Goal: Communication & Community: Ask a question

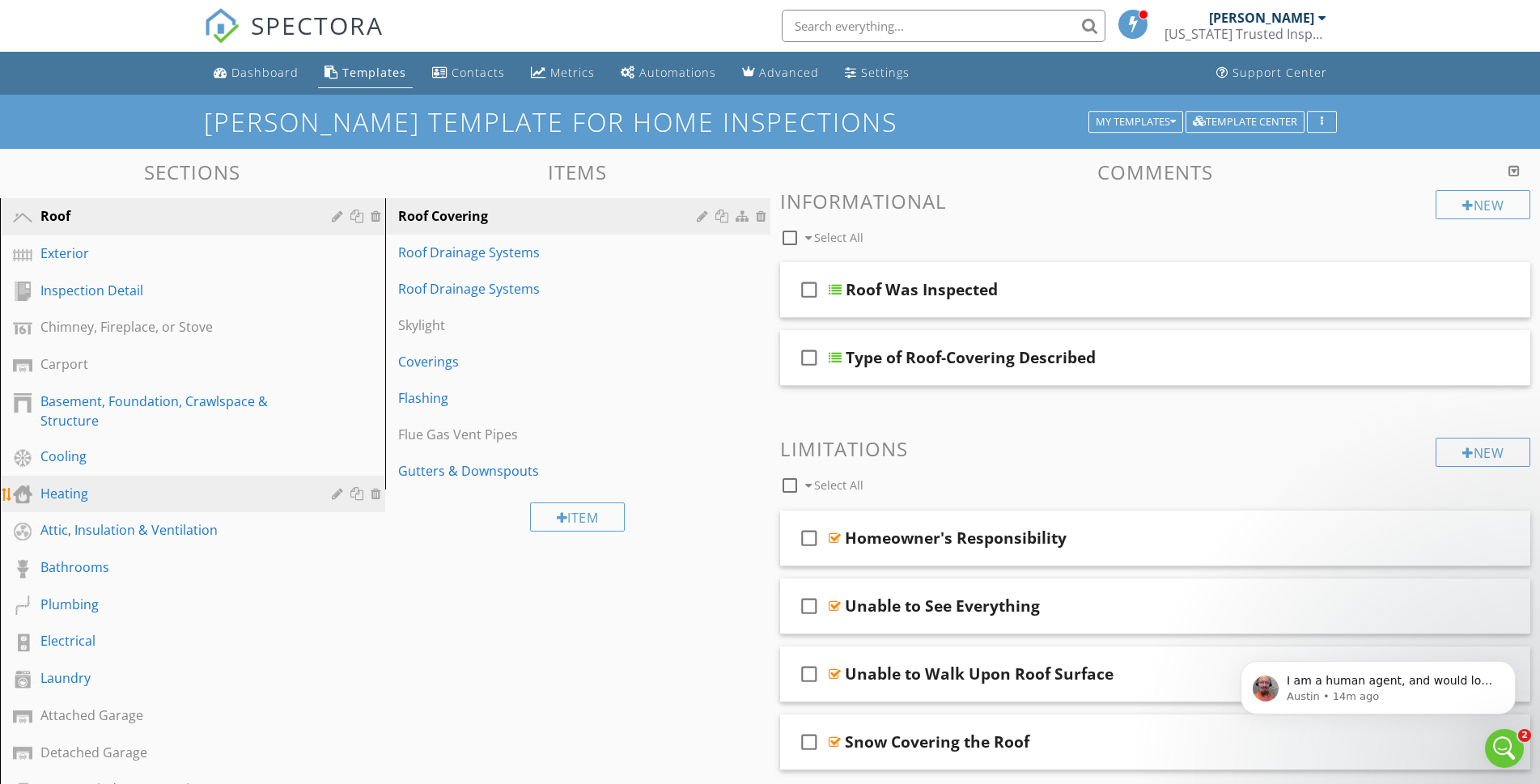
click at [78, 497] on div "Heating" at bounding box center [174, 493] width 268 height 19
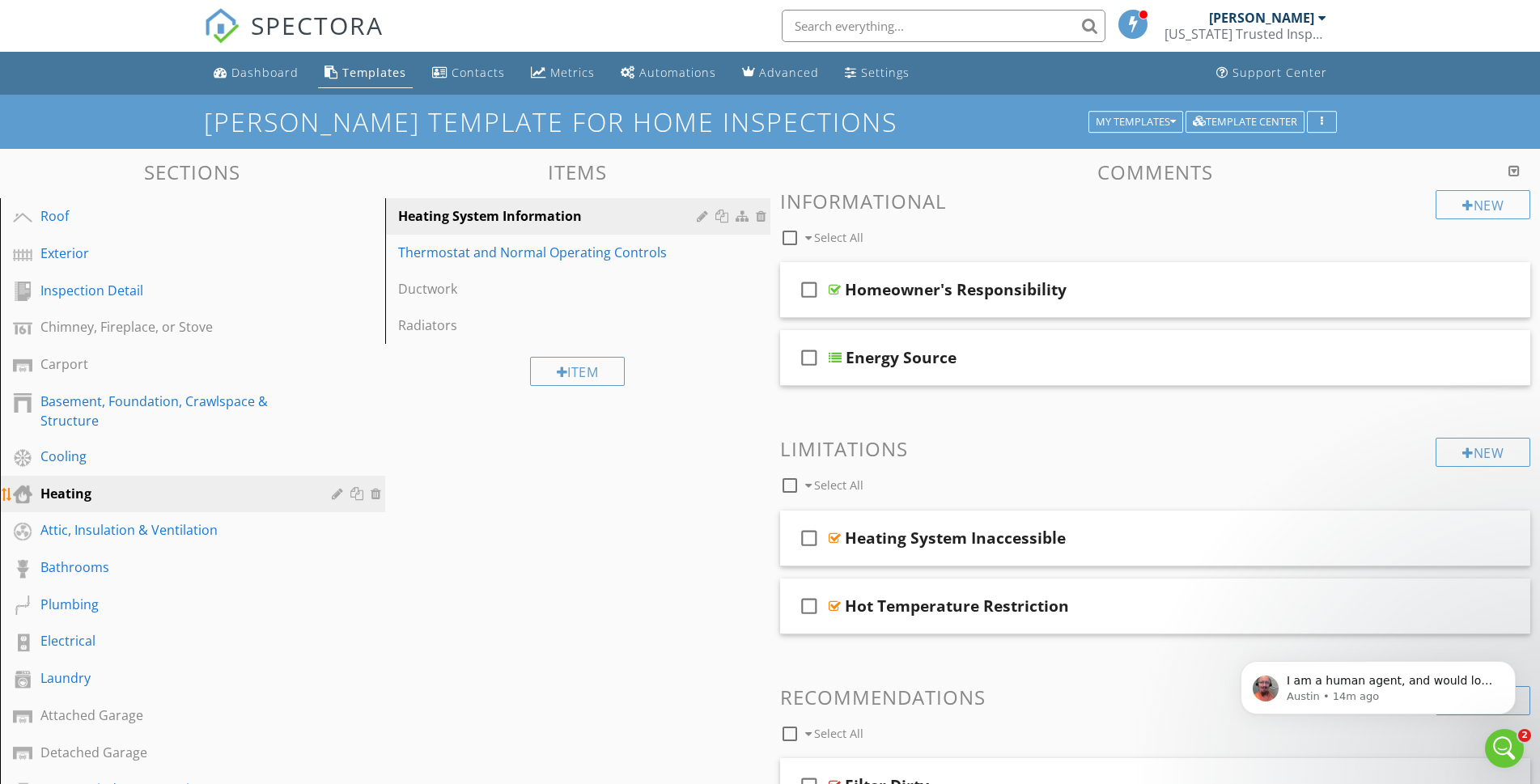
click at [82, 493] on div "Heating" at bounding box center [174, 493] width 268 height 19
click at [384, 74] on div "Templates" at bounding box center [374, 72] width 64 height 15
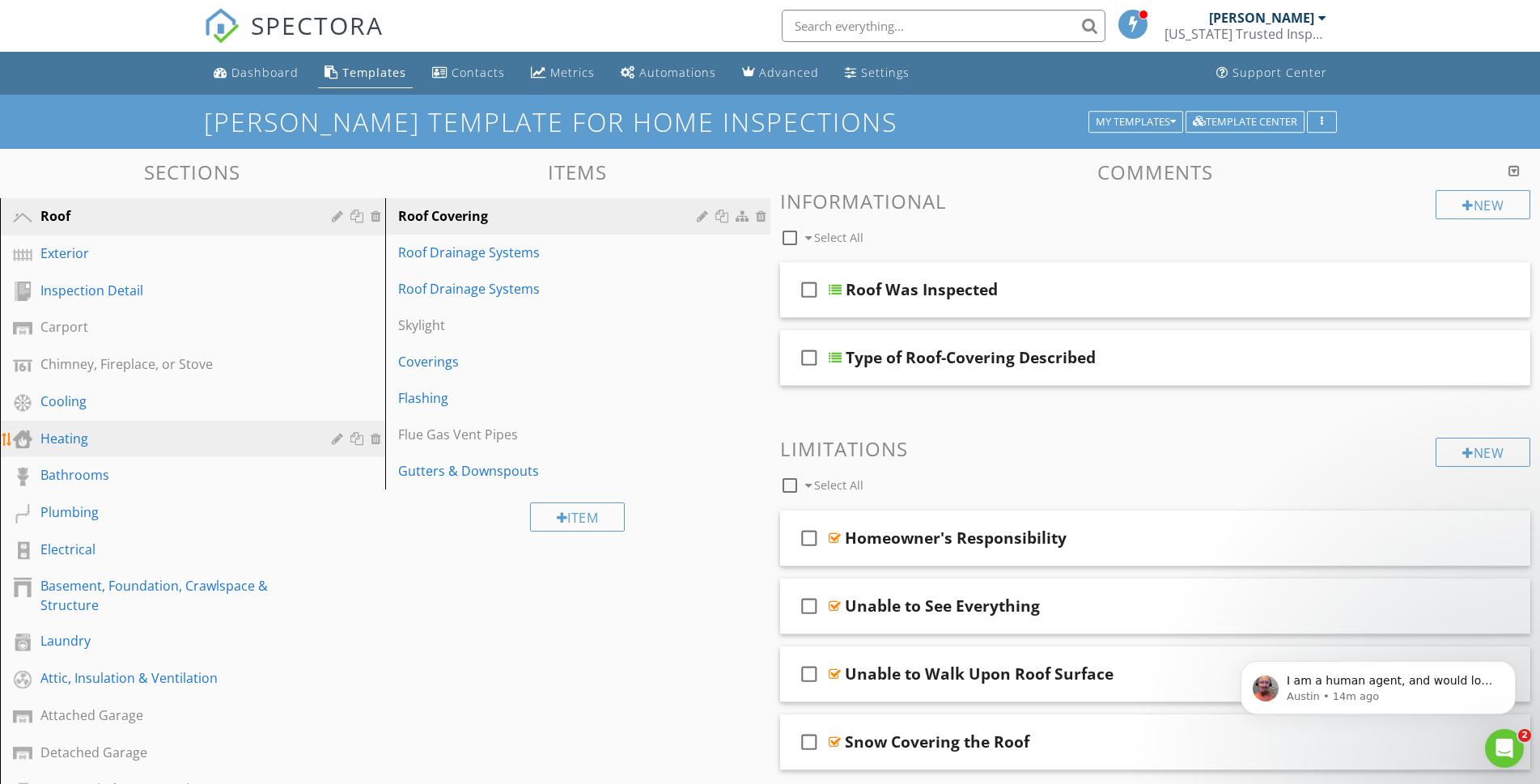
click at [79, 438] on div "Heating" at bounding box center [174, 438] width 268 height 19
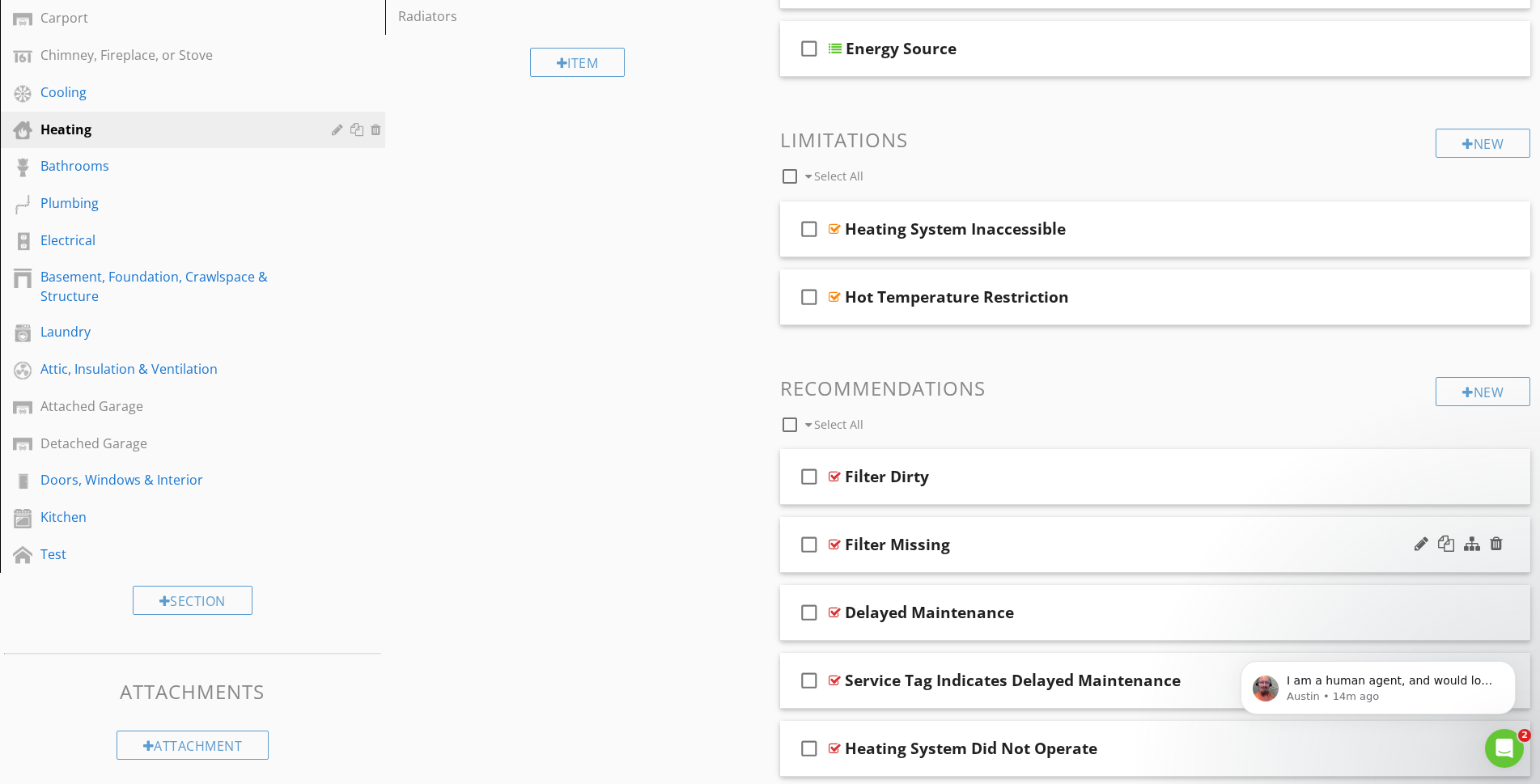
scroll to position [192, 0]
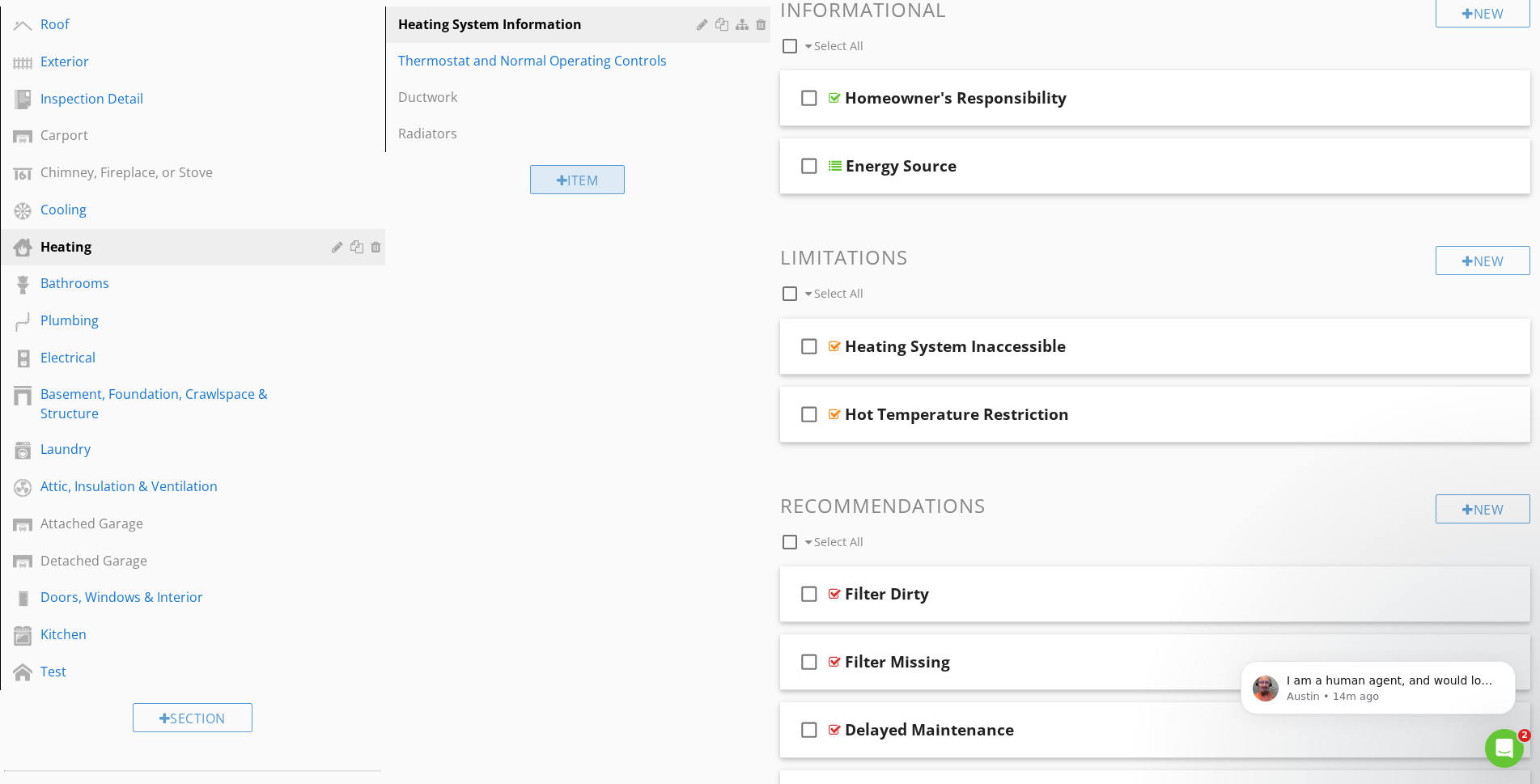
click at [575, 186] on div "Item" at bounding box center [578, 179] width 96 height 29
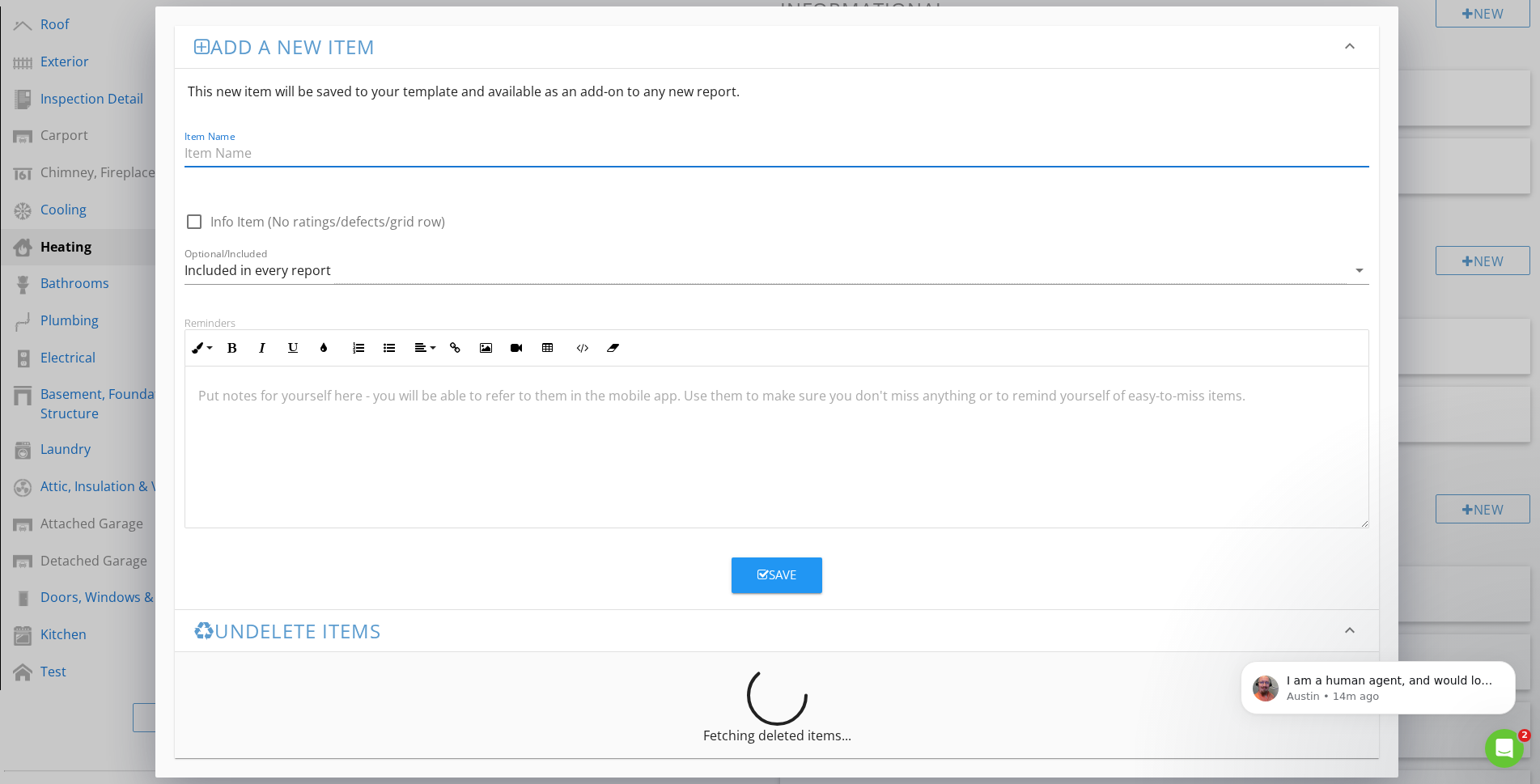
click at [117, 45] on div "Add a new item keyboard_arrow_down This new item will be saved to your template…" at bounding box center [770, 392] width 1540 height 784
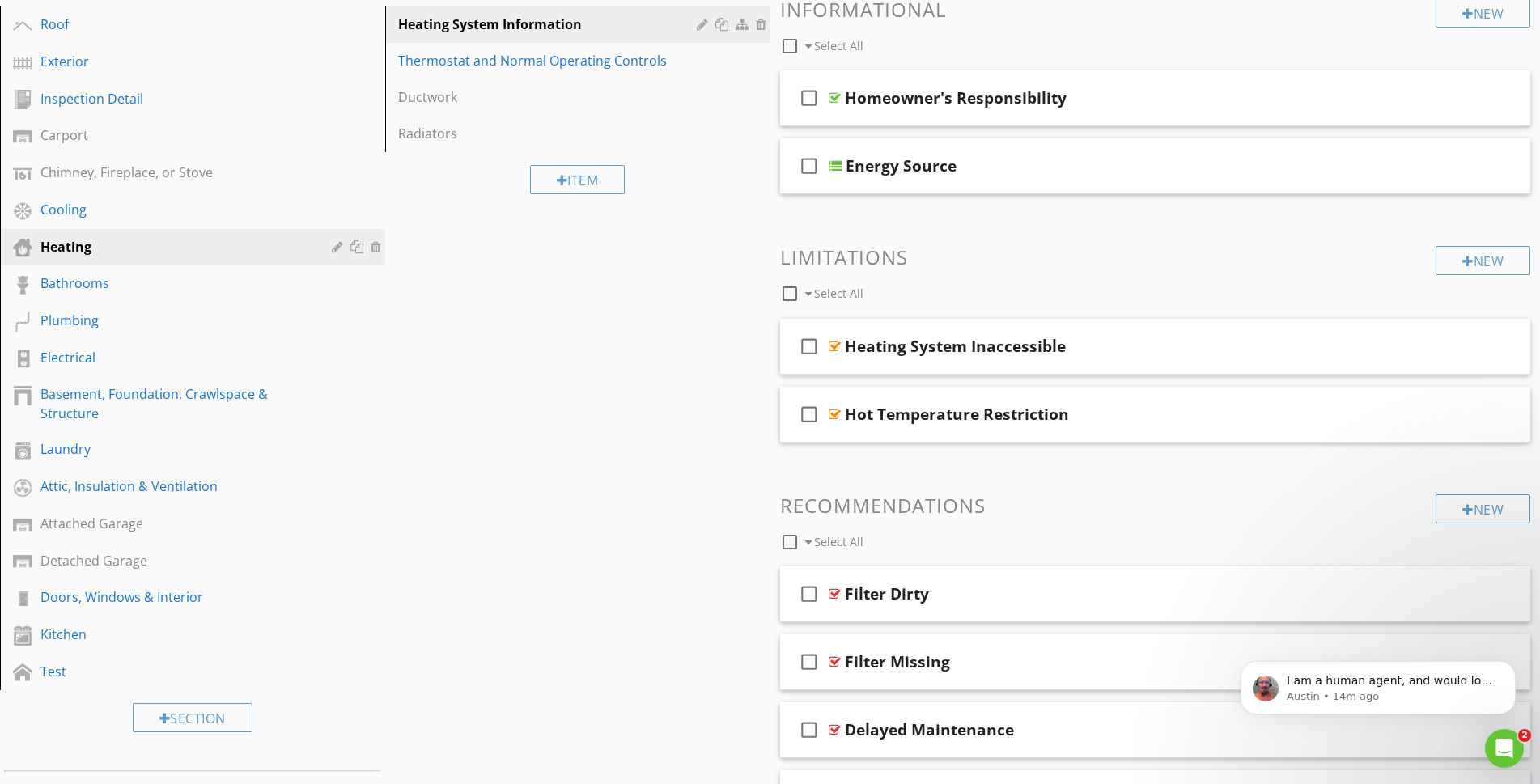
scroll to position [0, 0]
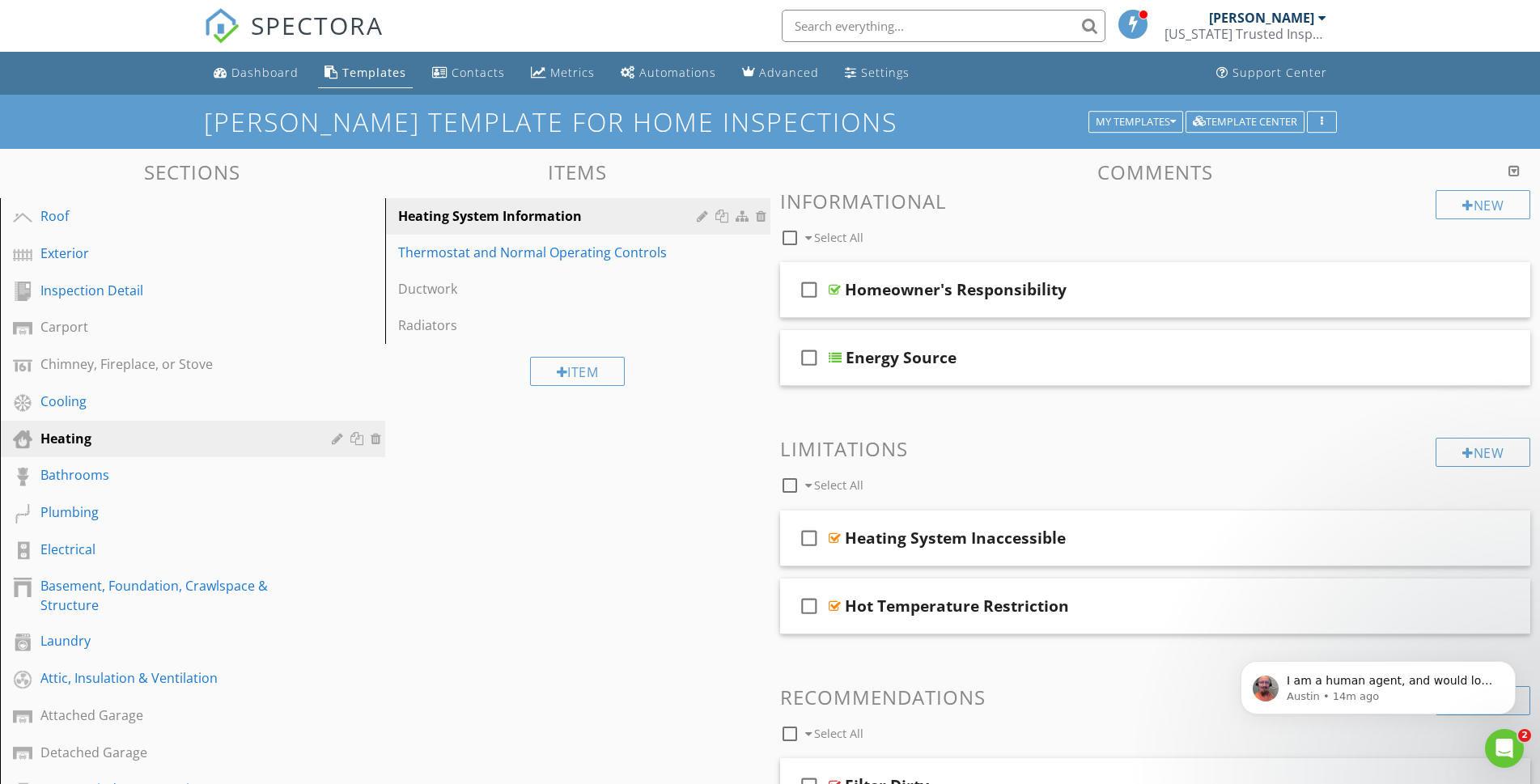
click at [392, 78] on div "Templates" at bounding box center [374, 72] width 64 height 15
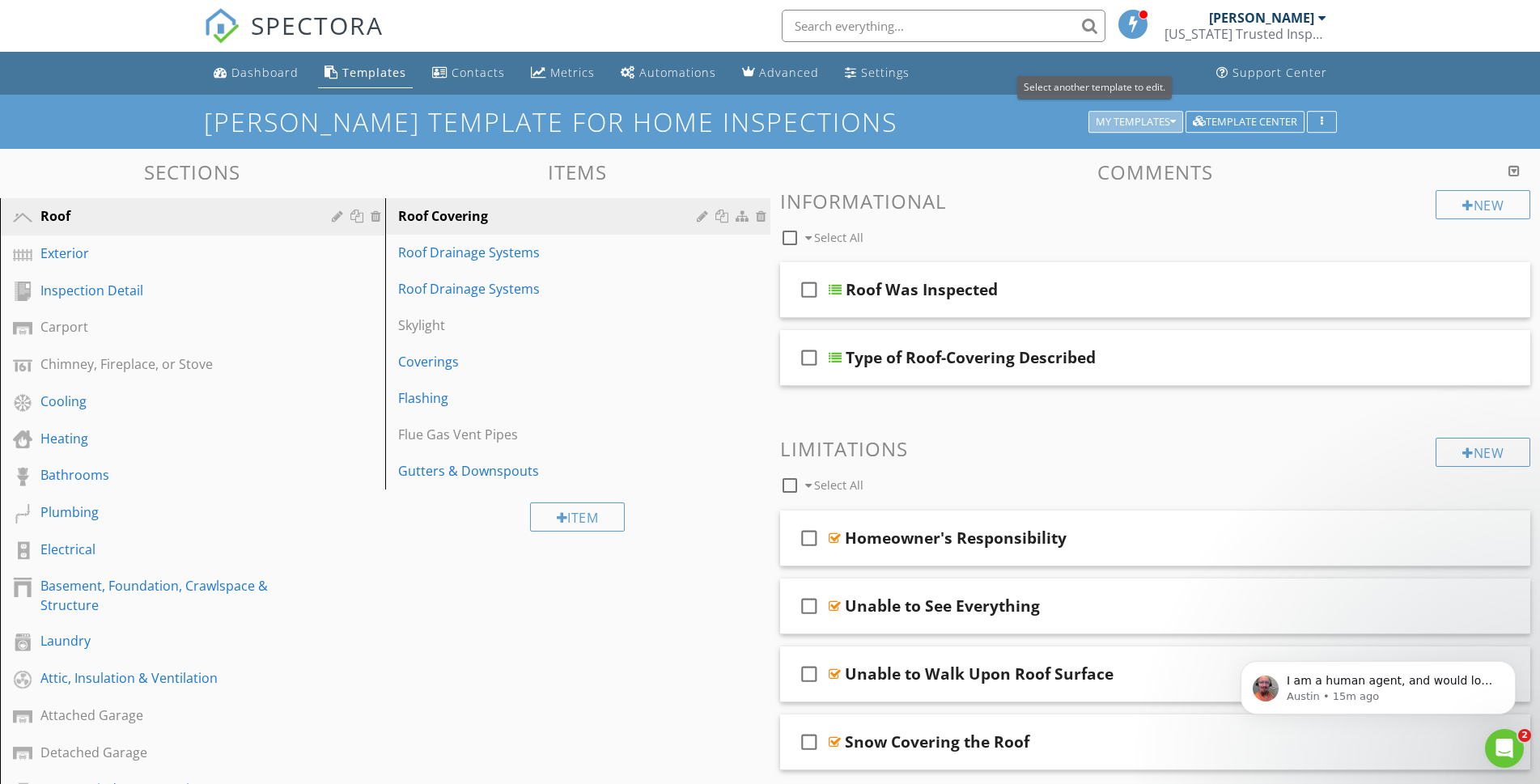
click at [1126, 123] on div "My Templates" at bounding box center [1136, 122] width 80 height 11
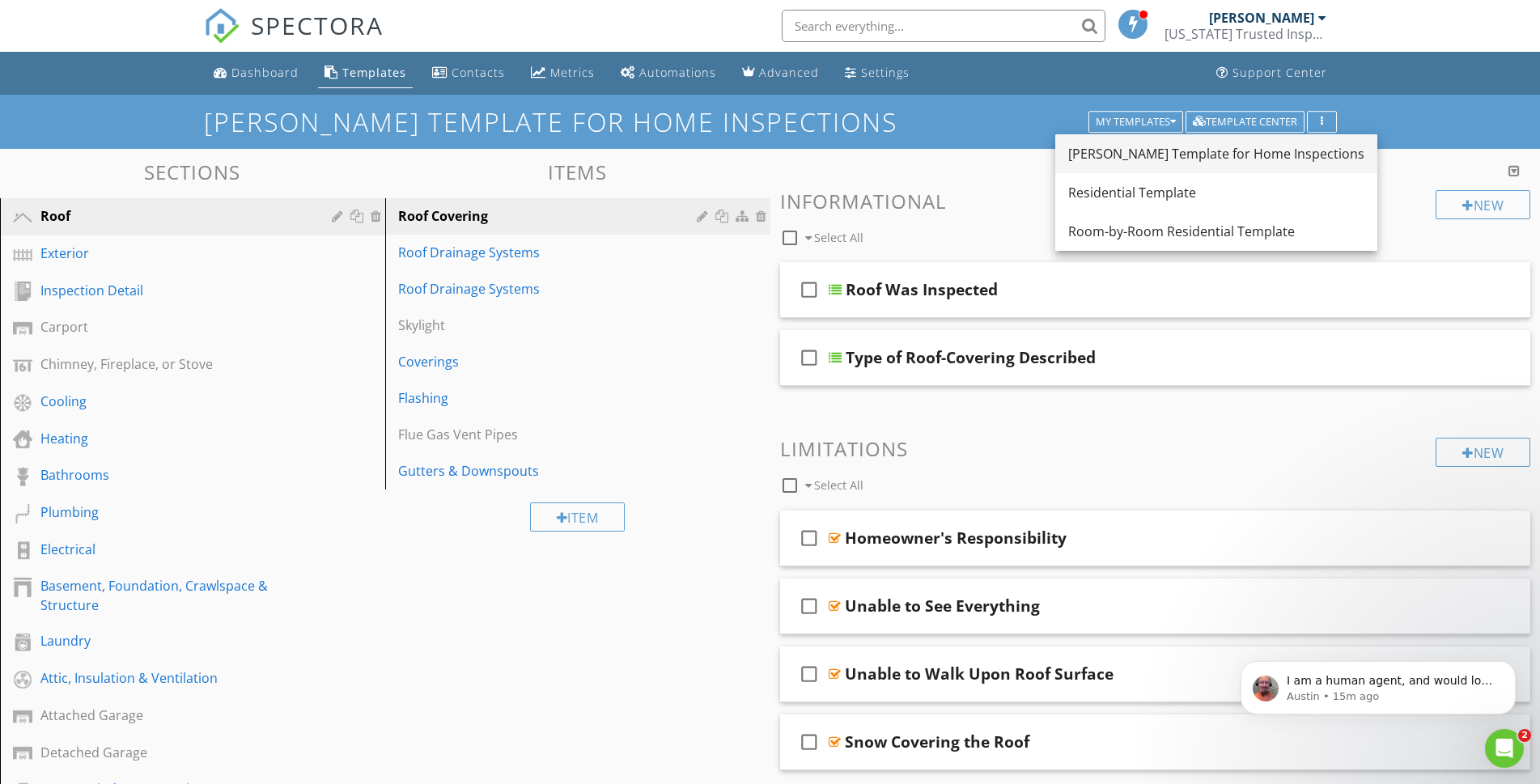
click at [1114, 159] on div "[PERSON_NAME] Template for Home Inspections" at bounding box center [1216, 153] width 296 height 19
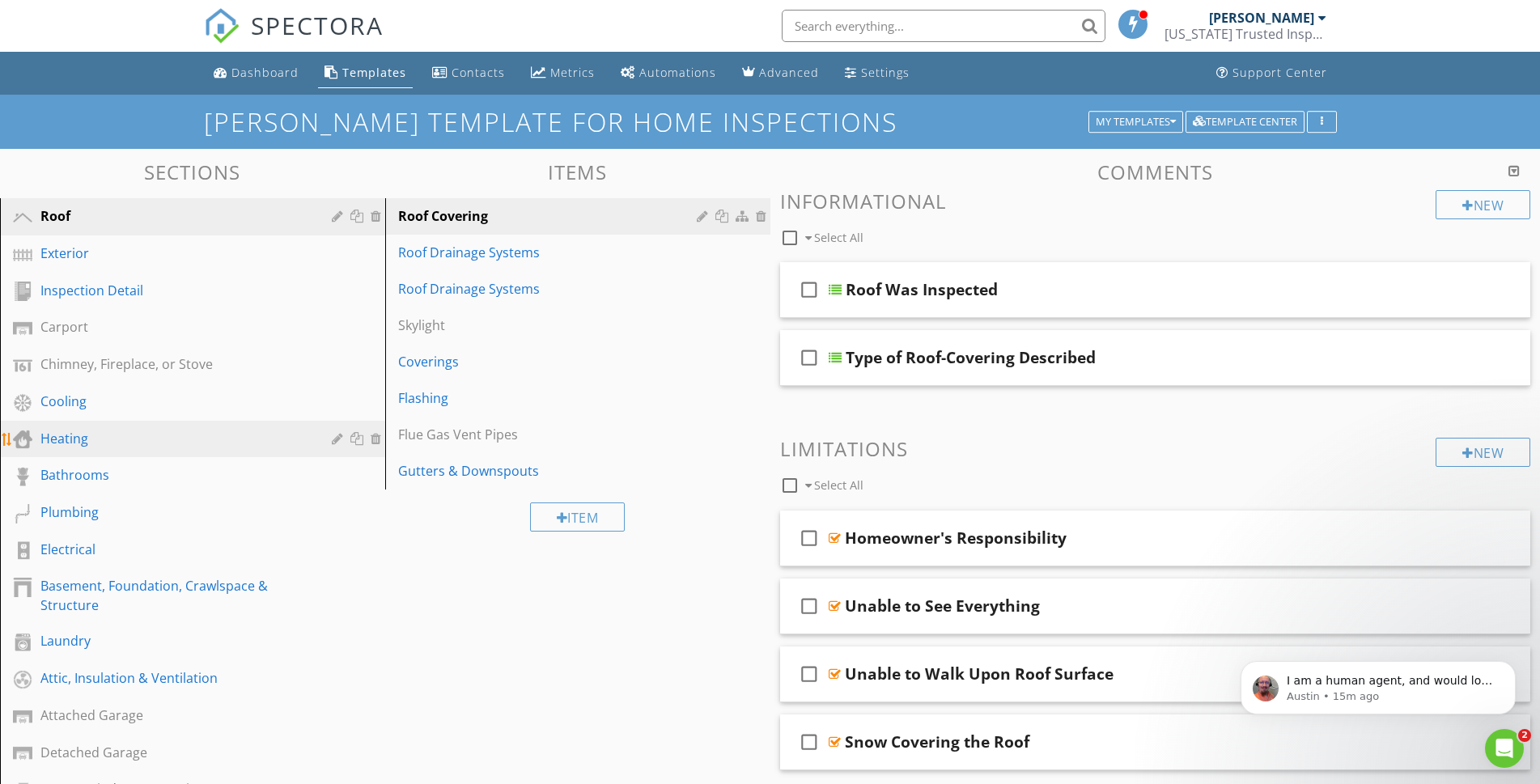
click at [121, 438] on div "Heating" at bounding box center [174, 438] width 268 height 19
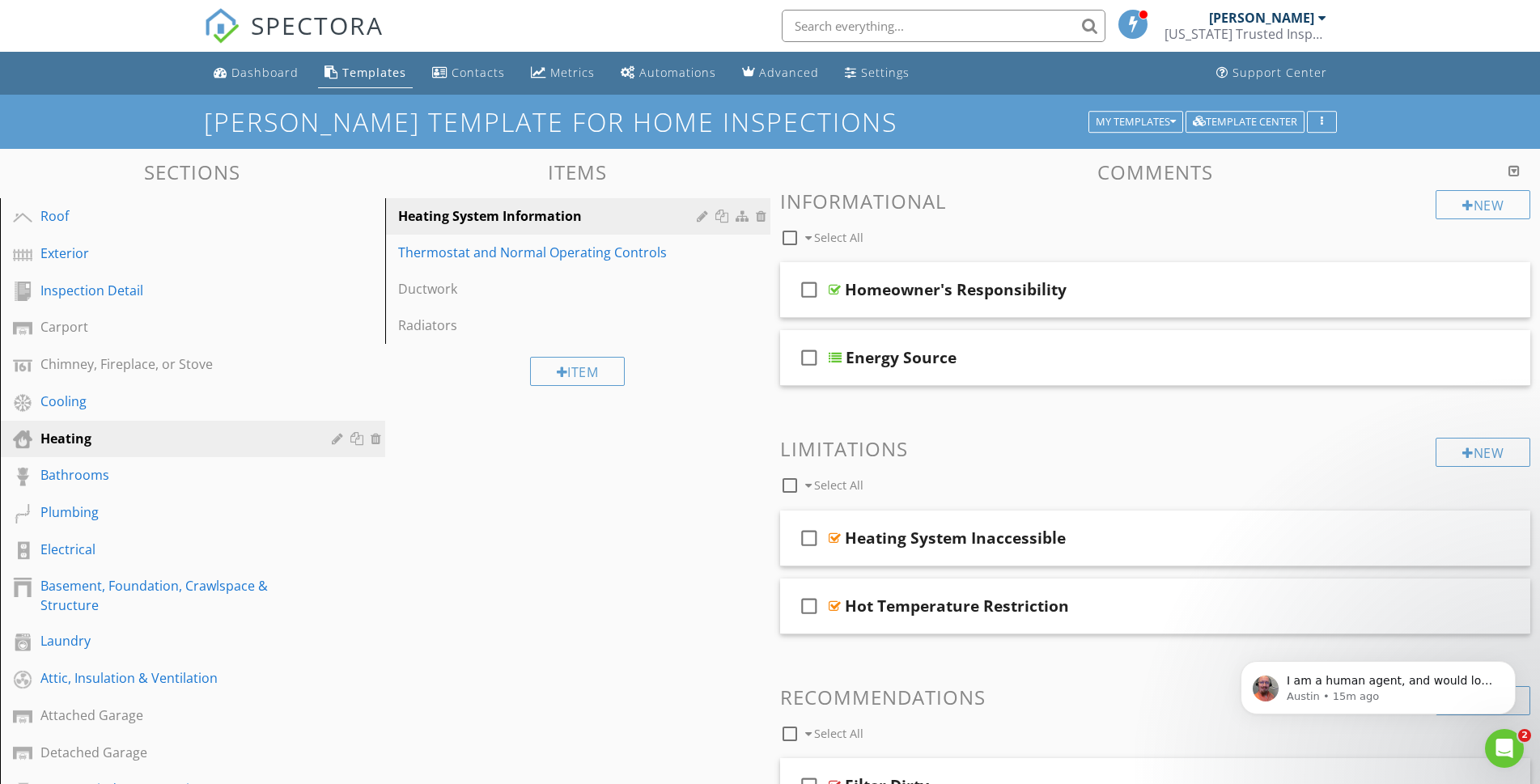
click at [399, 76] on div "Templates" at bounding box center [374, 72] width 64 height 15
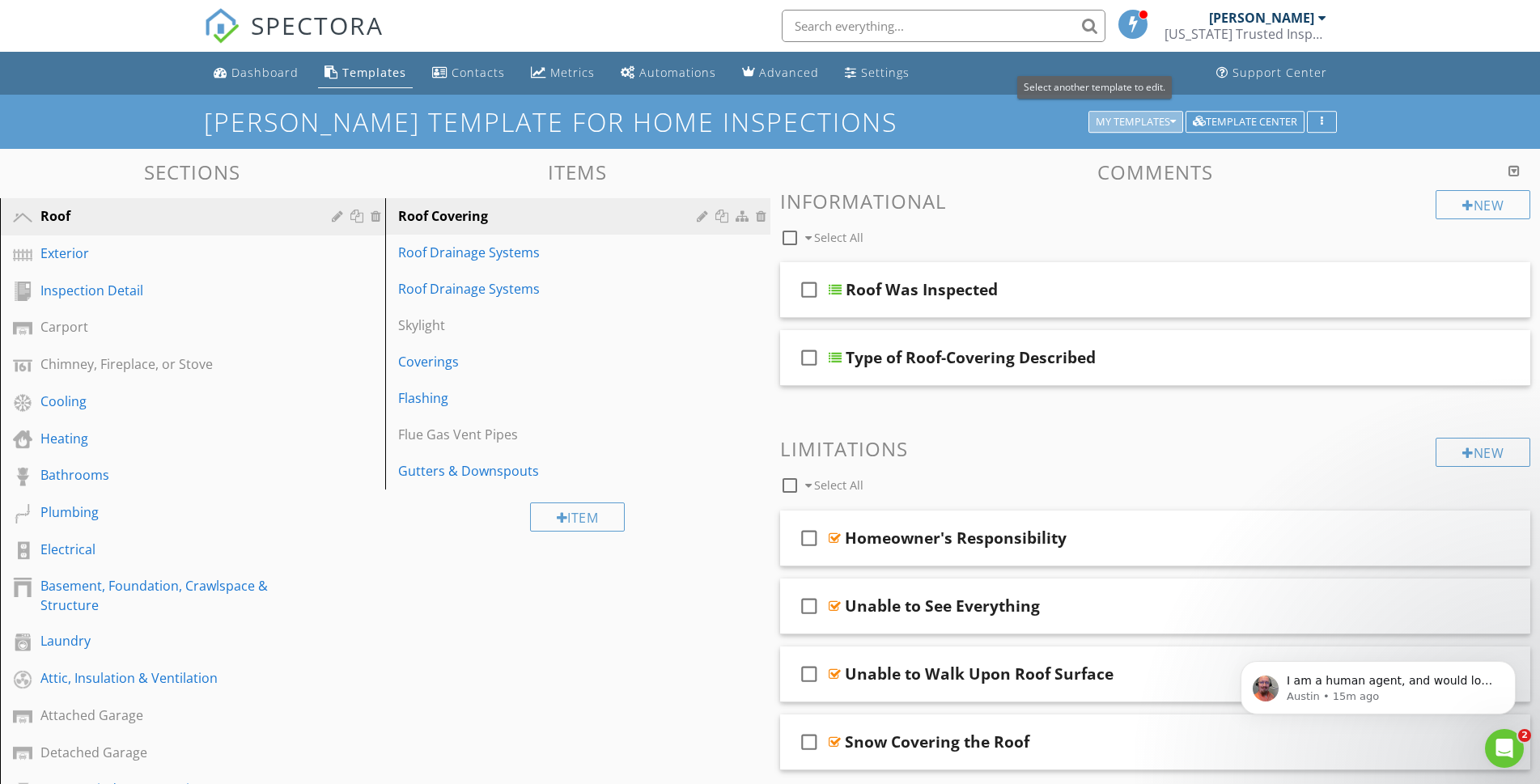
click at [1135, 120] on div "My Templates" at bounding box center [1136, 122] width 80 height 11
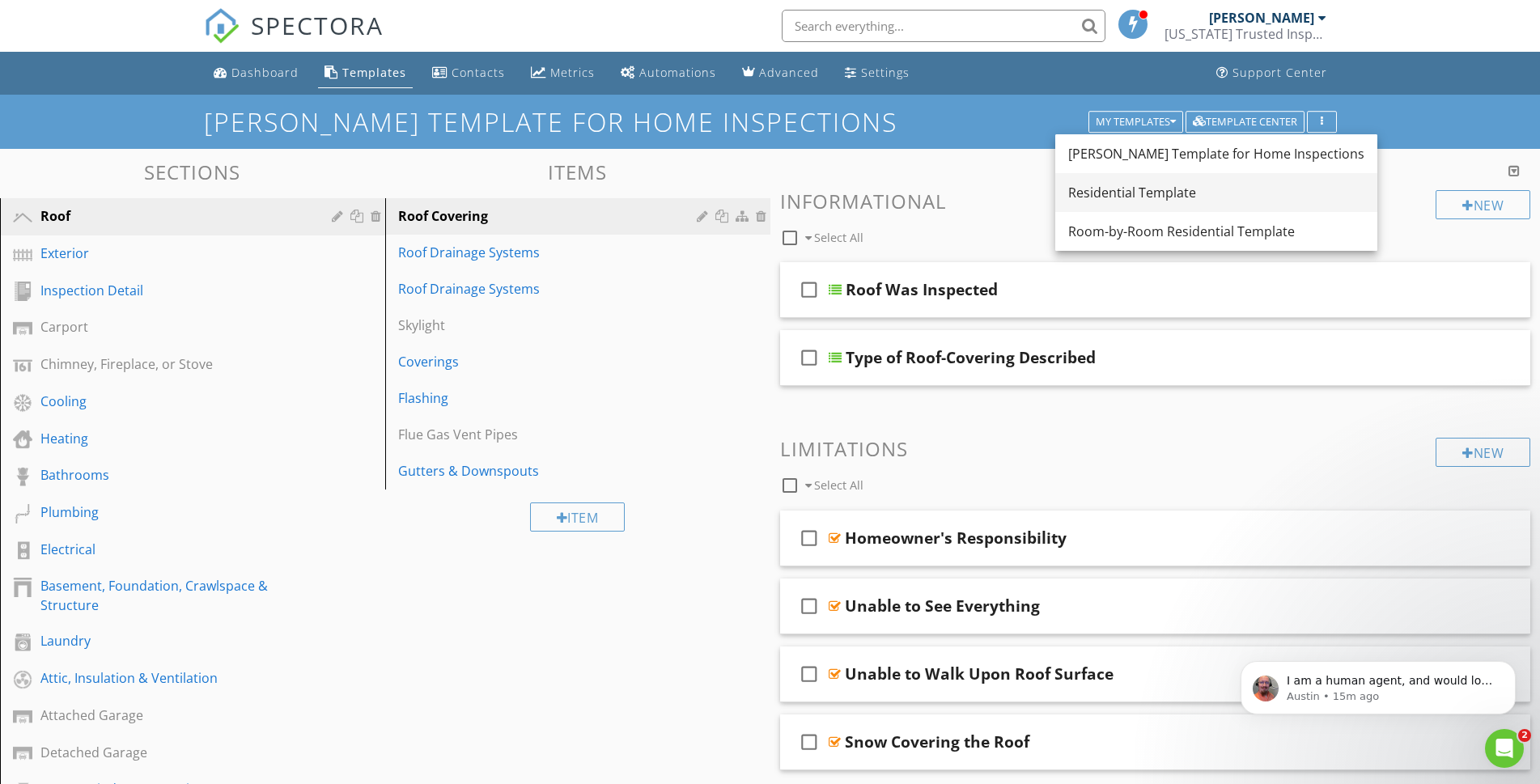
click at [1132, 191] on div "Residential Template" at bounding box center [1216, 192] width 296 height 19
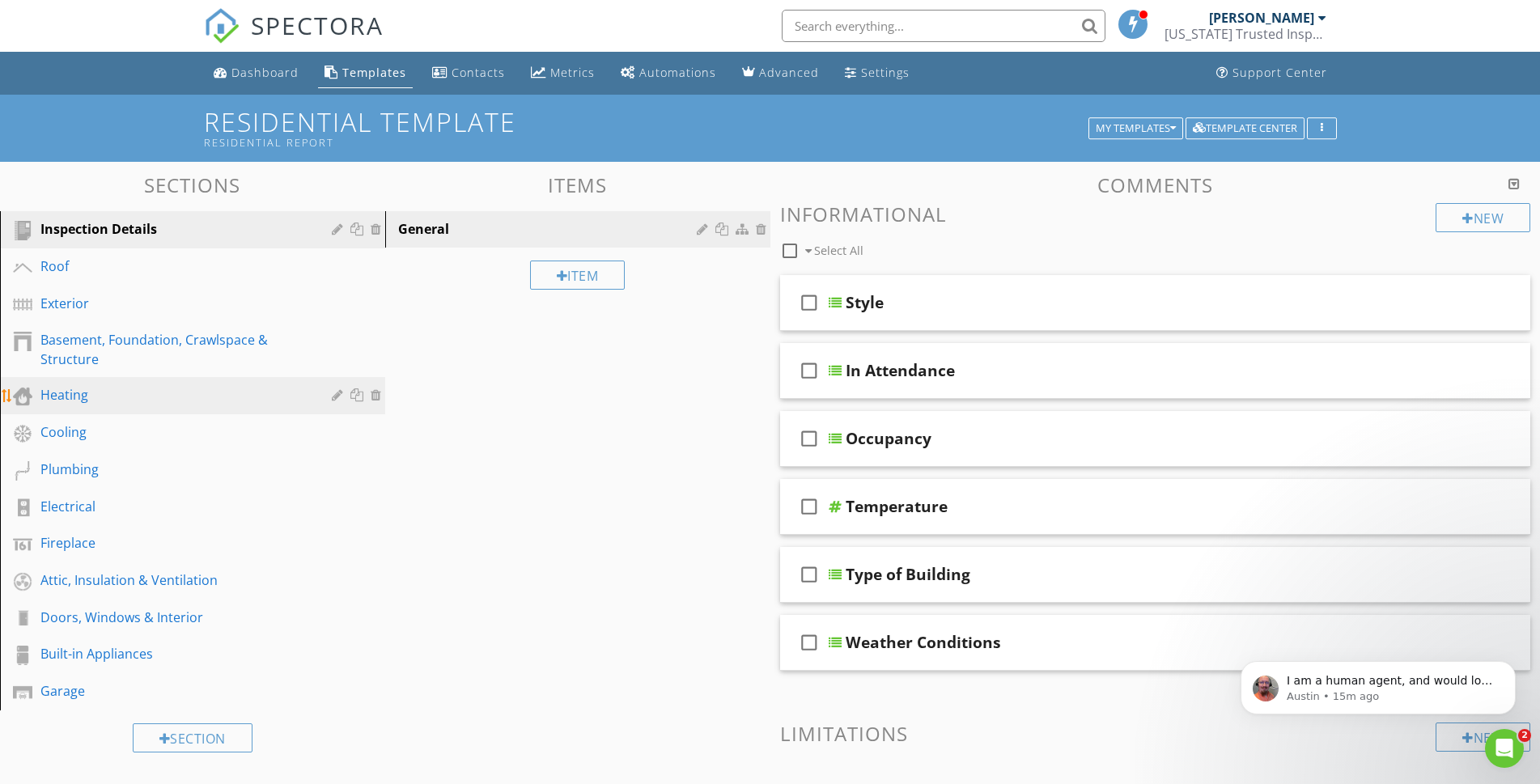
click at [87, 399] on div "Heating" at bounding box center [174, 394] width 268 height 19
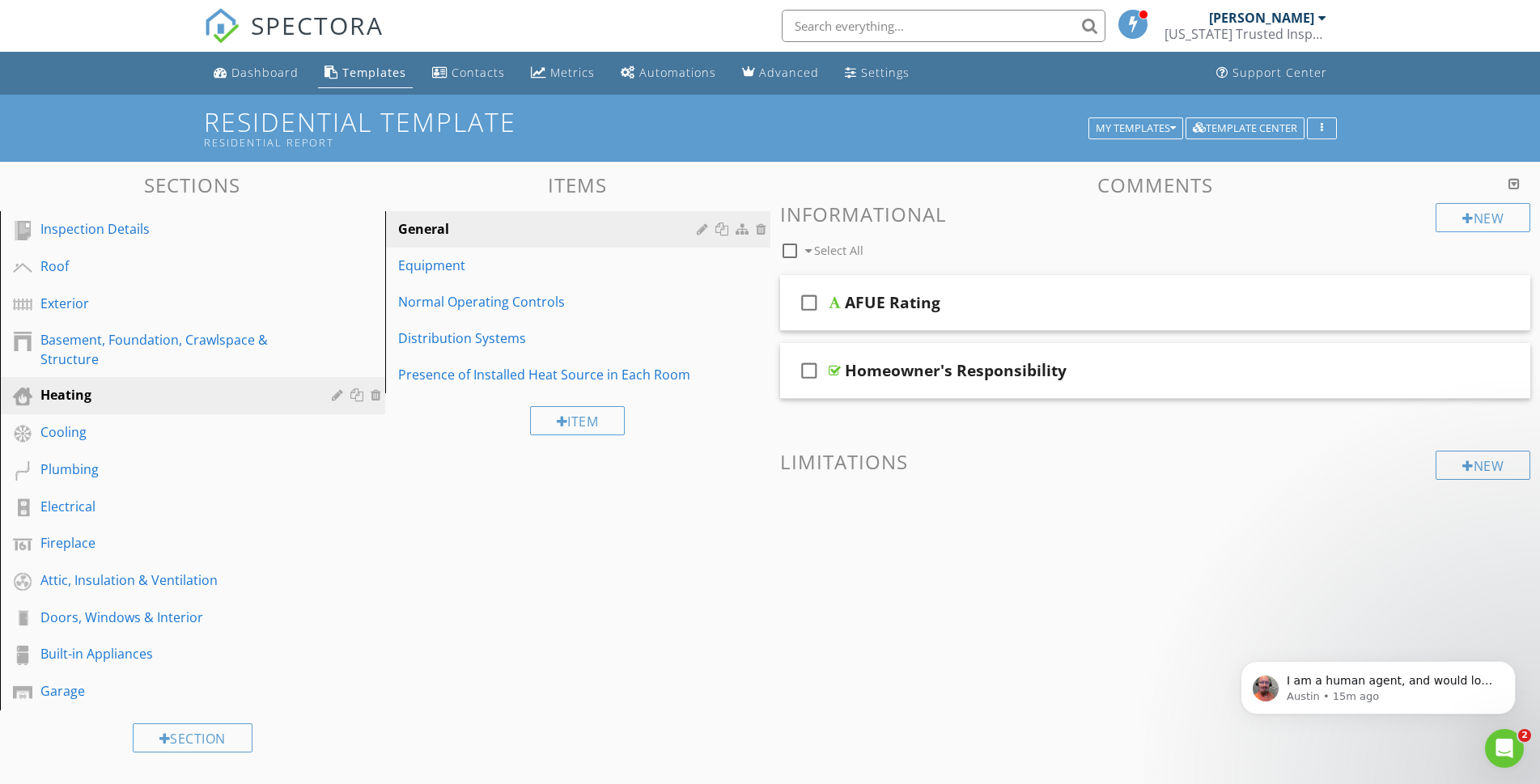
click at [393, 74] on div "Templates" at bounding box center [374, 72] width 64 height 15
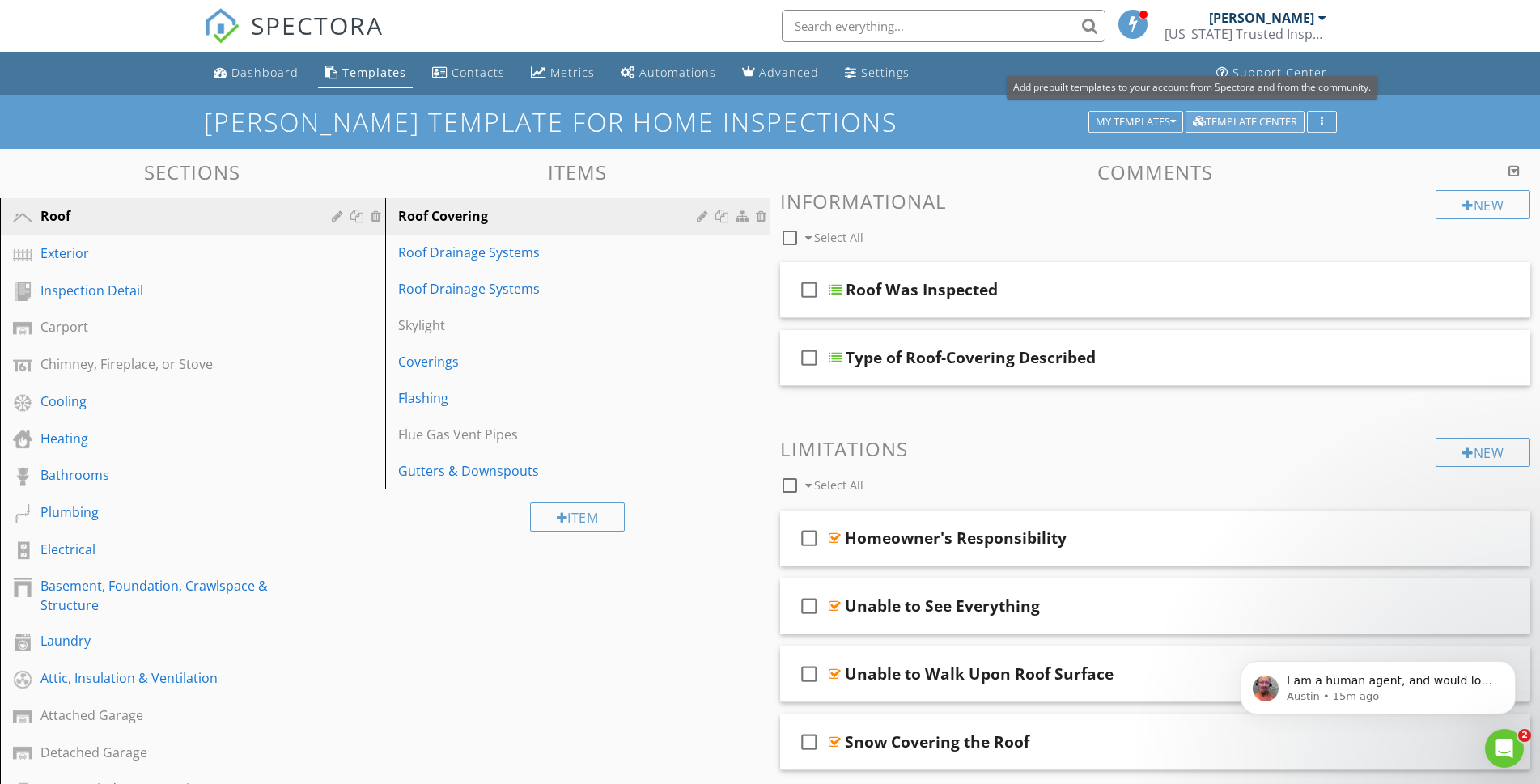
click at [1220, 119] on div "Template Center" at bounding box center [1245, 122] width 104 height 11
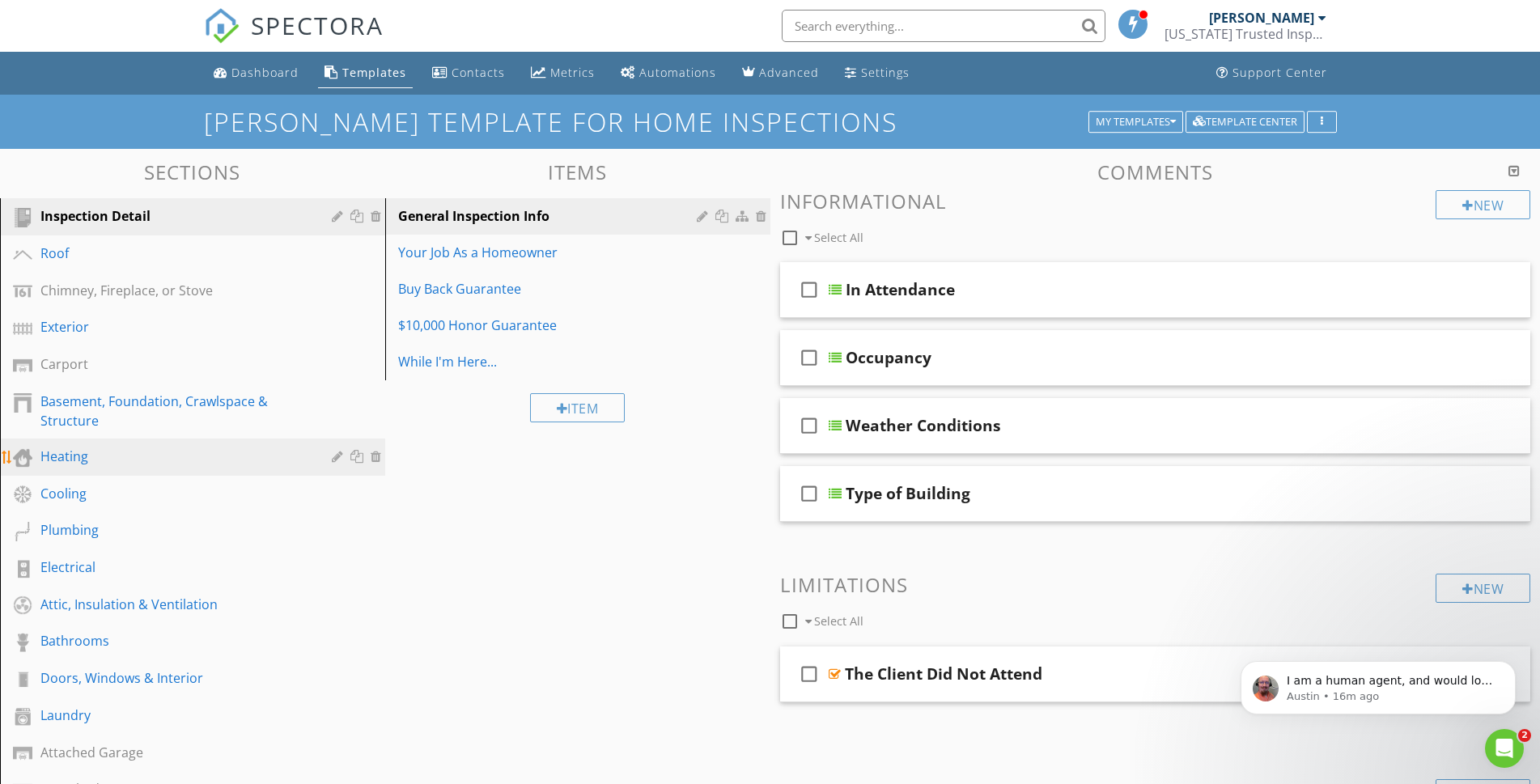
click at [85, 465] on div "Heating" at bounding box center [174, 456] width 268 height 19
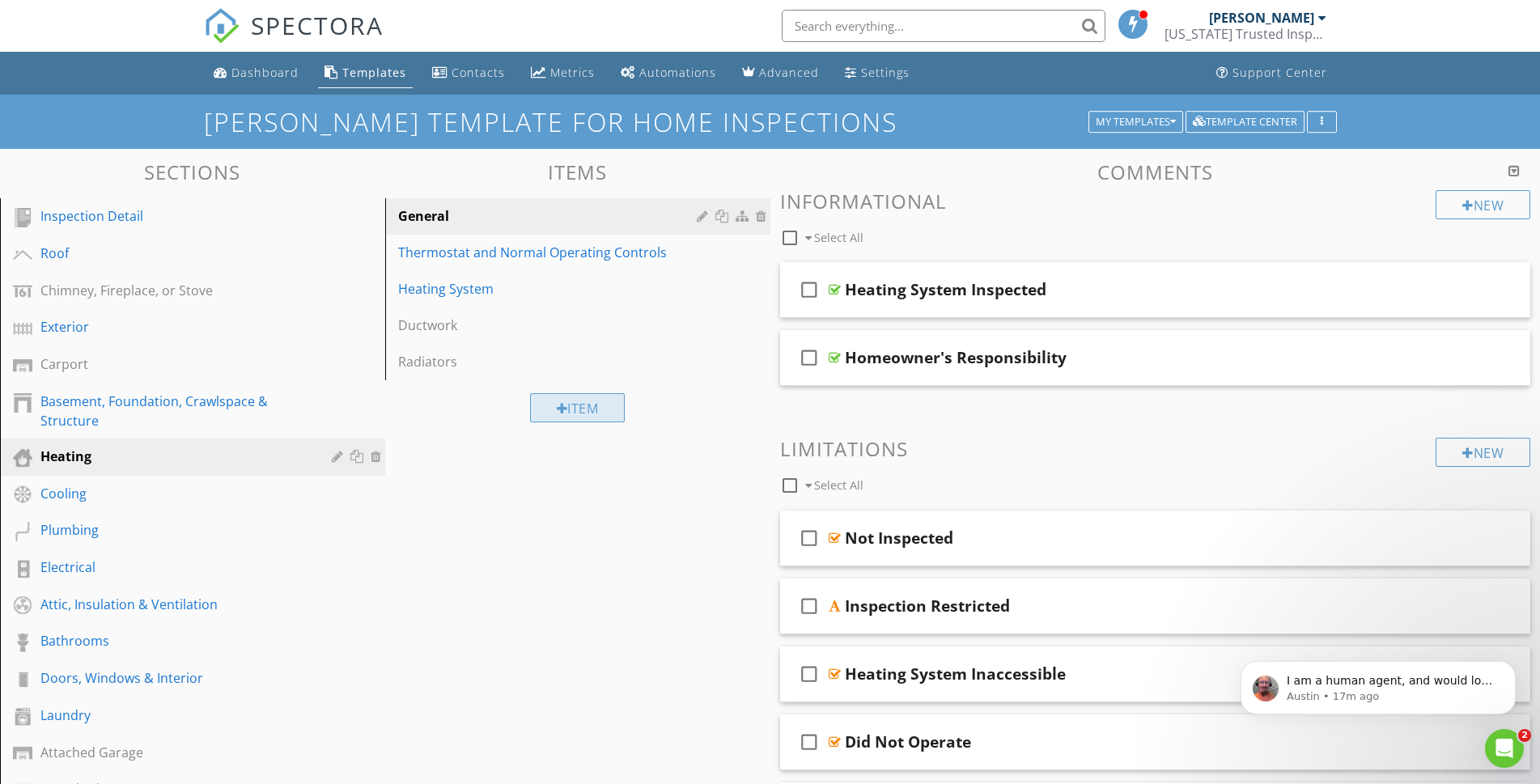
click at [571, 410] on div "Item" at bounding box center [578, 407] width 96 height 29
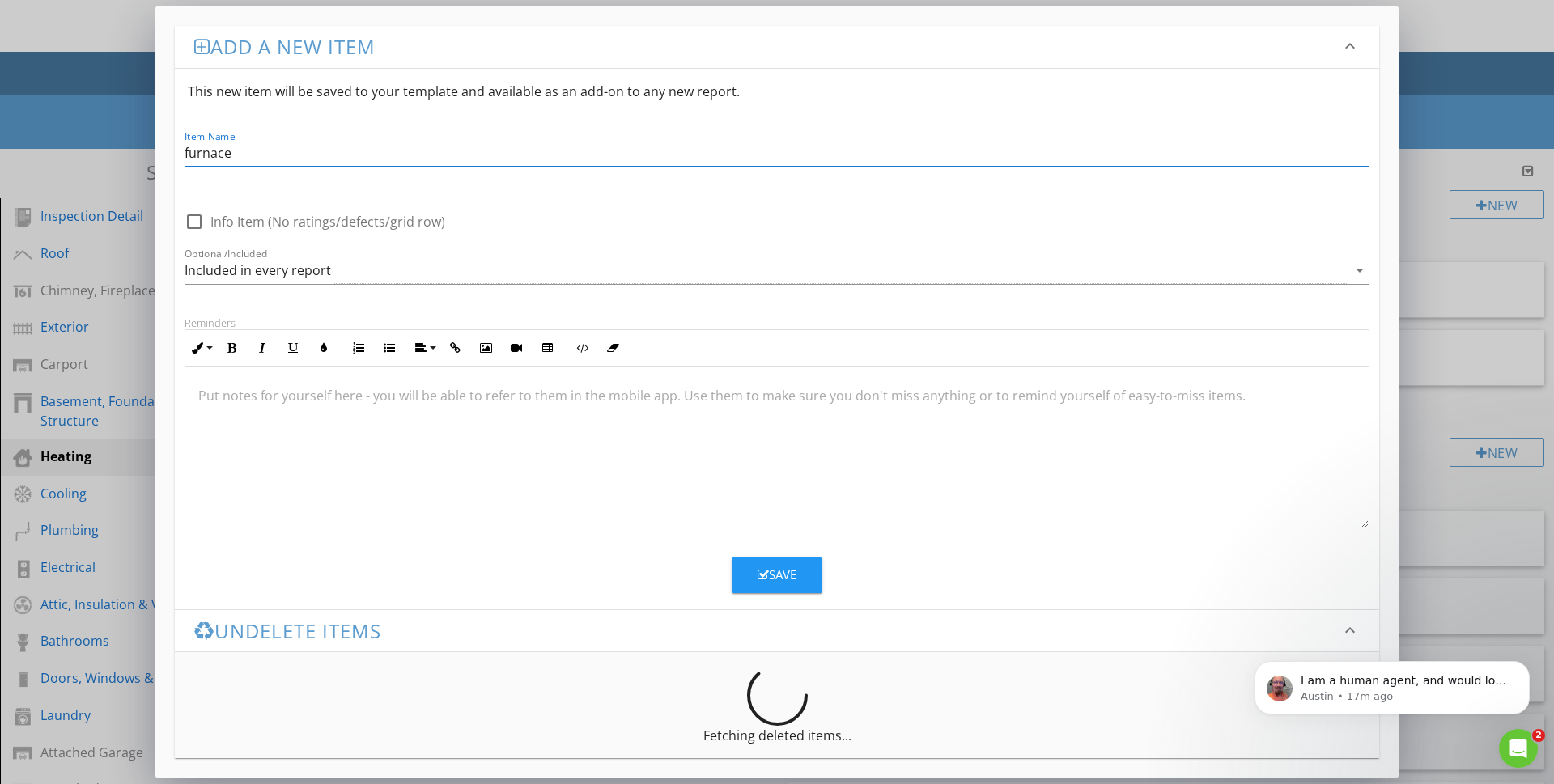
type input "furnace"
click at [193, 223] on div at bounding box center [194, 222] width 28 height 28
checkbox input "true"
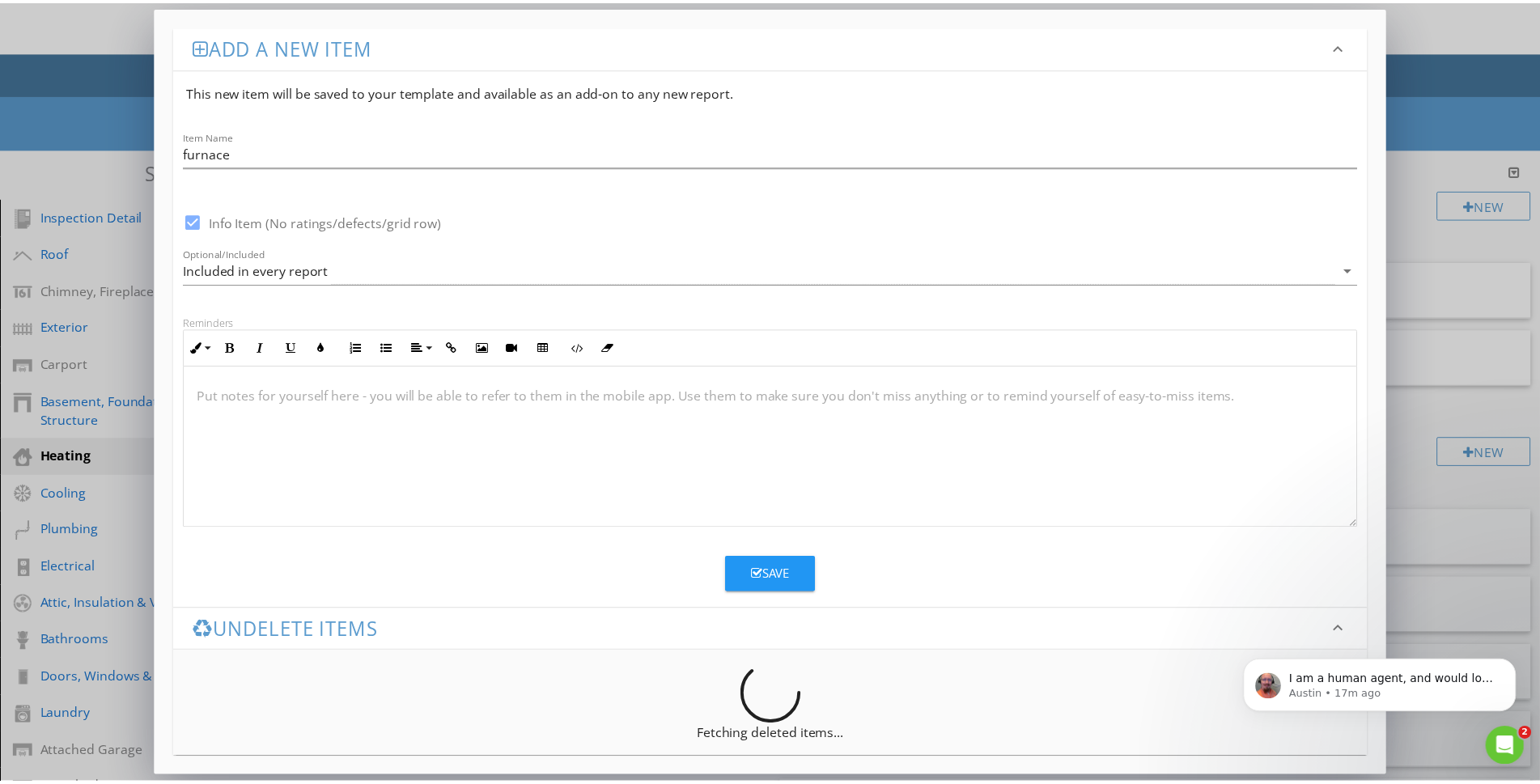
scroll to position [1, 0]
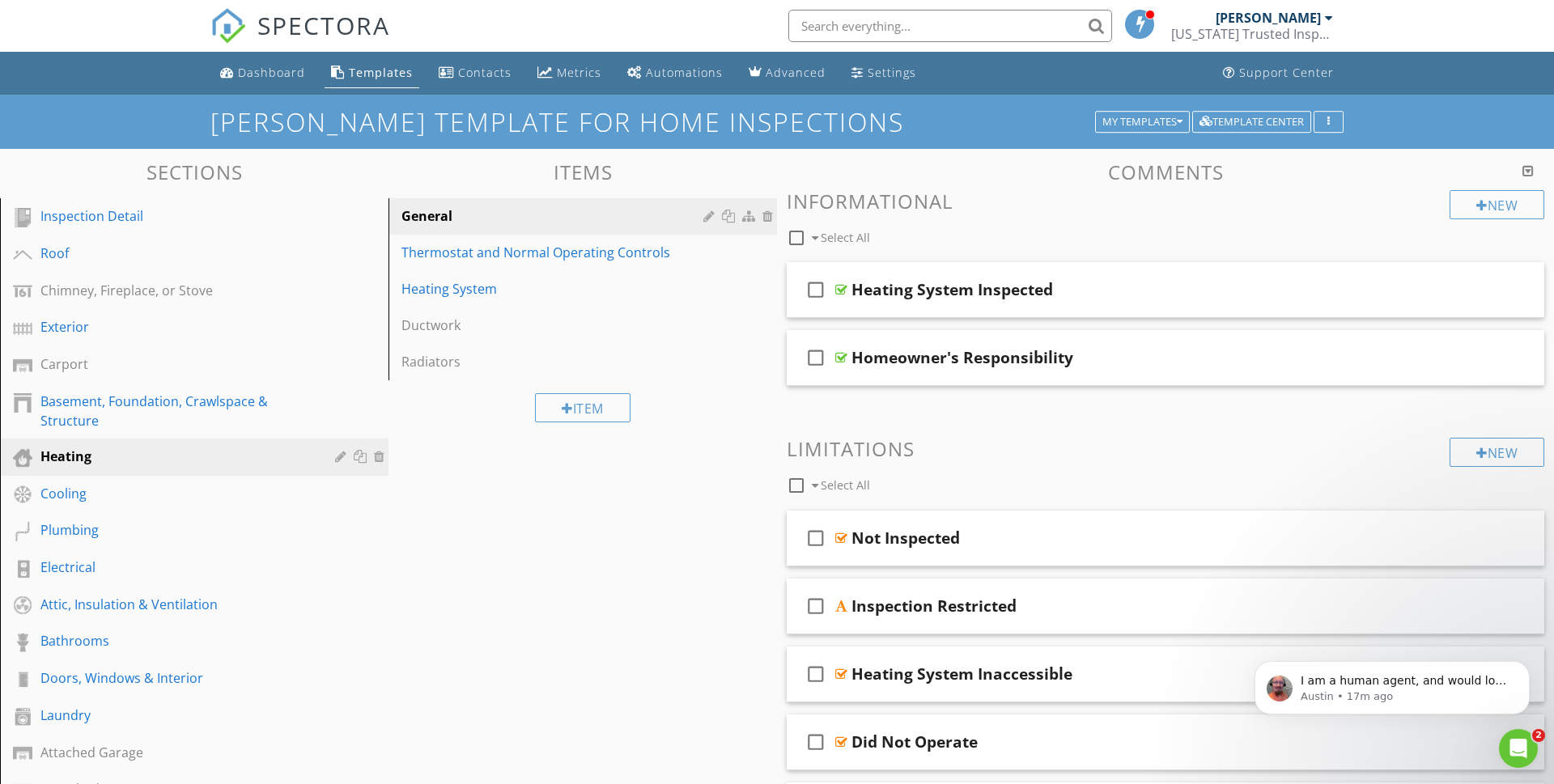
click at [92, 31] on div at bounding box center [777, 392] width 1554 height 784
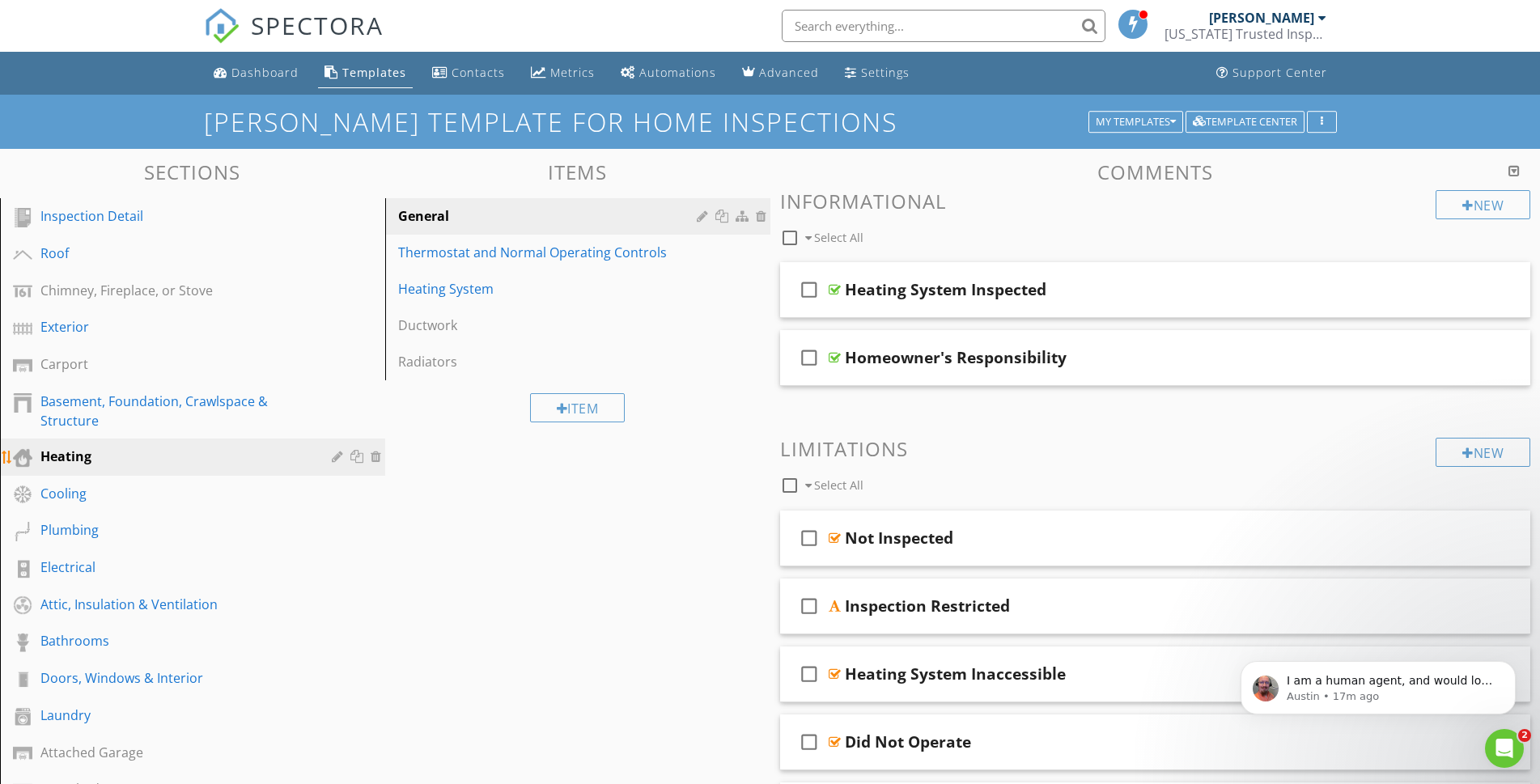
click at [74, 457] on div "Heating" at bounding box center [174, 456] width 268 height 19
click at [477, 291] on div "Heating System" at bounding box center [550, 288] width 304 height 19
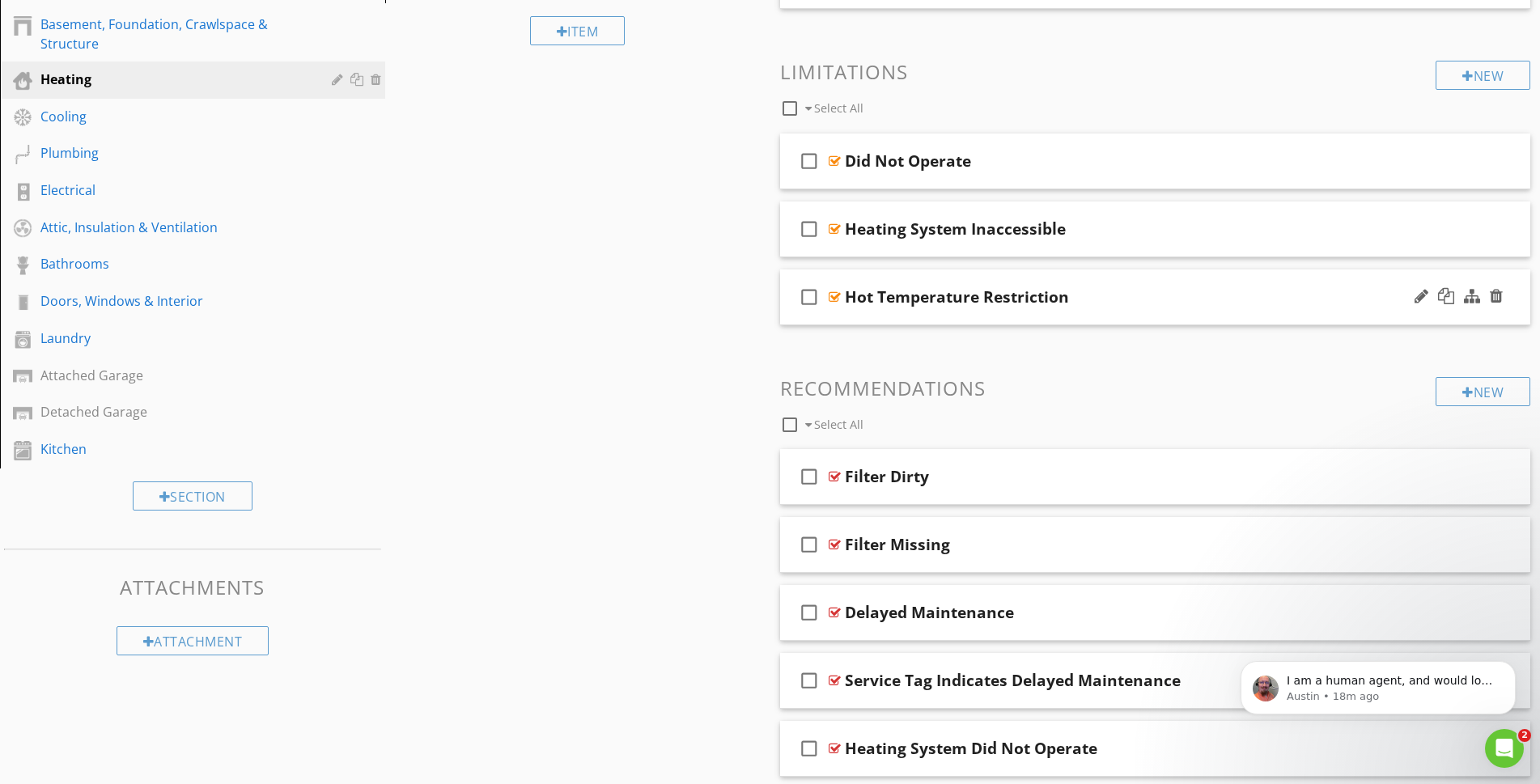
scroll to position [0, 0]
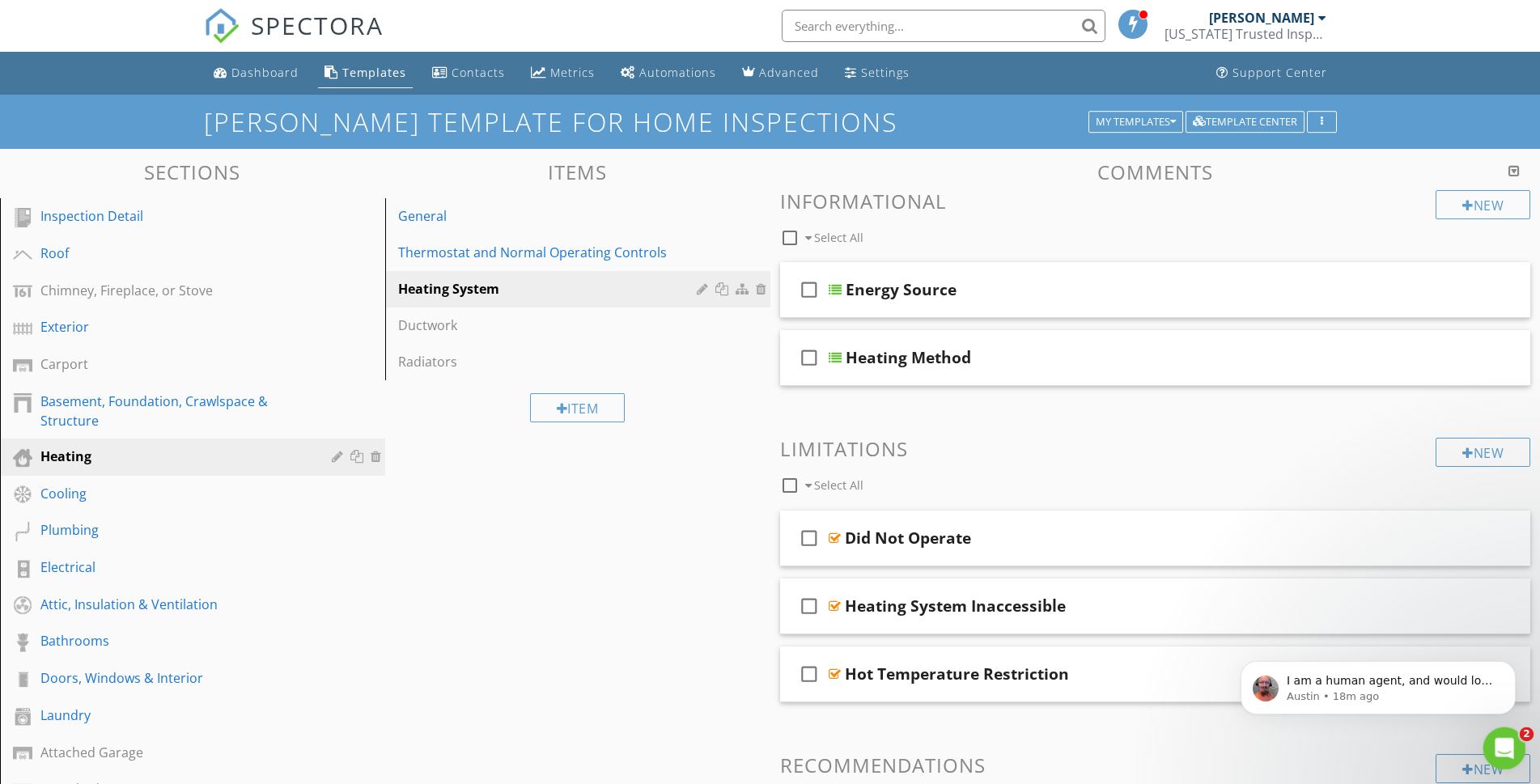
click at [1505, 747] on icon "Open Intercom Messenger" at bounding box center [1502, 746] width 11 height 13
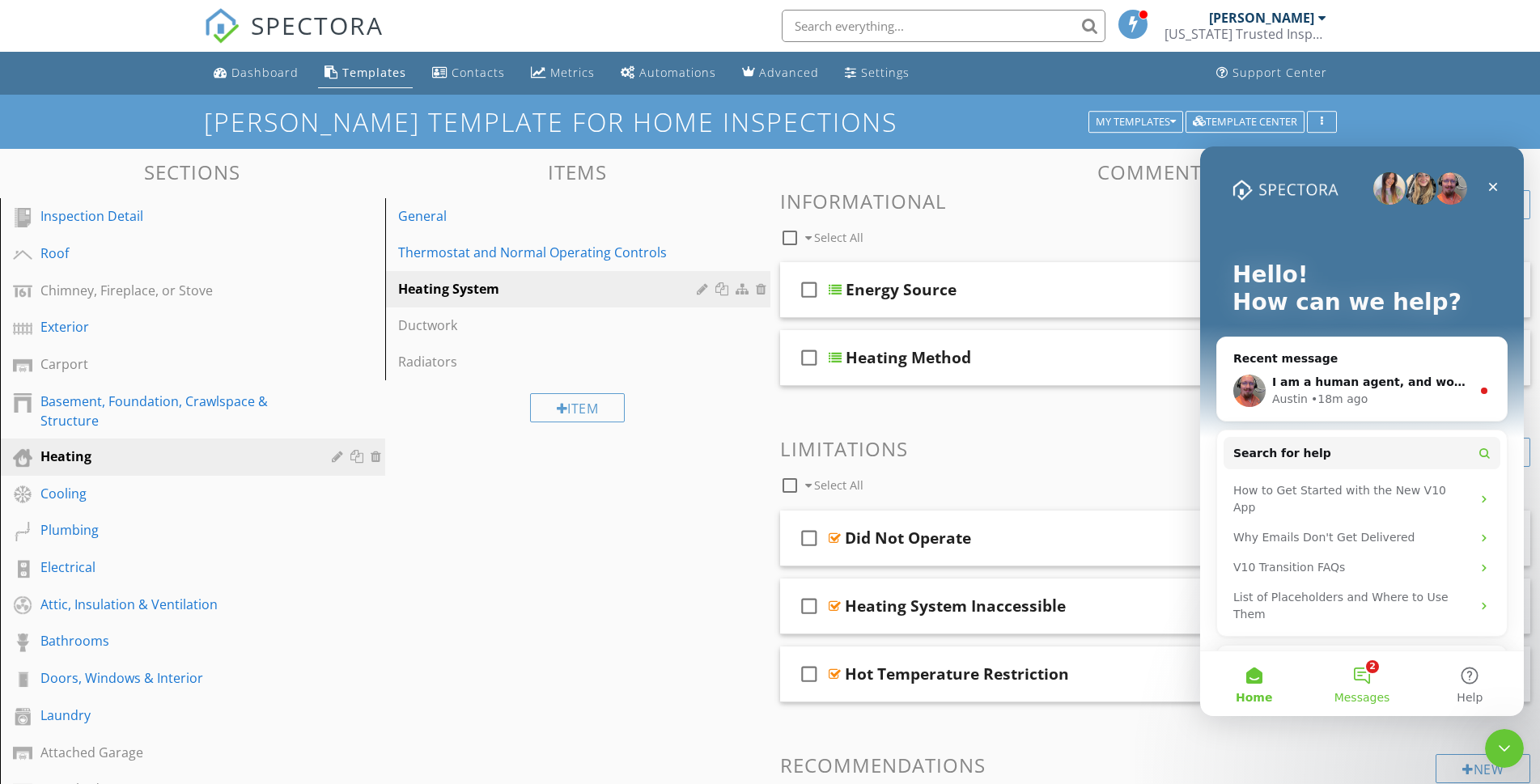
click at [1385, 673] on button "2 Messages" at bounding box center [1362, 684] width 108 height 65
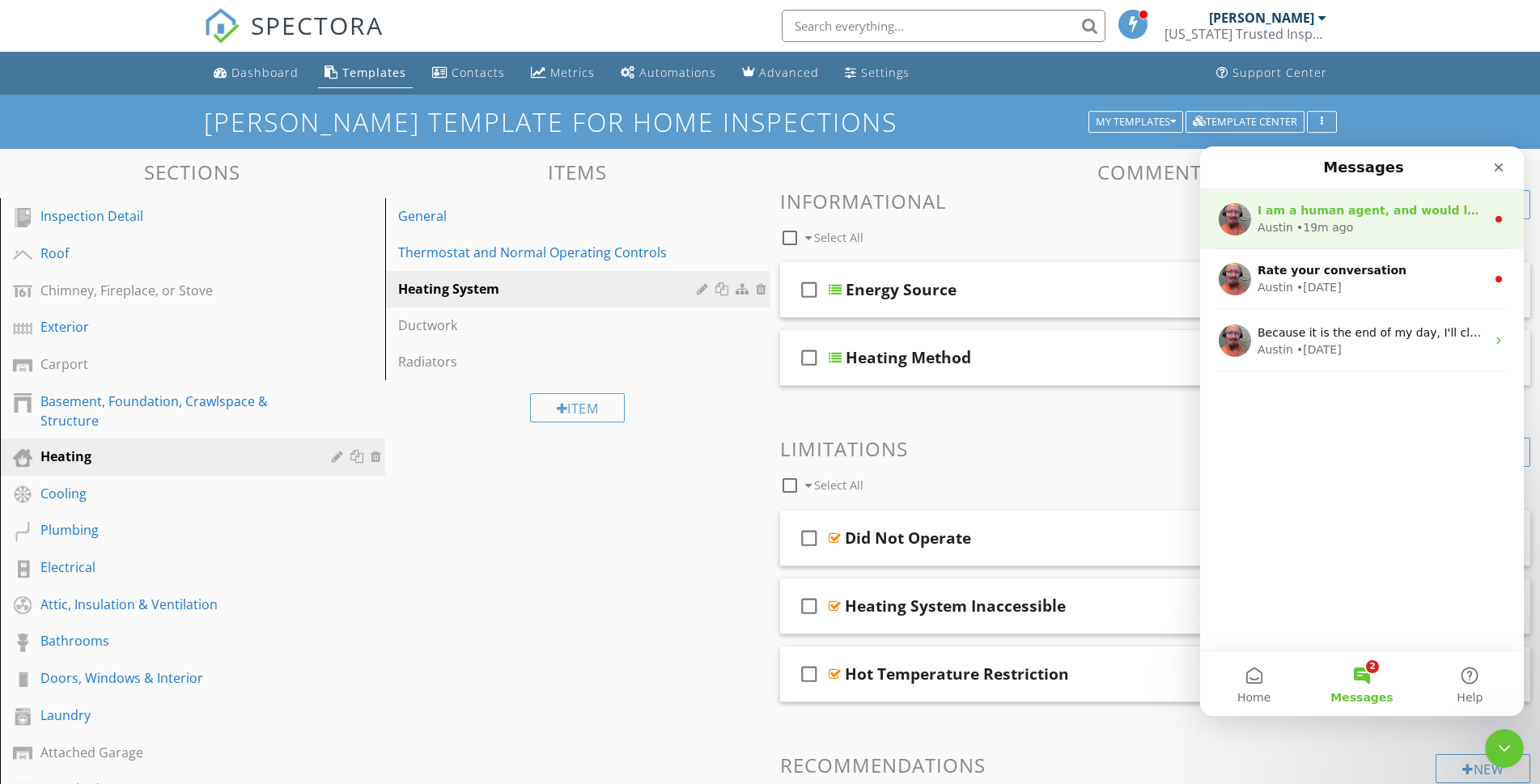
click at [1361, 231] on div "Austin • 19m ago" at bounding box center [1372, 227] width 228 height 17
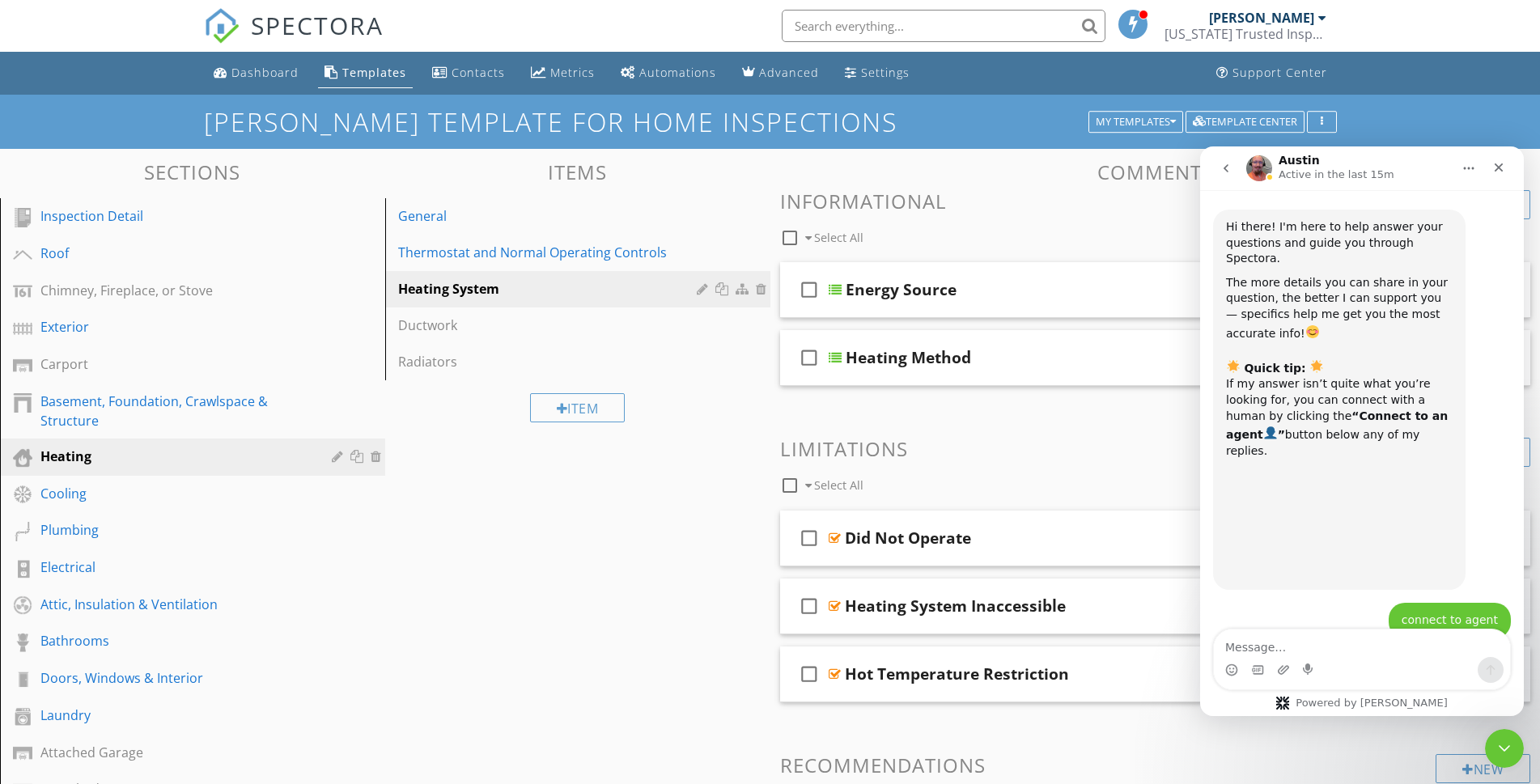
scroll to position [2, 0]
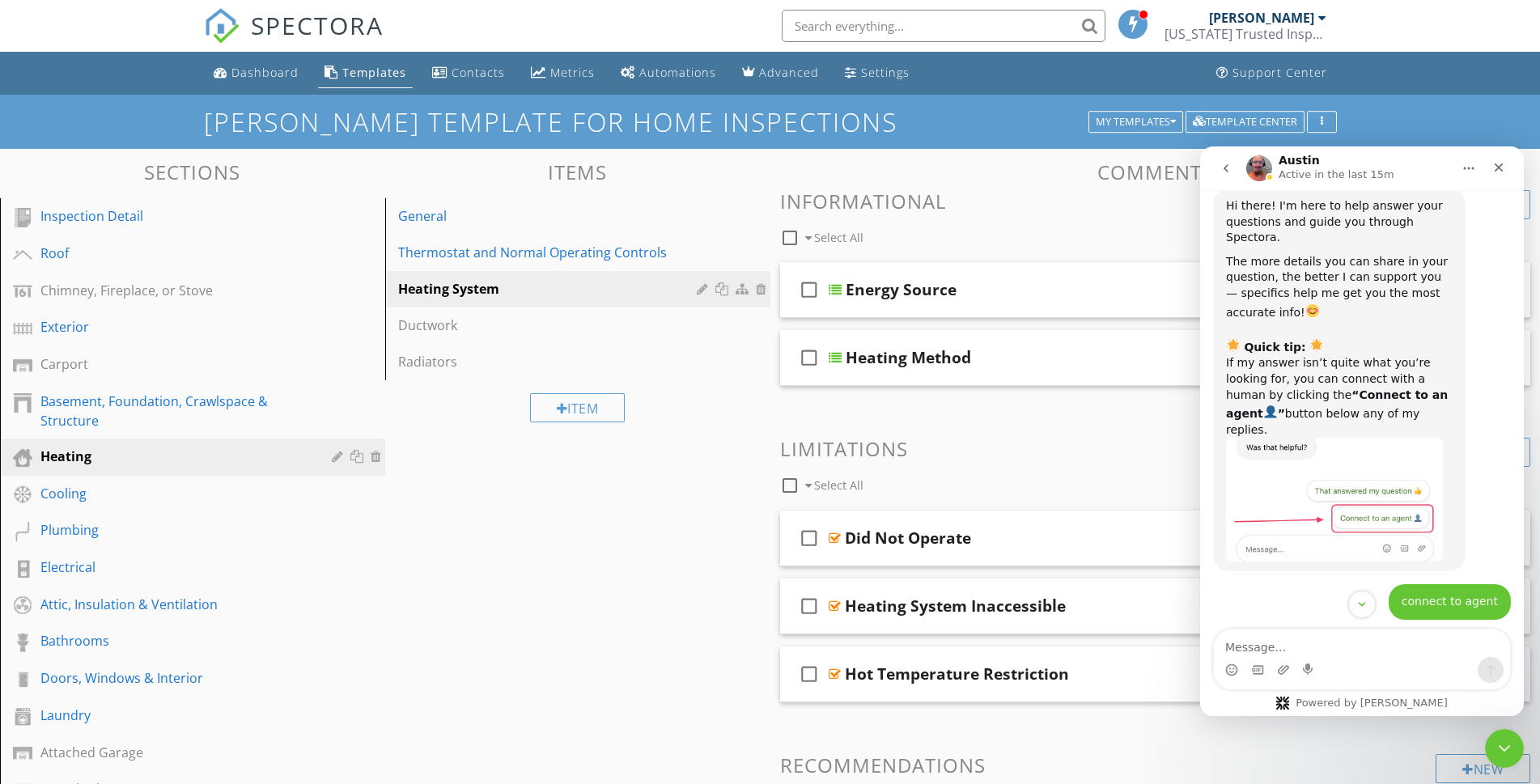
click at [1316, 650] on textarea "Message…" at bounding box center [1362, 644] width 296 height 28
click at [41, 533] on div "Plumbing" at bounding box center [174, 529] width 268 height 19
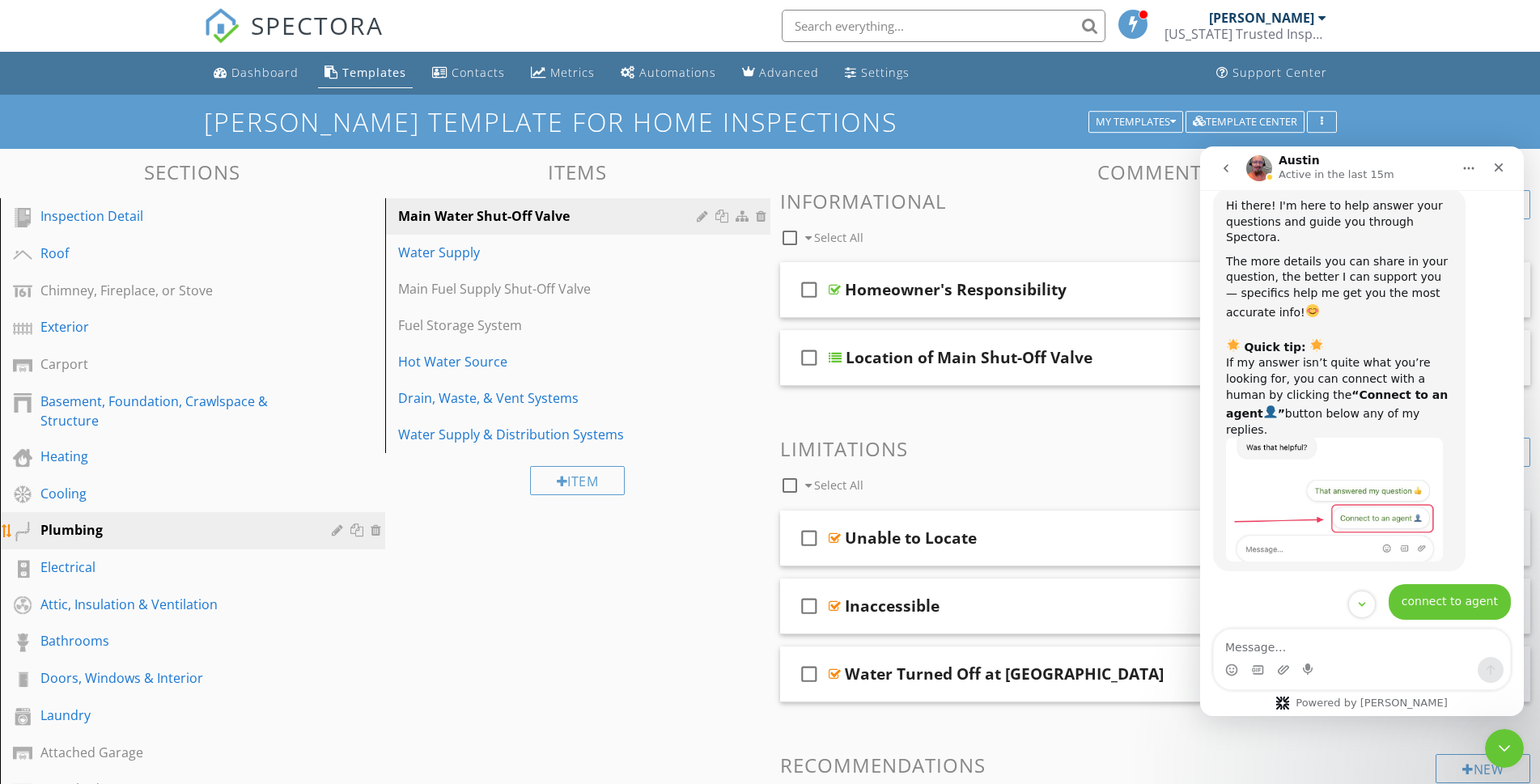
scroll to position [304, 0]
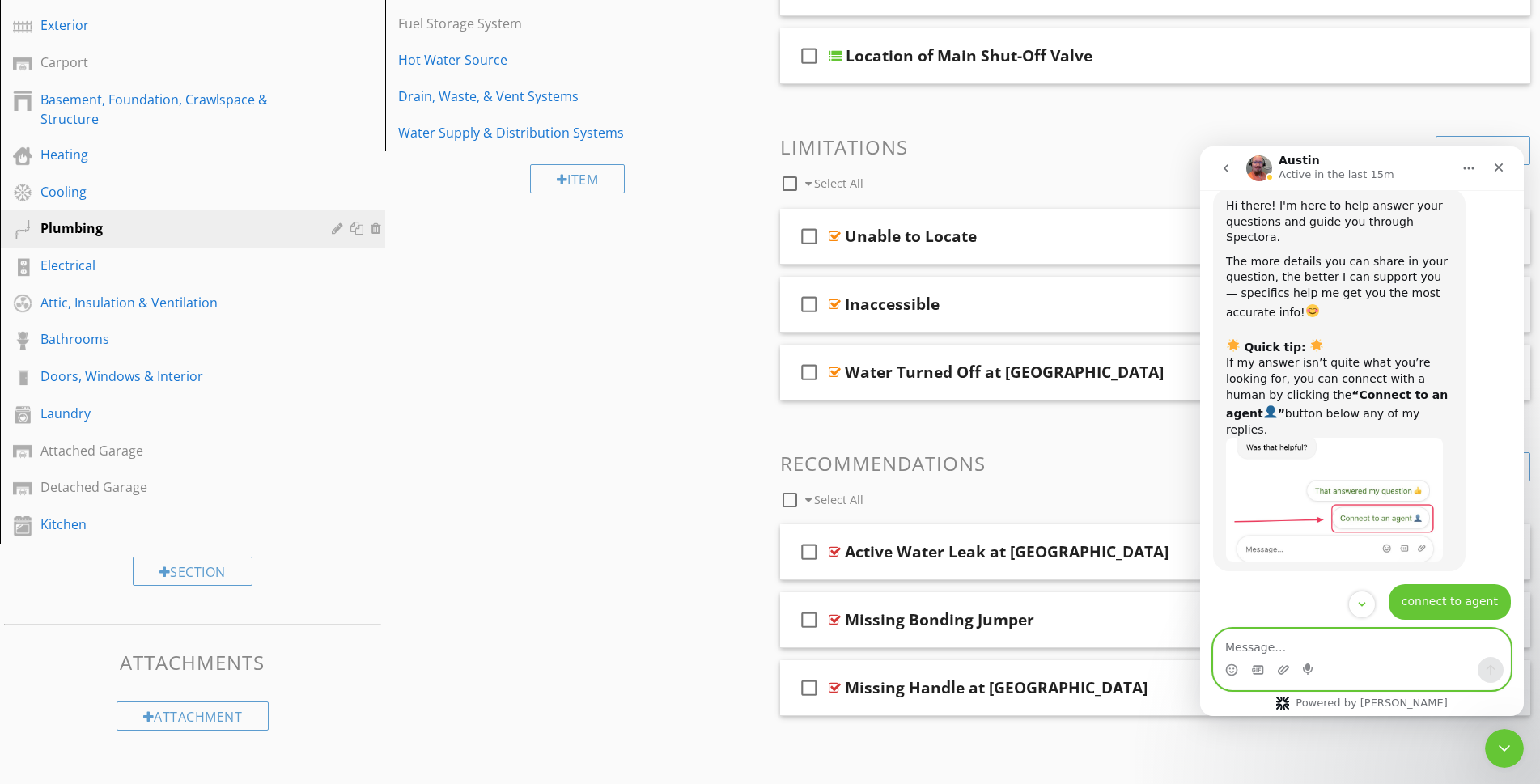
click at [1294, 652] on textarea "Message…" at bounding box center [1362, 644] width 296 height 28
click at [1394, 646] on textarea "I am using Ben's template" at bounding box center [1362, 644] width 296 height 28
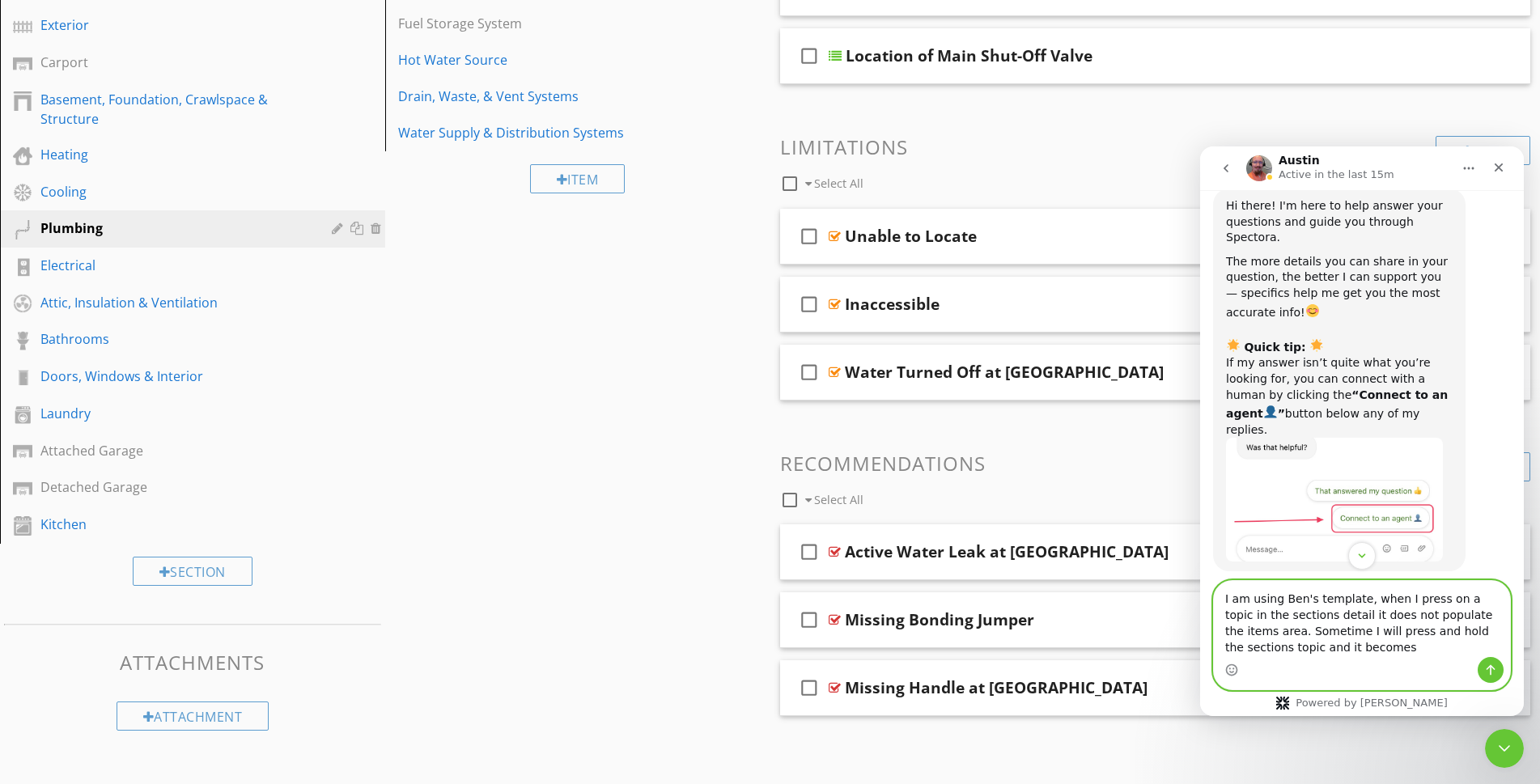
drag, startPoint x: 1279, startPoint y: 652, endPoint x: 1288, endPoint y: 648, distance: 9.8
click at [1288, 648] on textarea "I am using Ben's template, when I press on a topic in the sections detail it do…" at bounding box center [1362, 619] width 296 height 76
click at [1446, 644] on textarea "I am using Ben's template, when I press on a topic in the sections detail it do…" at bounding box center [1362, 611] width 296 height 92
click at [1251, 584] on textarea "I am using Ben's template, when I press on a topic in the sections detail it do…" at bounding box center [1362, 611] width 296 height 92
type textarea "I am on my pad using Ben's template, when I press on a topic in the sections de…"
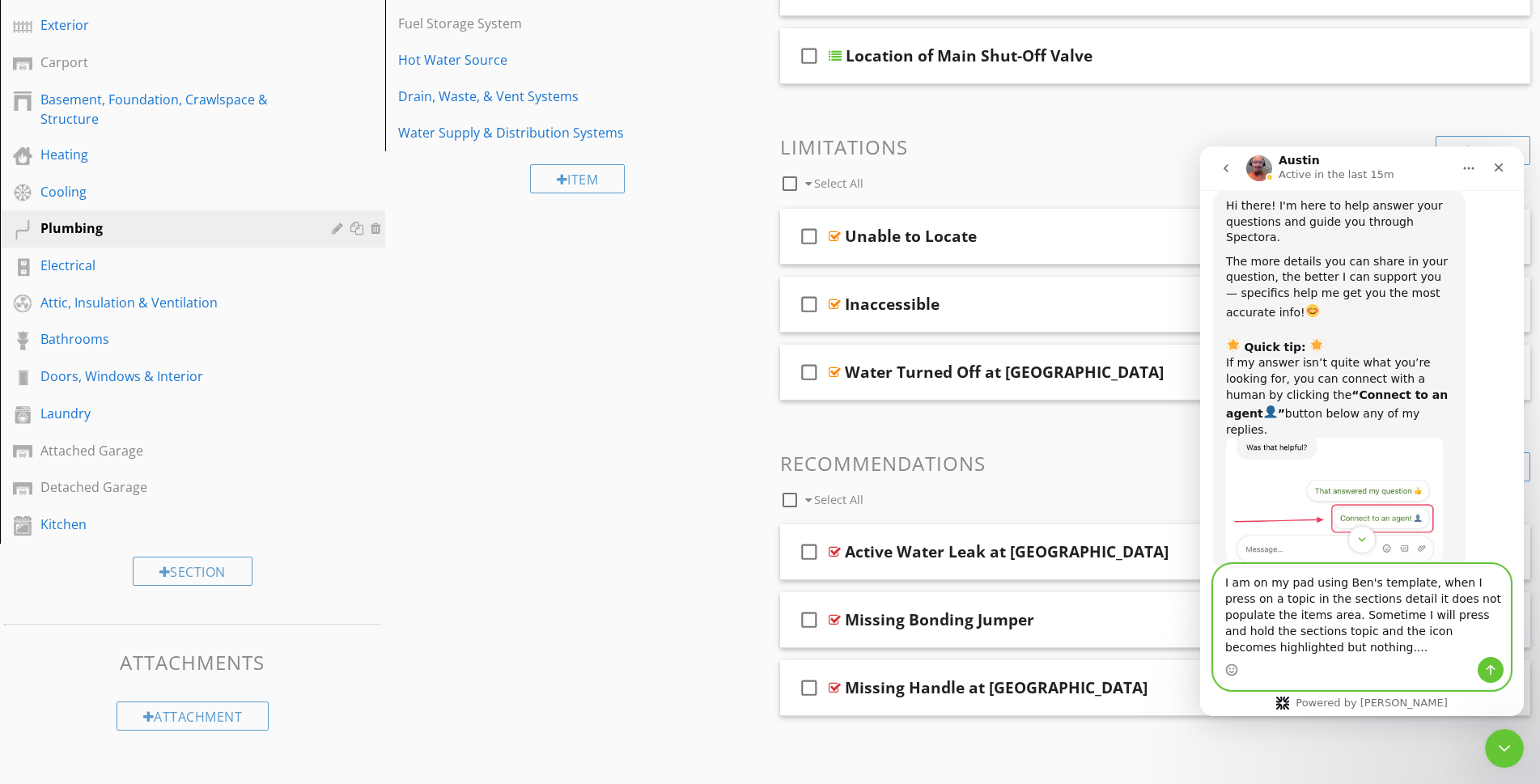
click at [1407, 652] on textarea "I am on my pad using Ben's template, when I press on a topic in the sections de…" at bounding box center [1362, 611] width 296 height 92
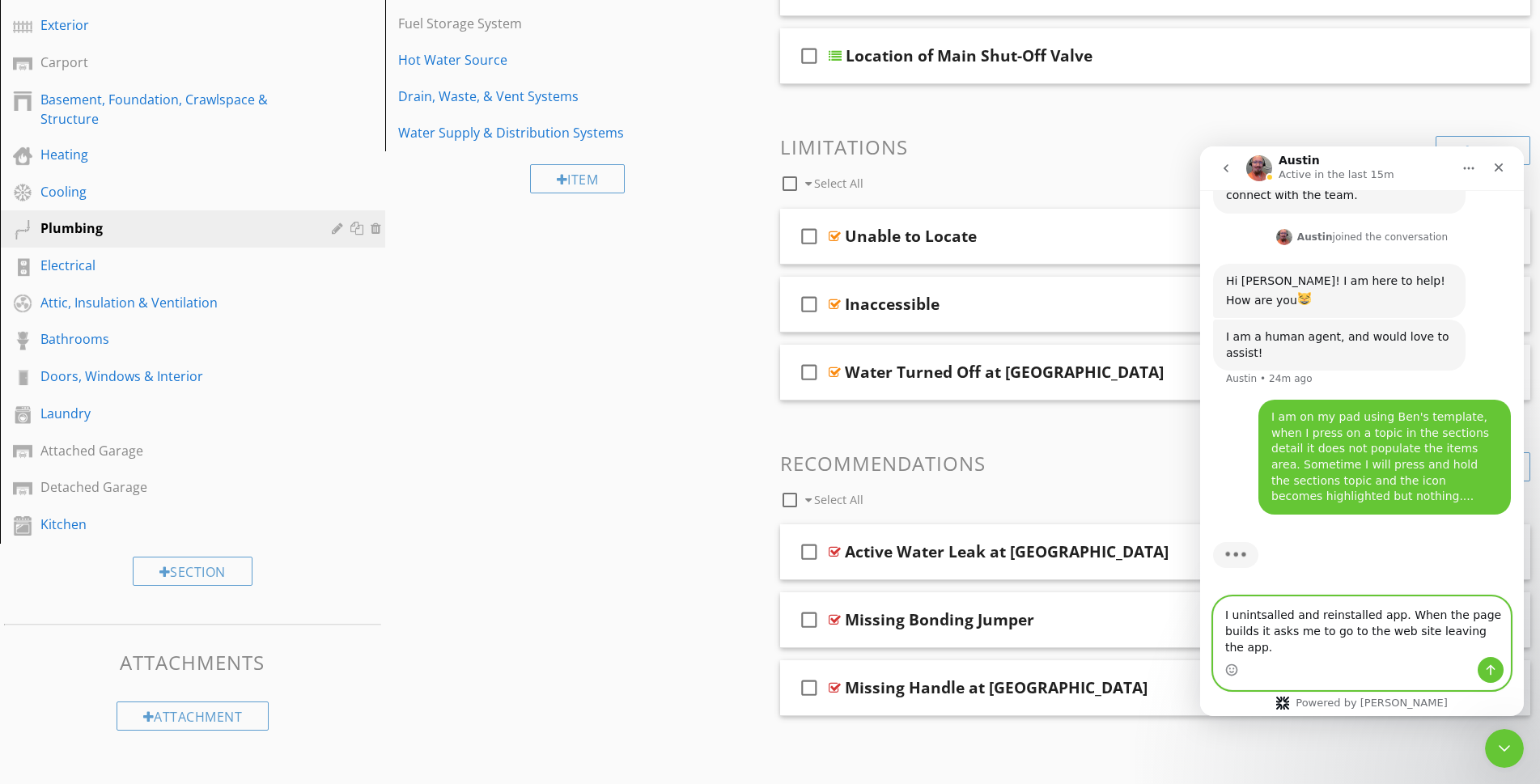
scroll to position [584, 0]
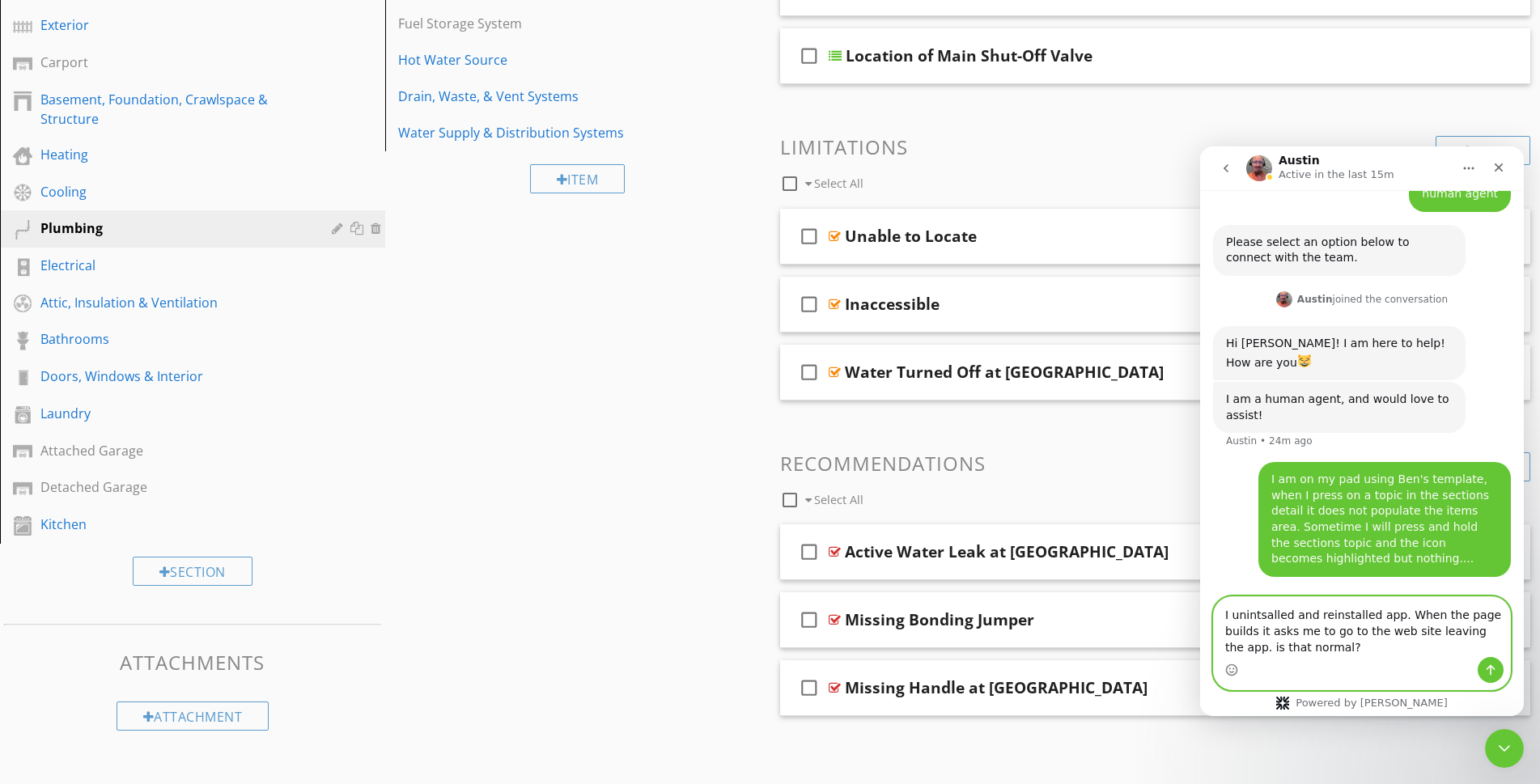
type textarea "I unintsalled and reinstalled app. When the page builds it asks me to go to the…"
click at [1488, 674] on icon "Send a message…" at bounding box center [1490, 670] width 13 height 13
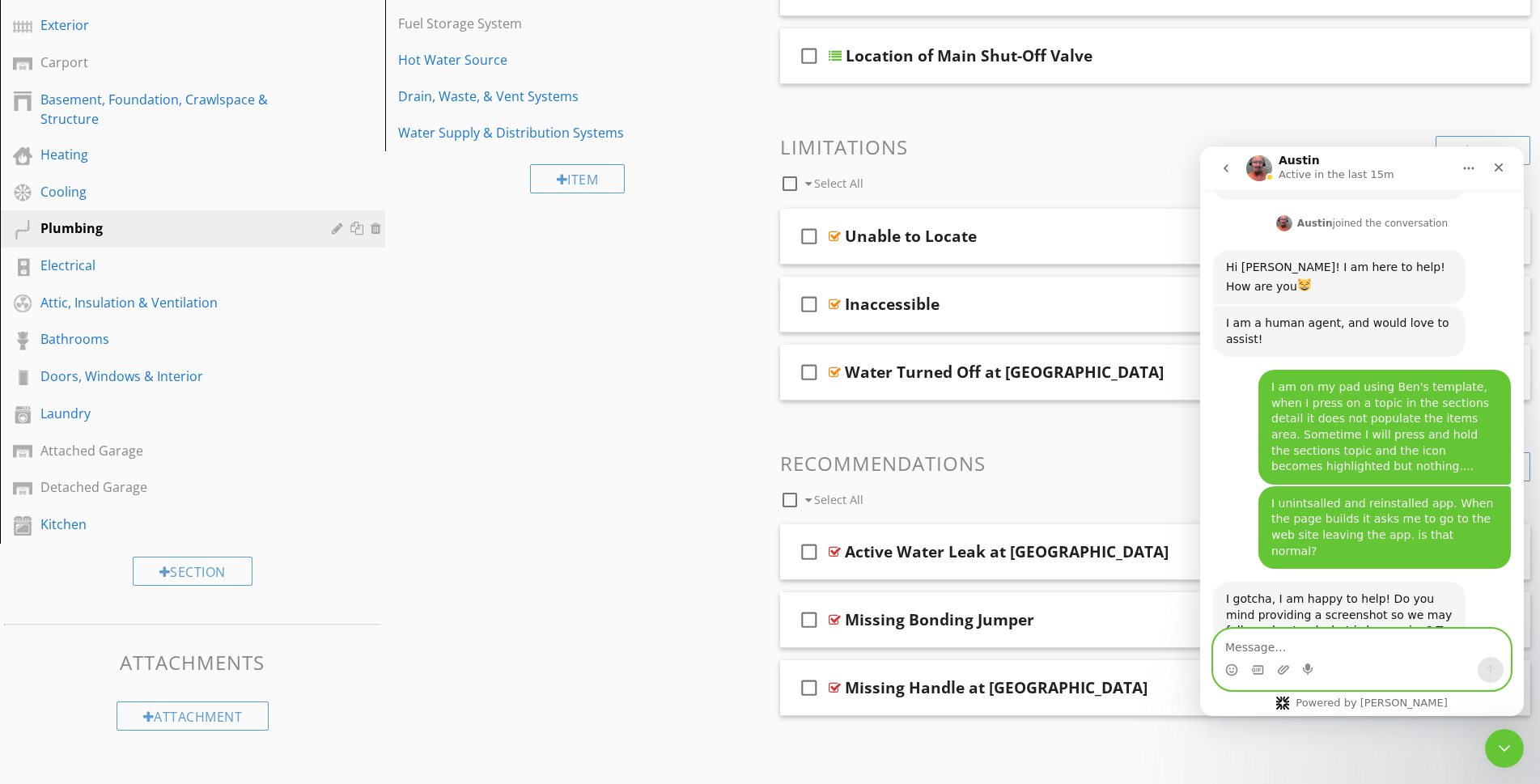
scroll to position [775, 0]
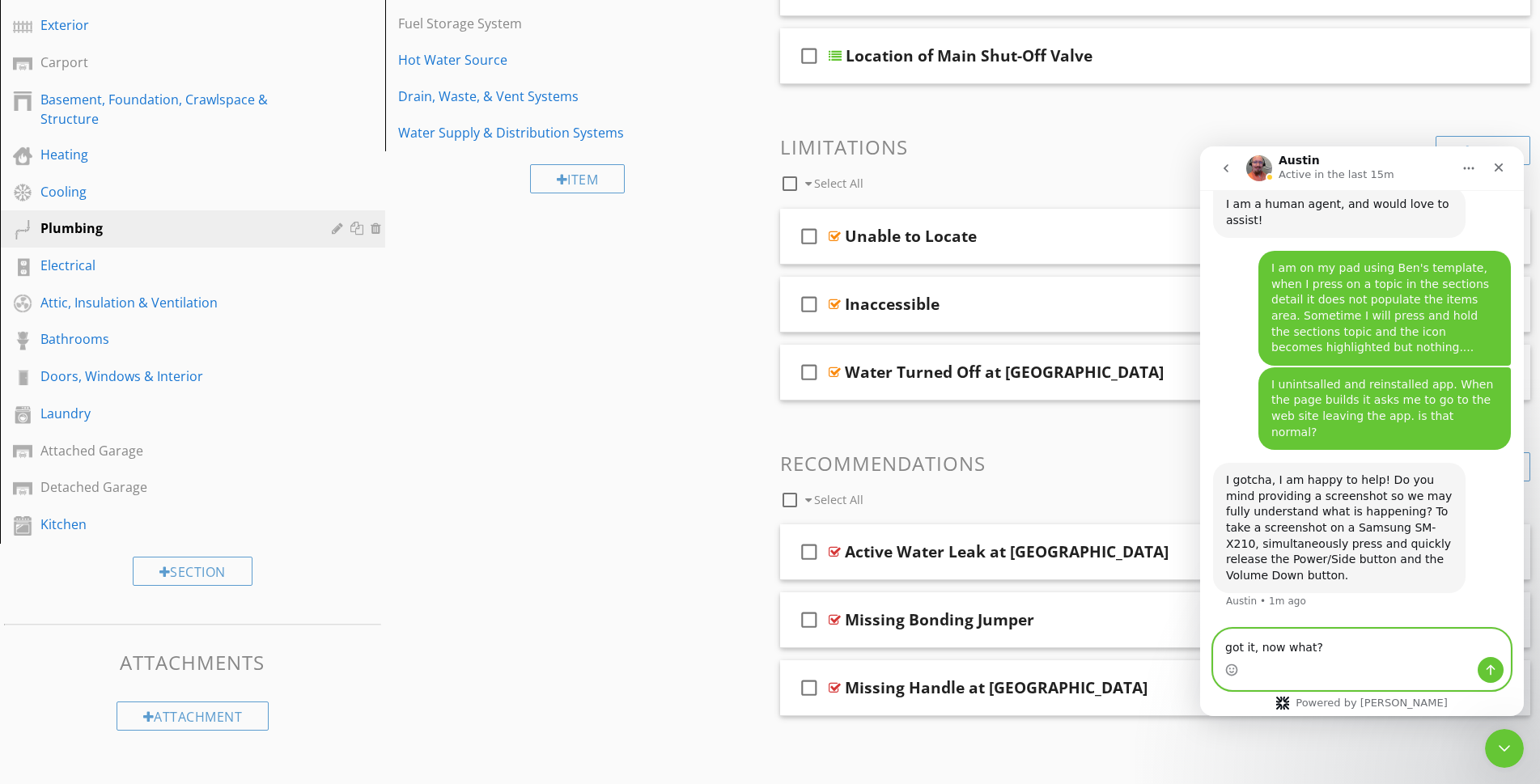
type textarea "got it, now what?"
click at [1490, 666] on icon "Send a message…" at bounding box center [1491, 670] width 9 height 11
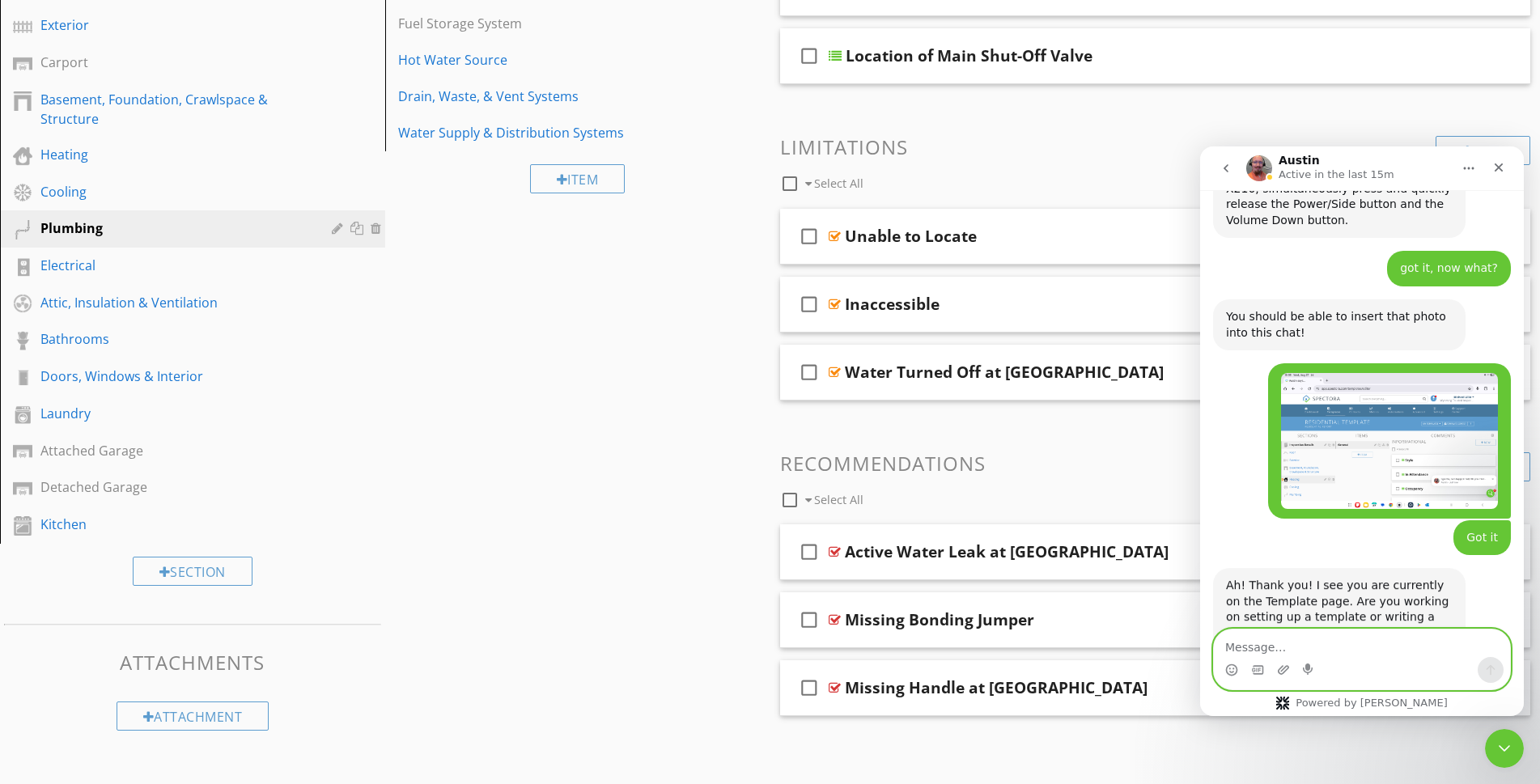
scroll to position [1180, 0]
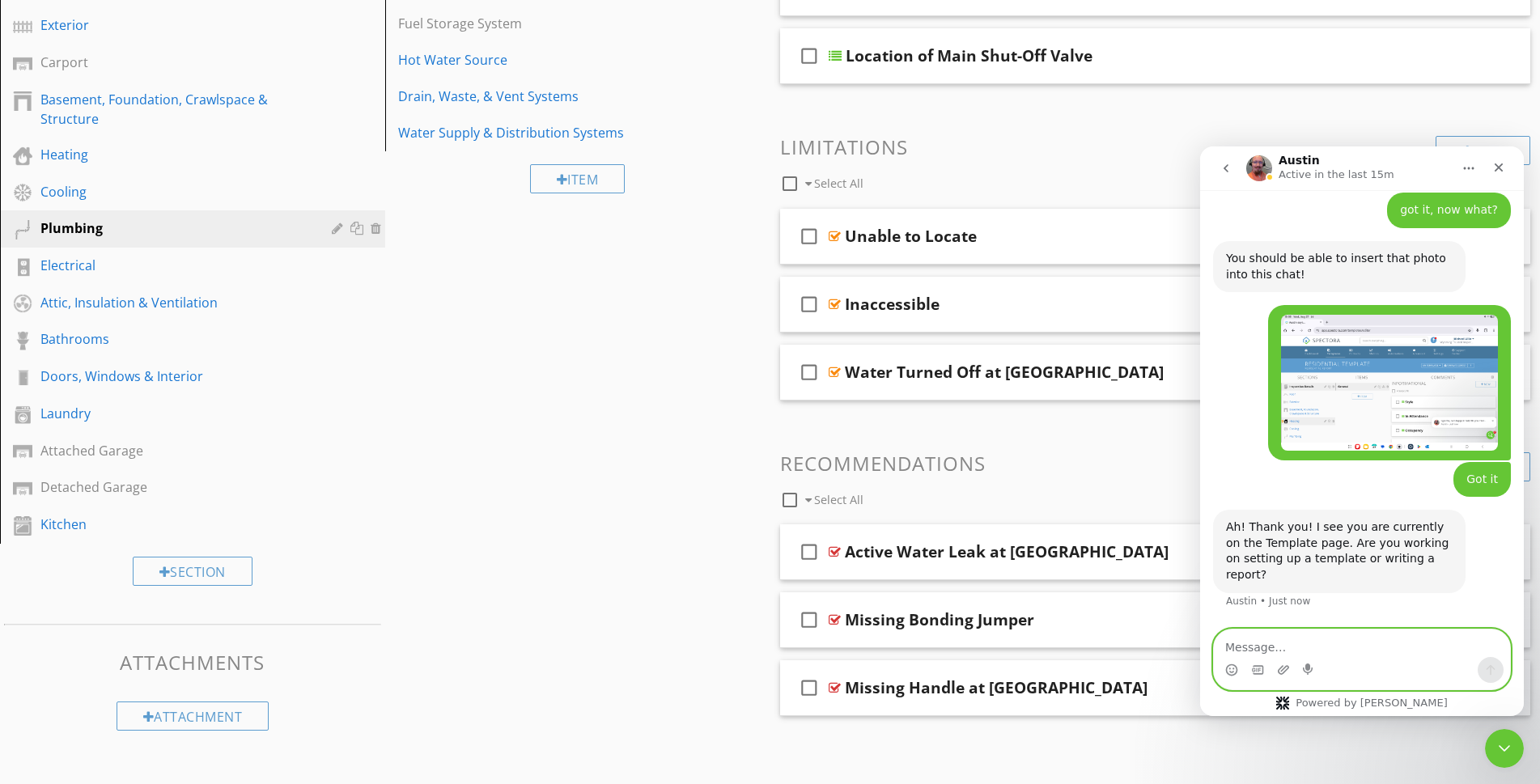
click at [1383, 643] on textarea "Message…" at bounding box center [1362, 644] width 296 height 28
type textarea "setting up & writing a test.."
click at [1491, 673] on icon "Send a message…" at bounding box center [1491, 670] width 9 height 11
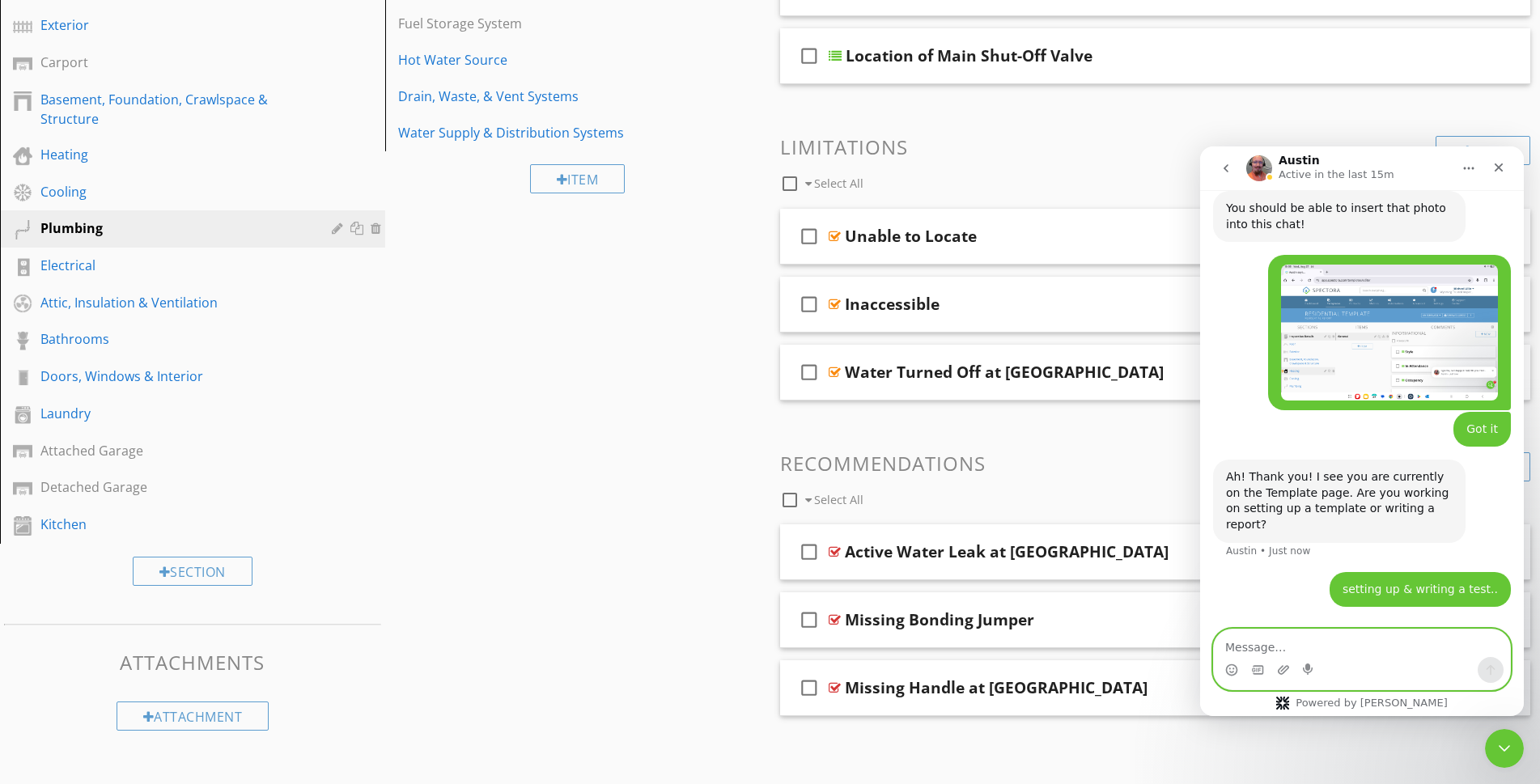
scroll to position [1292, 0]
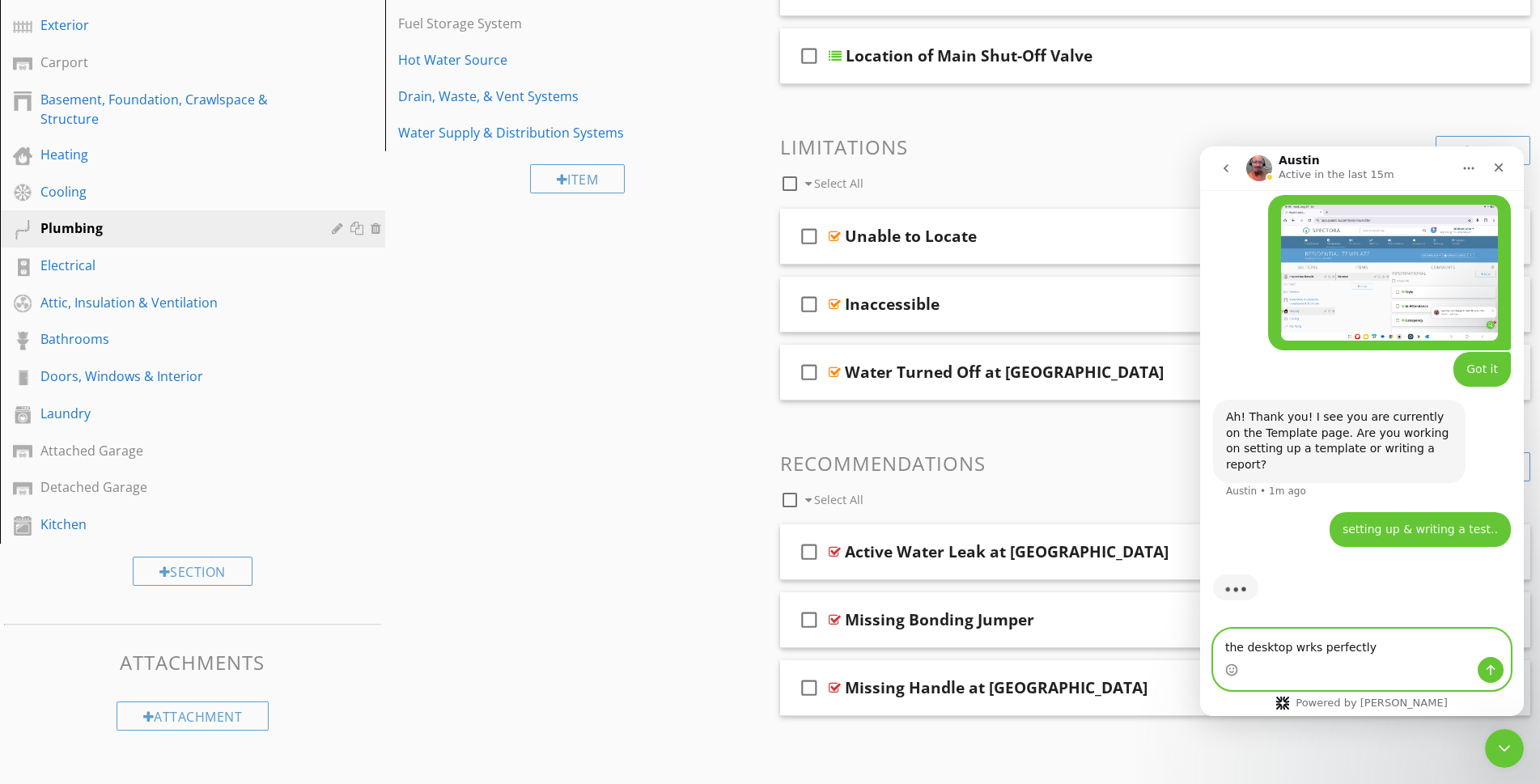
type textarea "the desktop wrks perfectly"
click at [1484, 672] on icon "Send a message…" at bounding box center [1490, 670] width 13 height 13
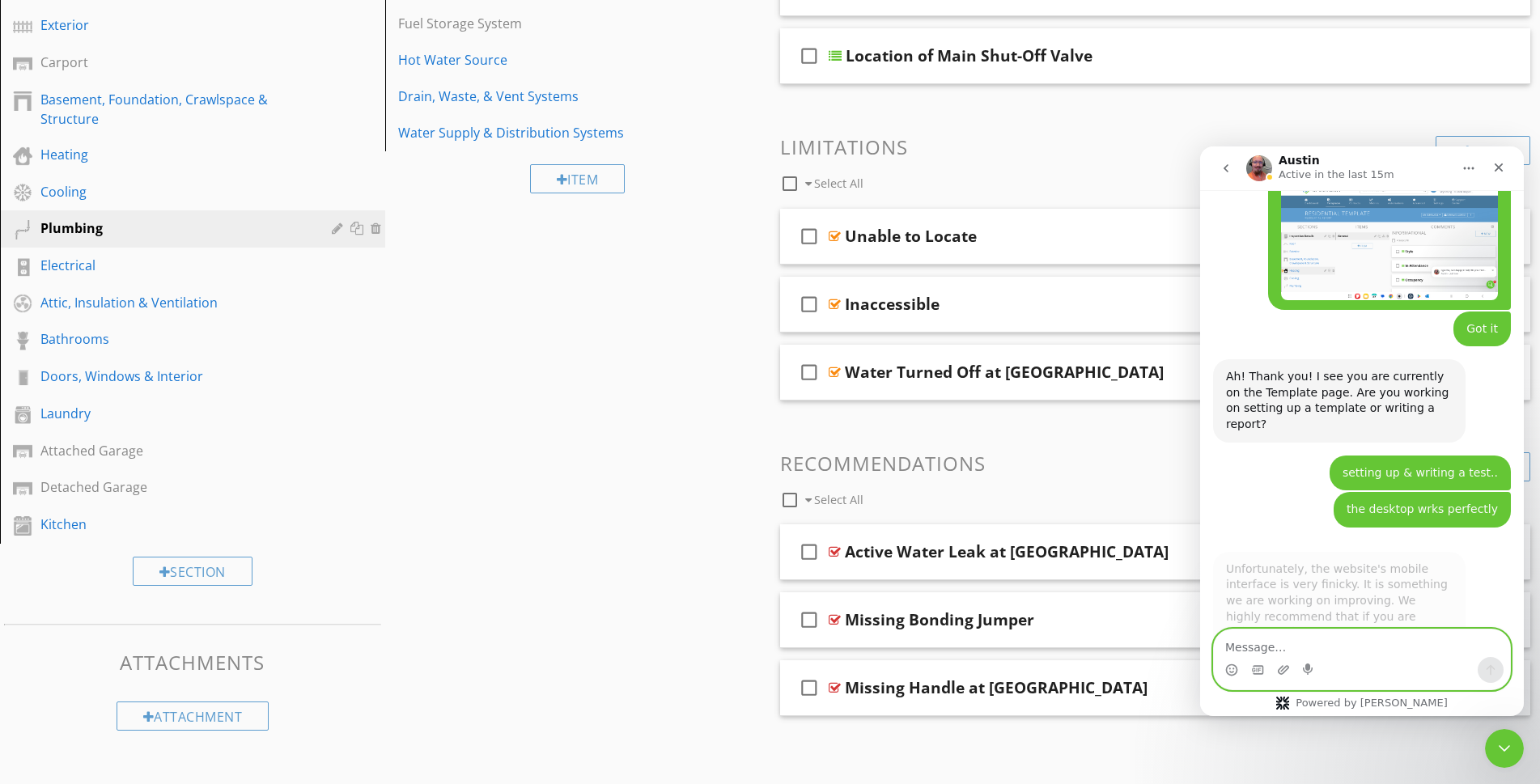
scroll to position [1521, 0]
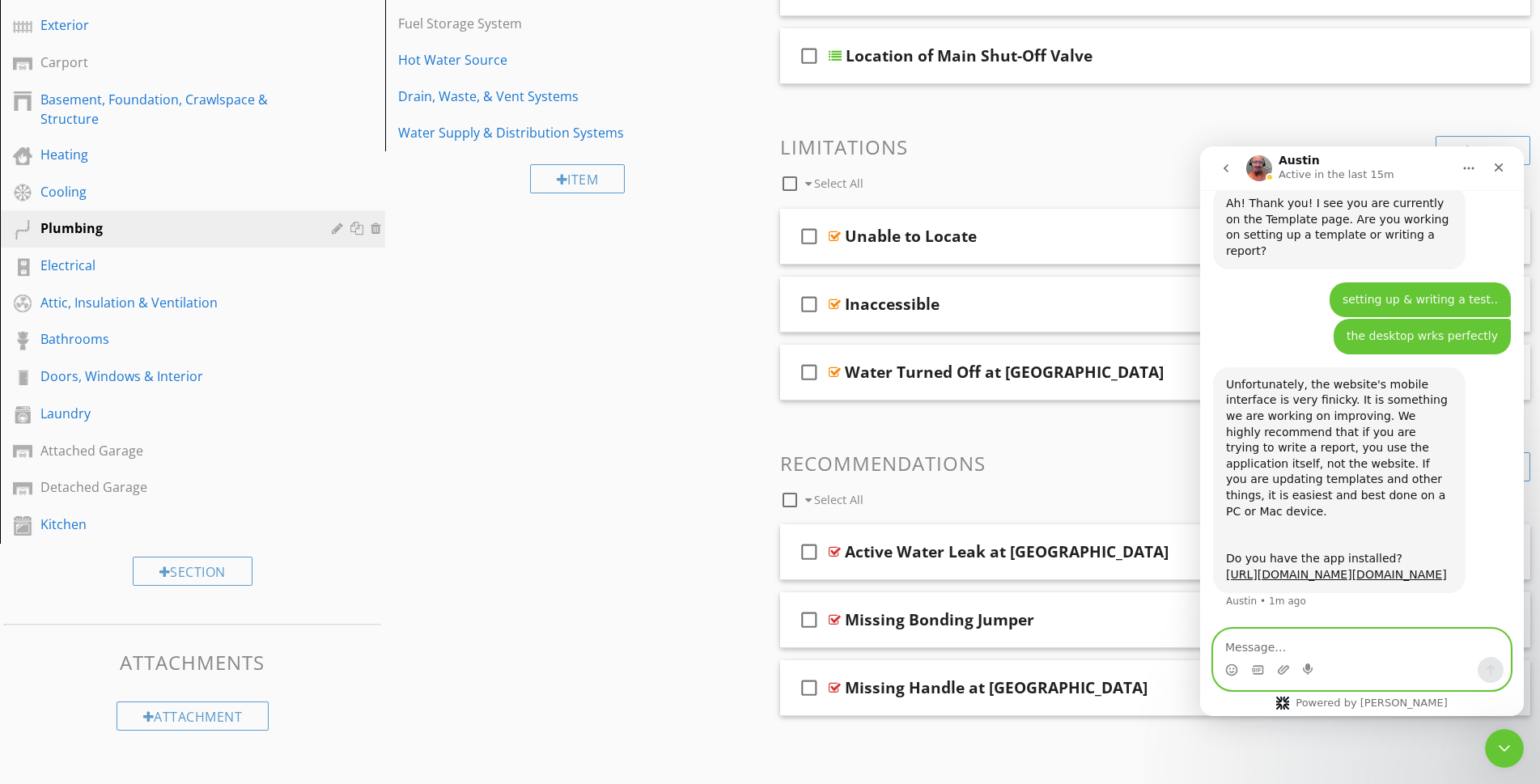
click at [1248, 643] on textarea "Message…" at bounding box center [1362, 644] width 296 height 28
type textarea "it says installed"
click at [1493, 669] on icon "Send a message…" at bounding box center [1490, 670] width 13 height 13
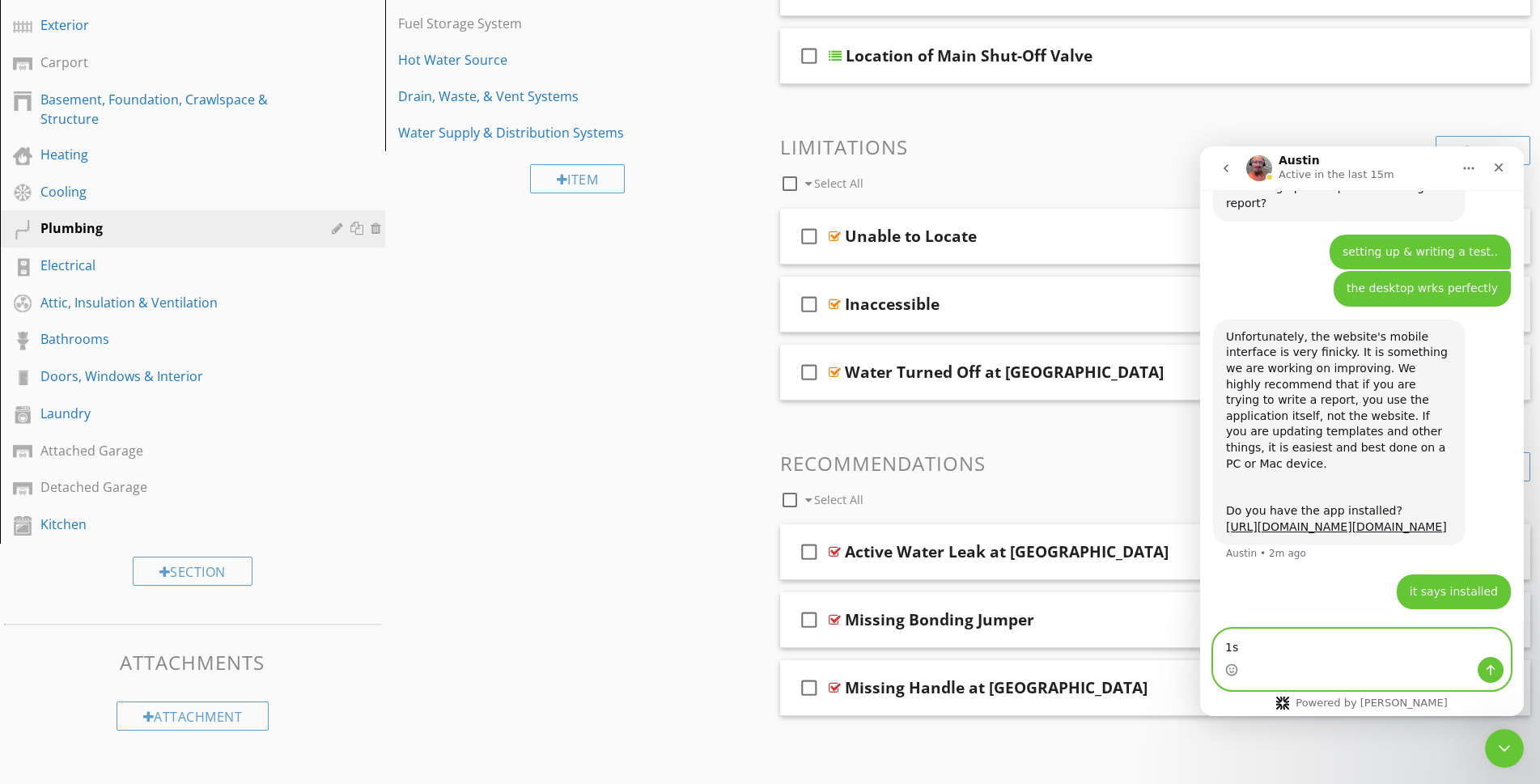
type textarea "1"
click at [1319, 648] on textarea "page opens with nothing new the I click" at bounding box center [1362, 644] width 296 height 28
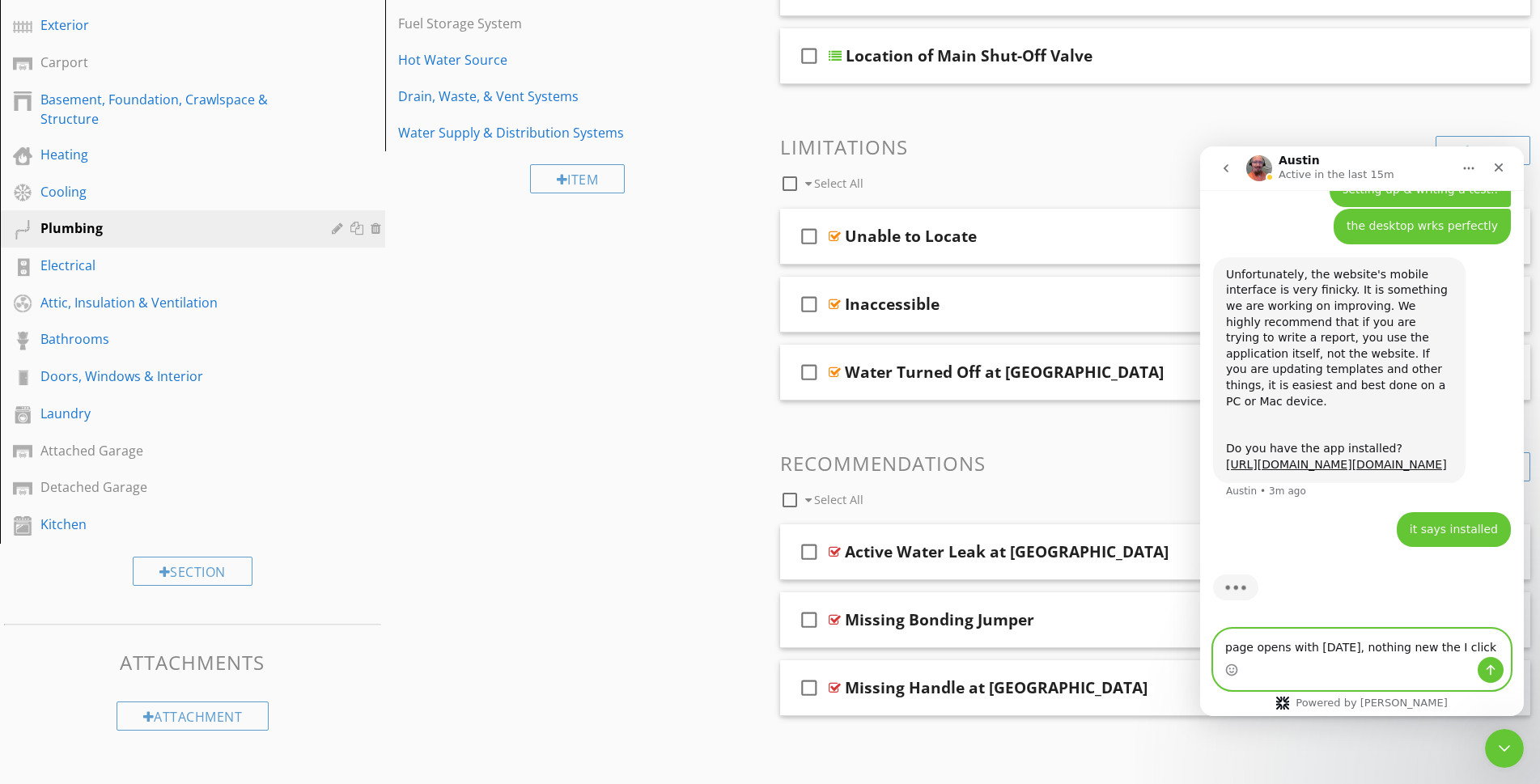
click at [1420, 648] on textarea "page opens with [DATE], nothing new the I click" at bounding box center [1362, 644] width 296 height 28
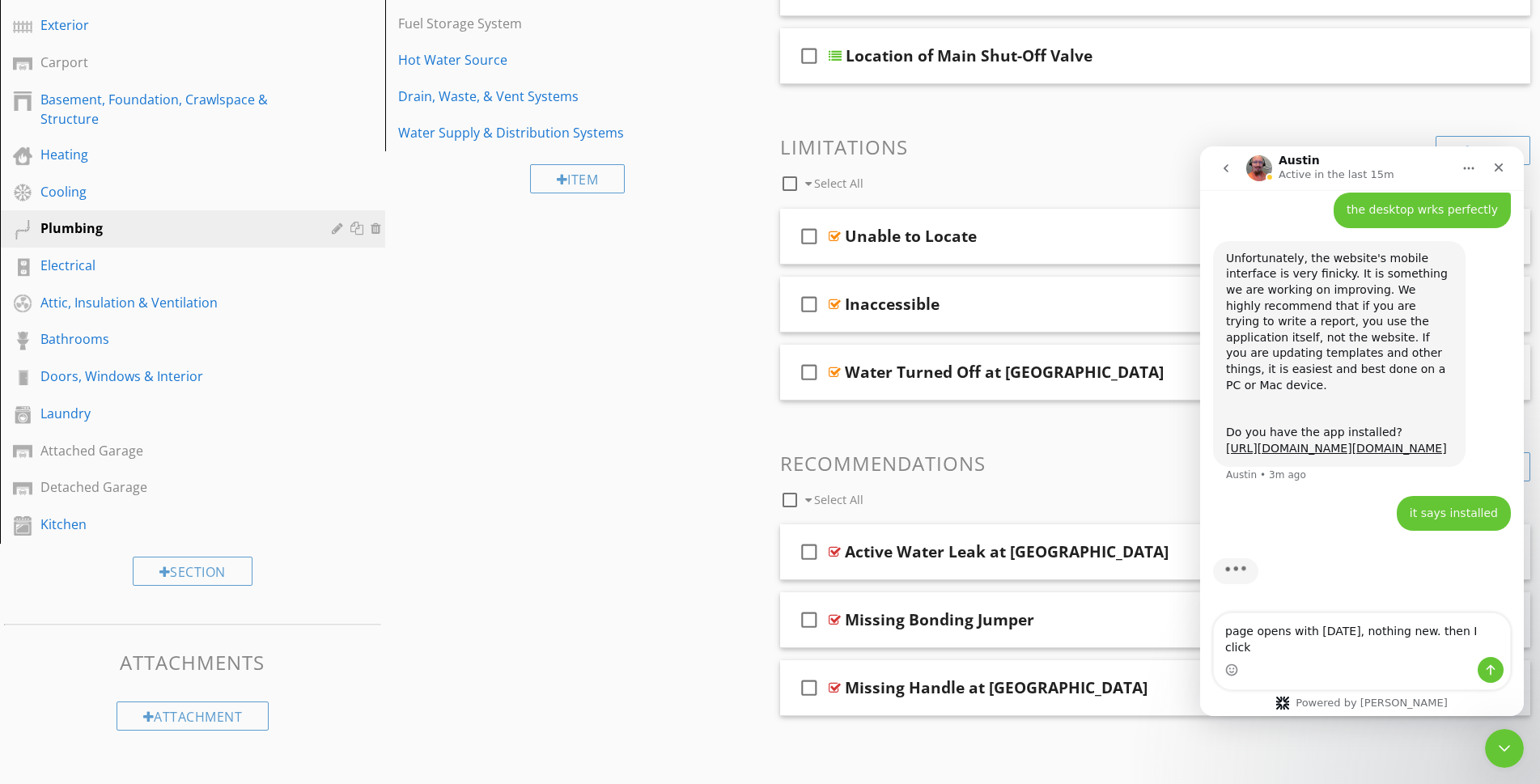
click at [1293, 665] on div "Intercom messenger" at bounding box center [1362, 670] width 296 height 26
click at [1496, 647] on textarea "page opens with [DATE], nothing new. then I click" at bounding box center [1362, 636] width 296 height 44
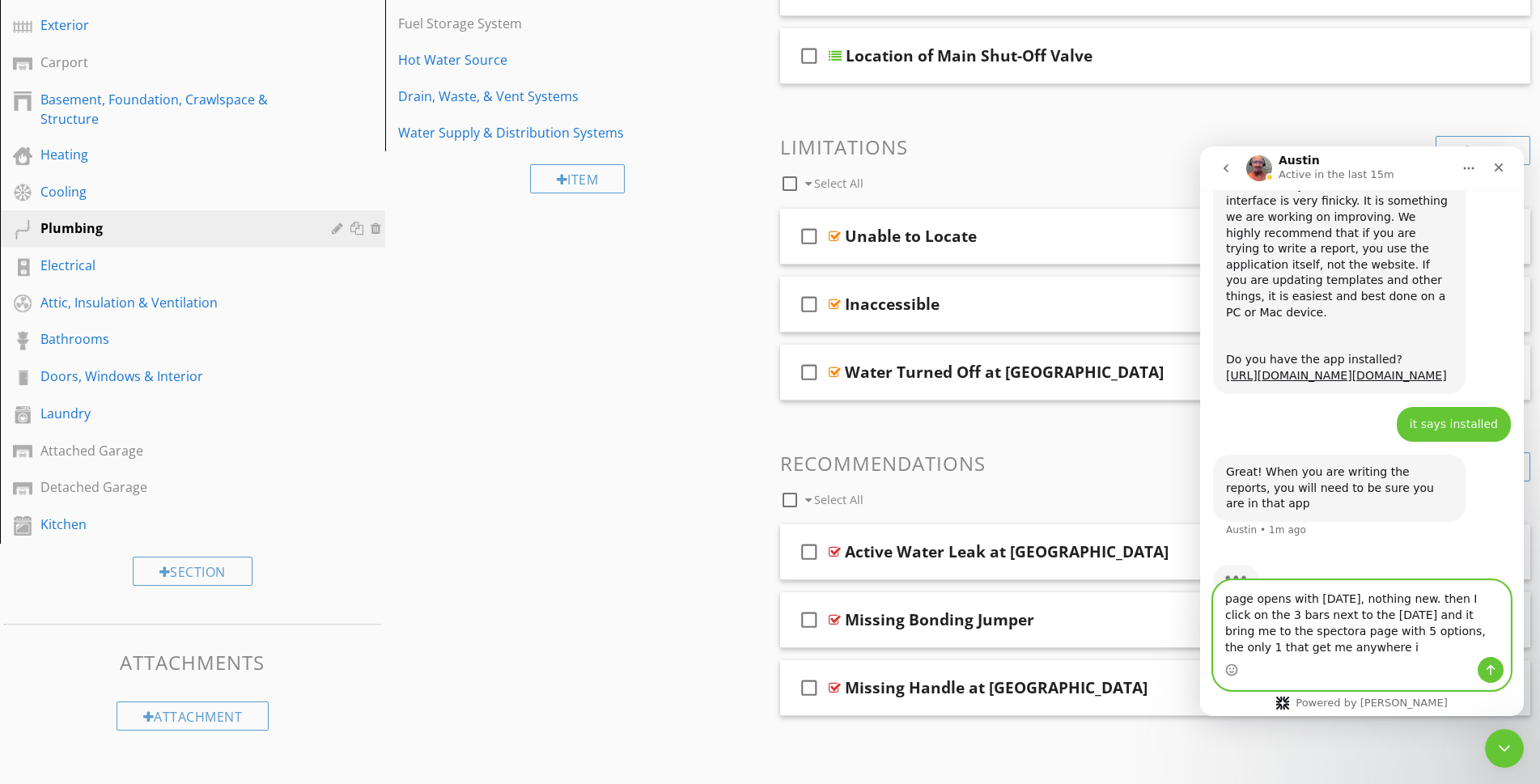
scroll to position [1764, 0]
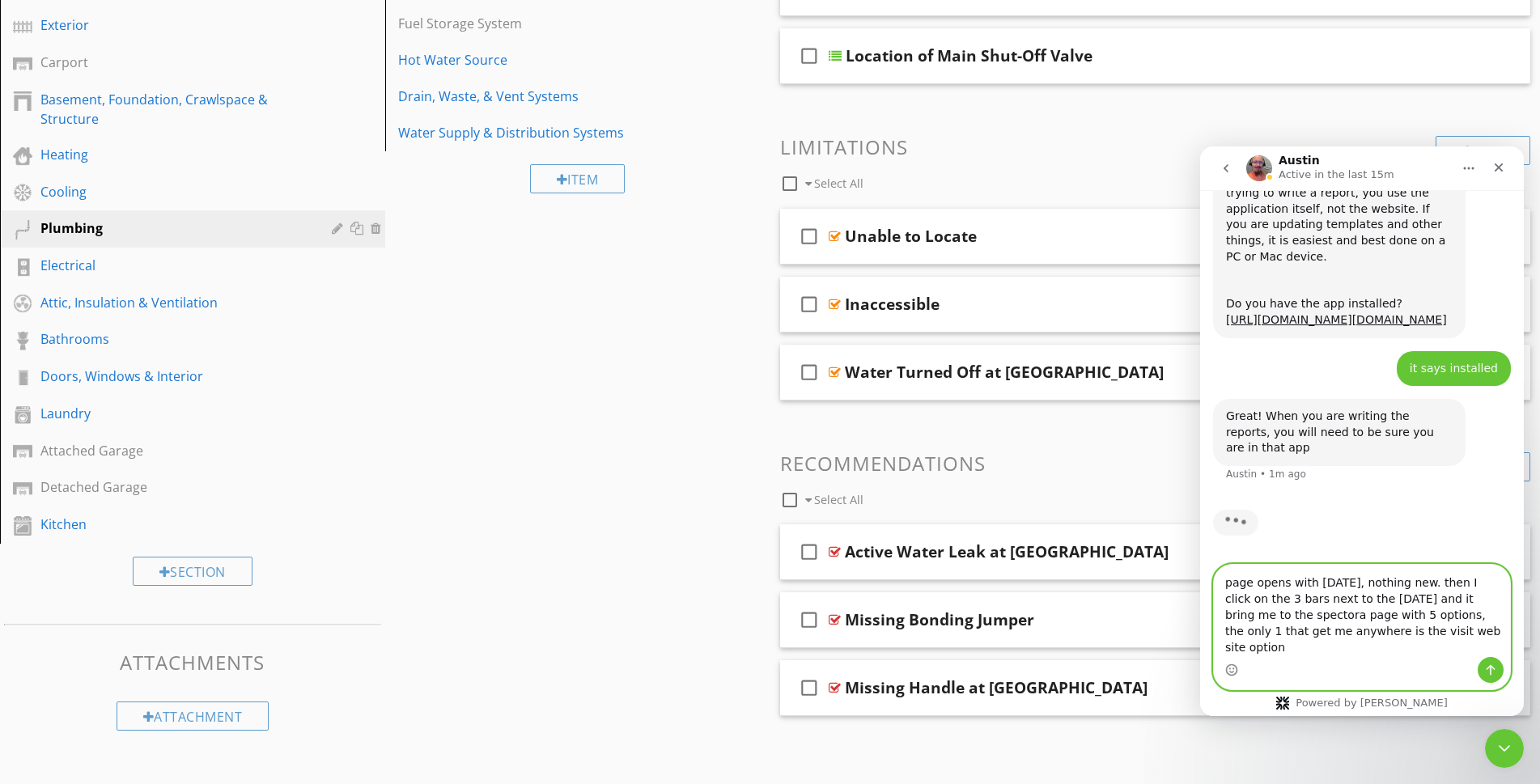
type textarea "page opens with [DATE], nothing new. then I click on the 3 bars next to the [DA…"
click at [1493, 673] on icon "Send a message…" at bounding box center [1490, 670] width 13 height 13
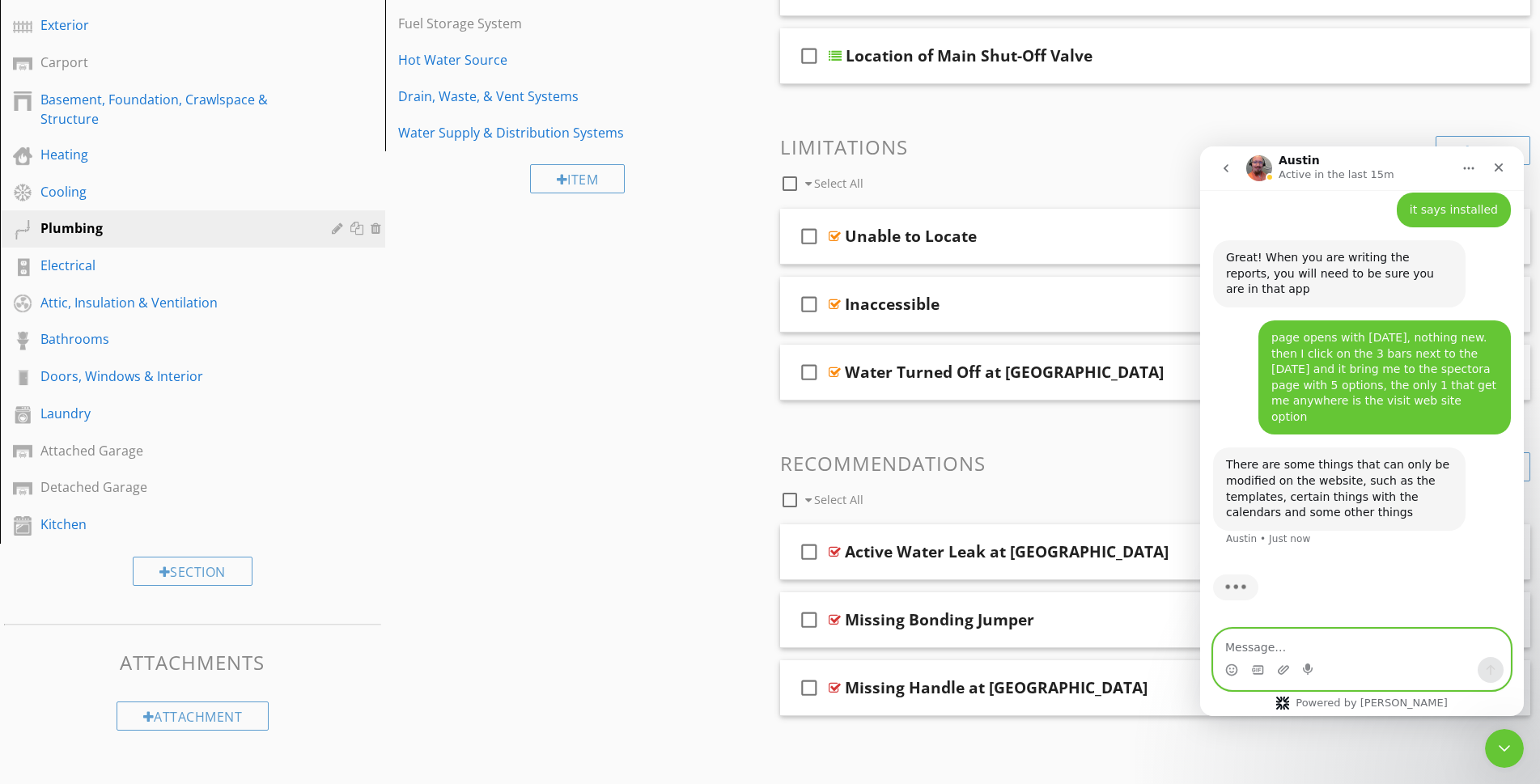
scroll to position [1871, 0]
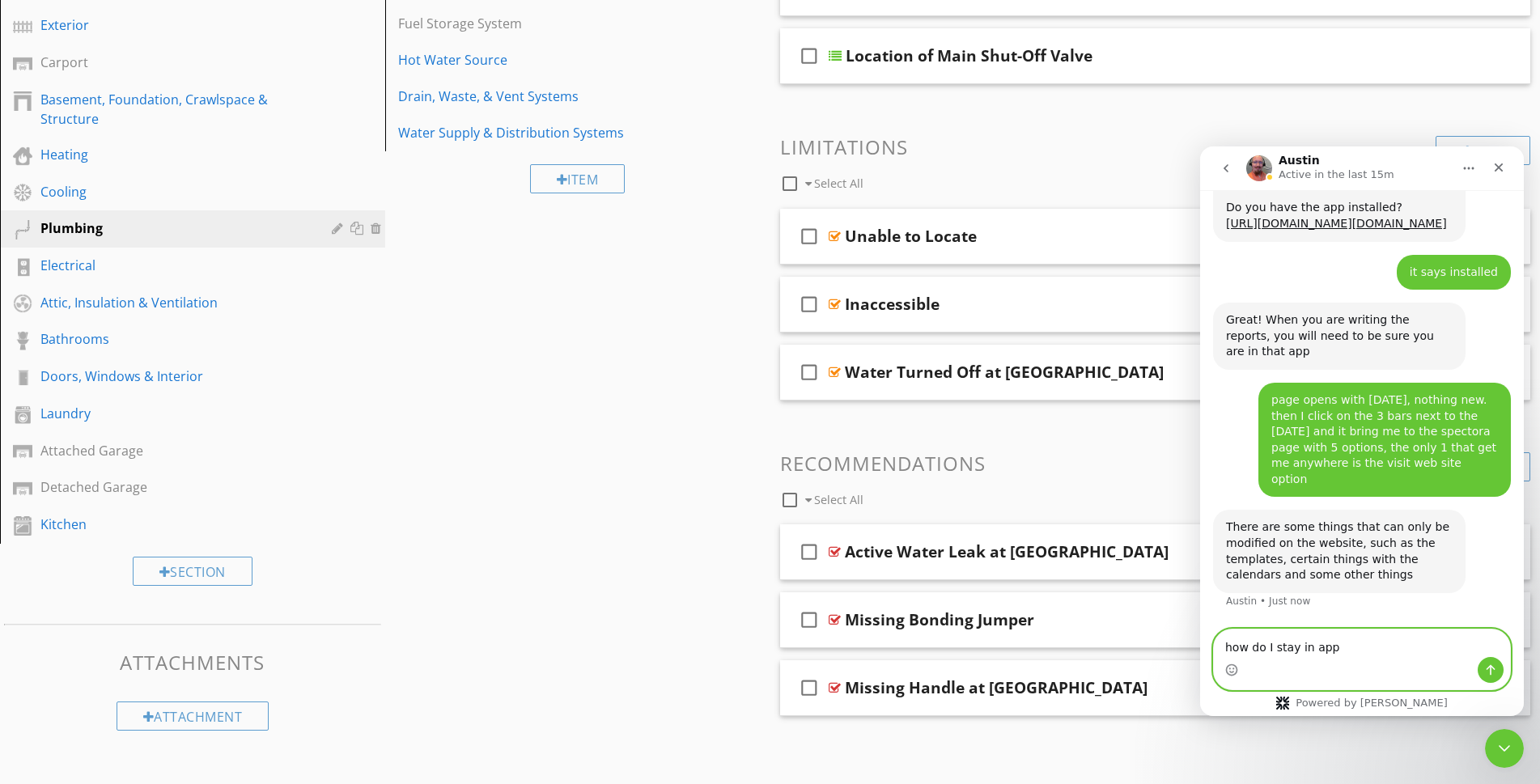
type textarea "how do I stay in app"
click at [1495, 670] on icon "Send a message…" at bounding box center [1490, 670] width 13 height 13
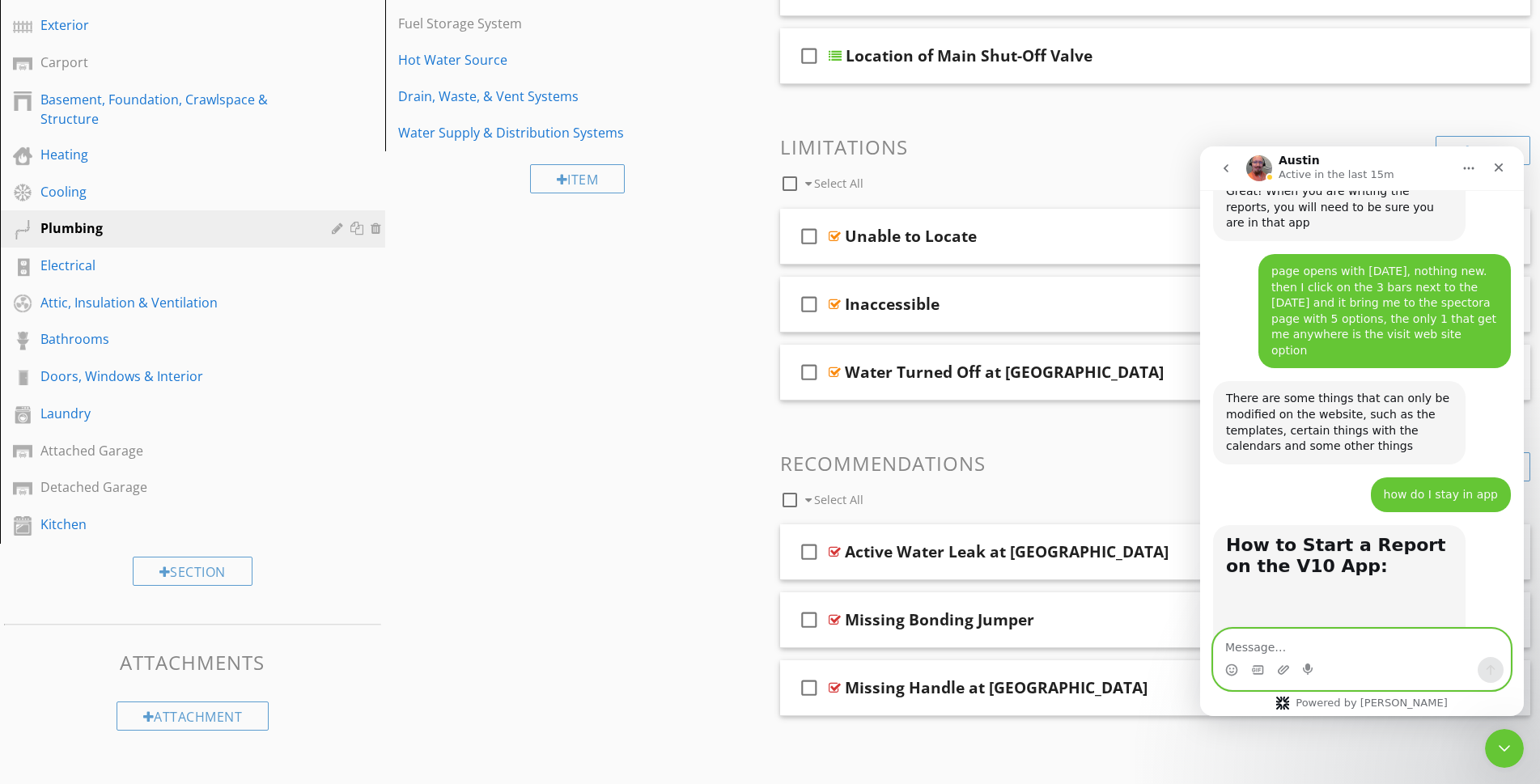
scroll to position [2278, 0]
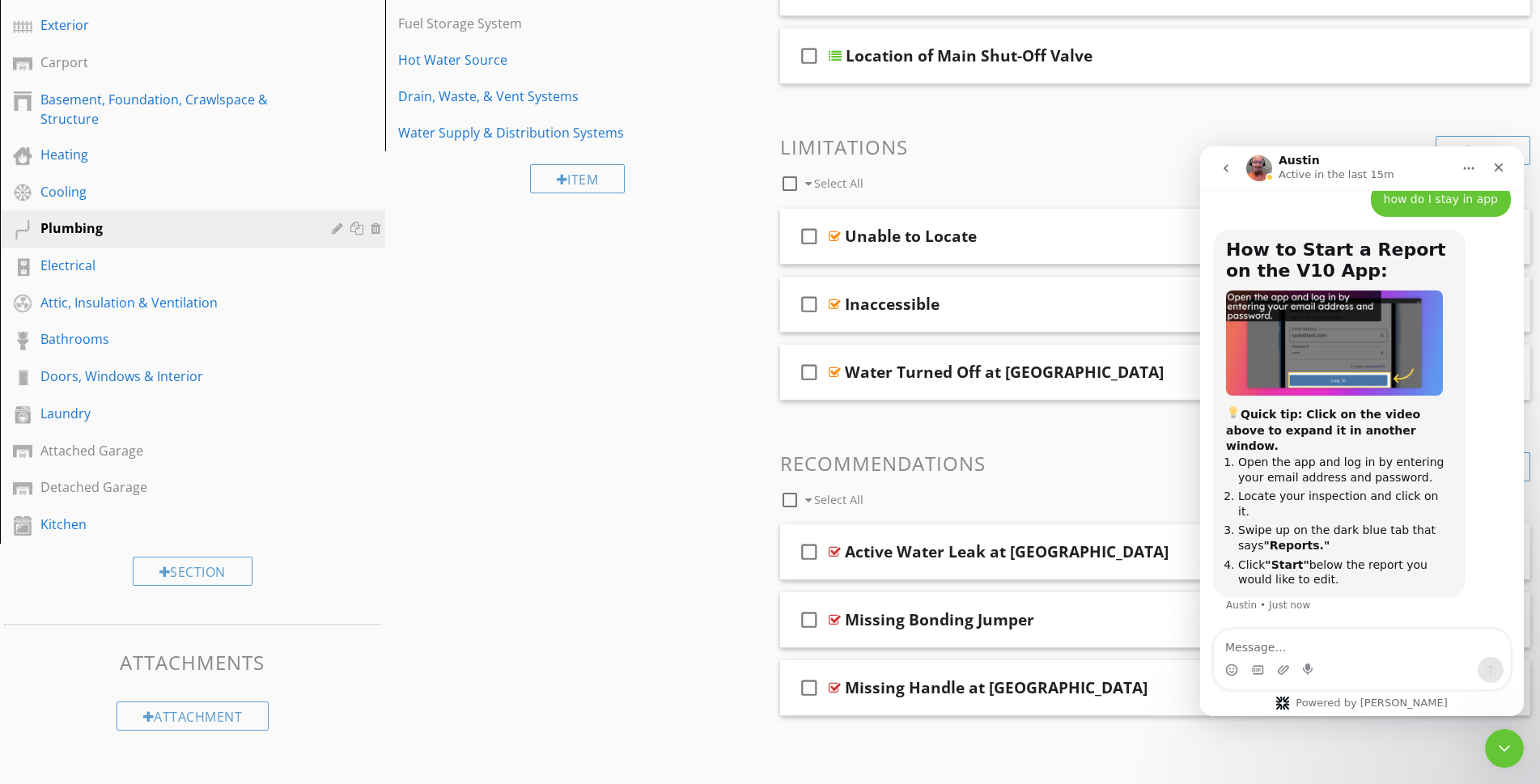
click at [1292, 385] on img "Austin says…" at bounding box center [1334, 344] width 217 height 106
click at [1279, 280] on b "How to Start a Report on the V10 App:" at bounding box center [1336, 260] width 220 height 40
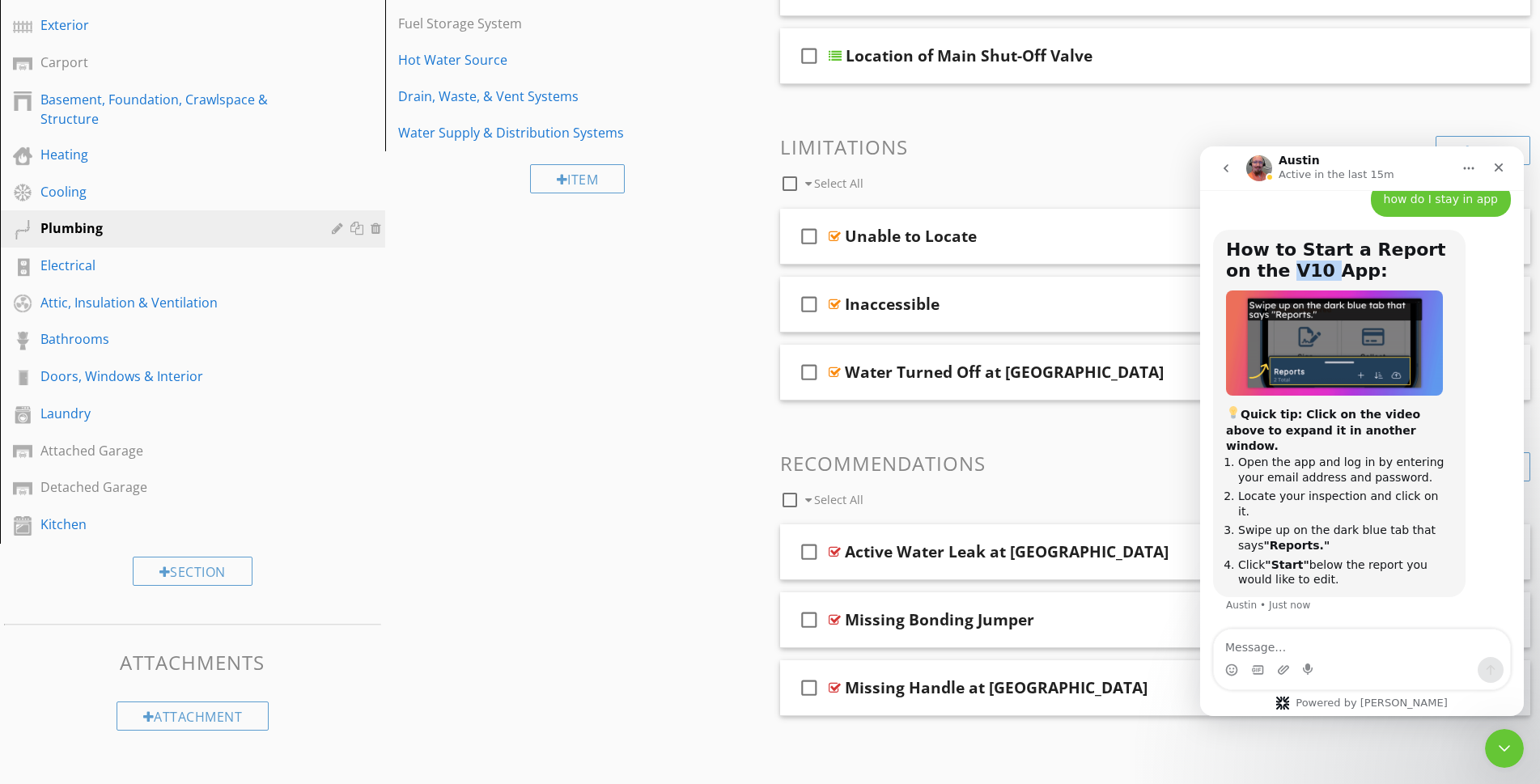
click at [1279, 280] on b "How to Start a Report on the V10 App:" at bounding box center [1336, 260] width 220 height 40
drag, startPoint x: 1279, startPoint y: 293, endPoint x: 1274, endPoint y: 343, distance: 50.4
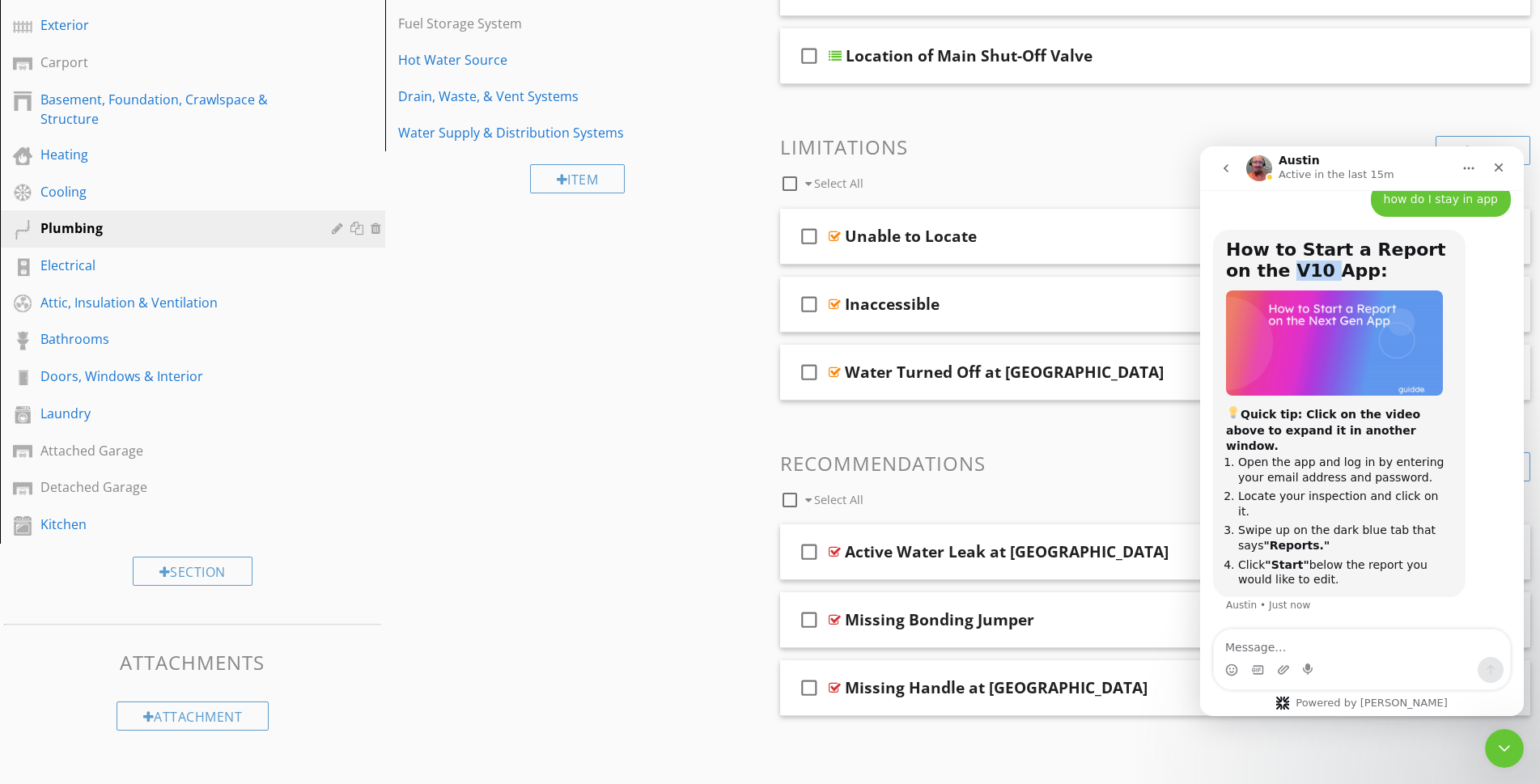
click at [1274, 343] on img "Austin says…" at bounding box center [1334, 344] width 217 height 106
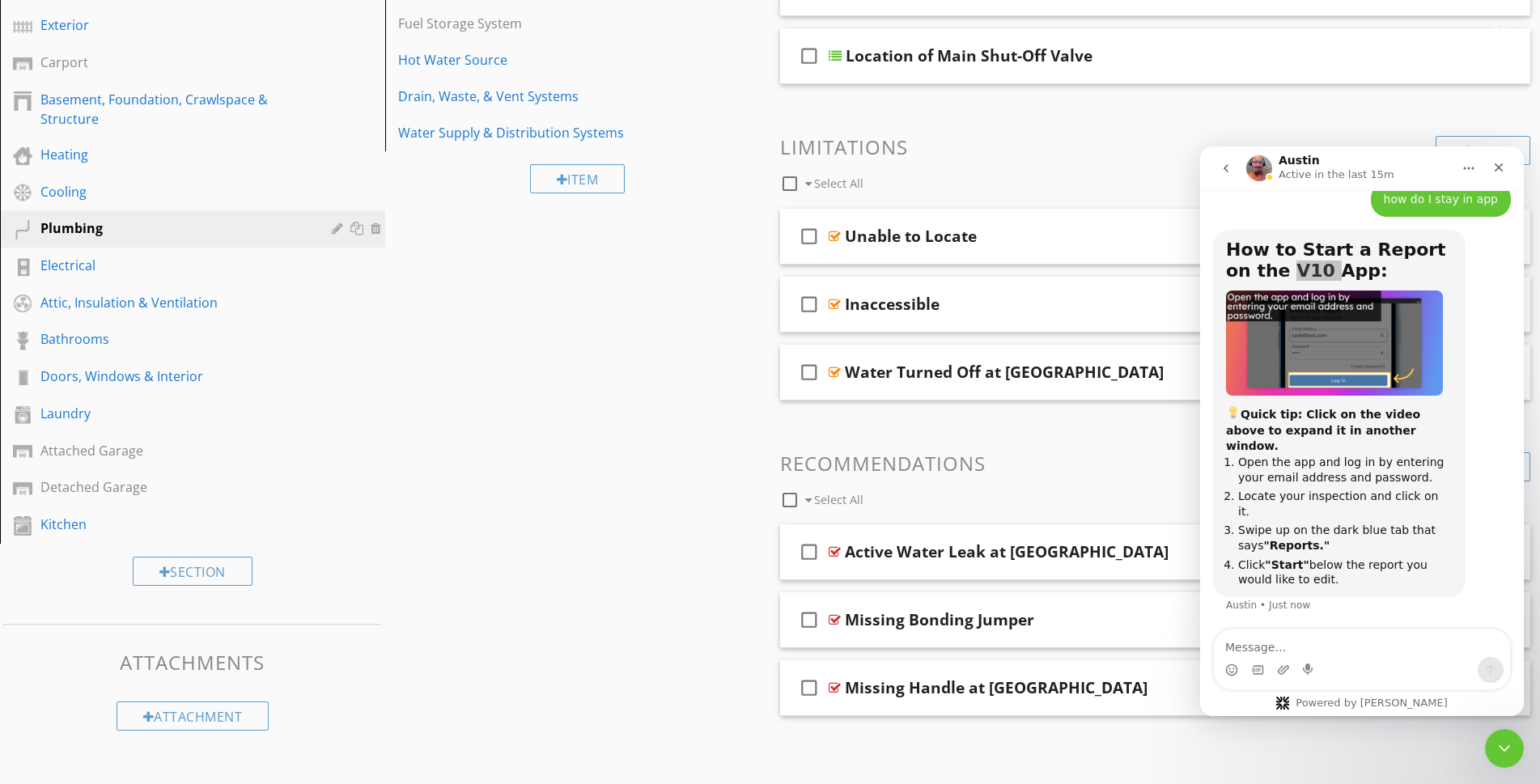
scroll to position [0, 0]
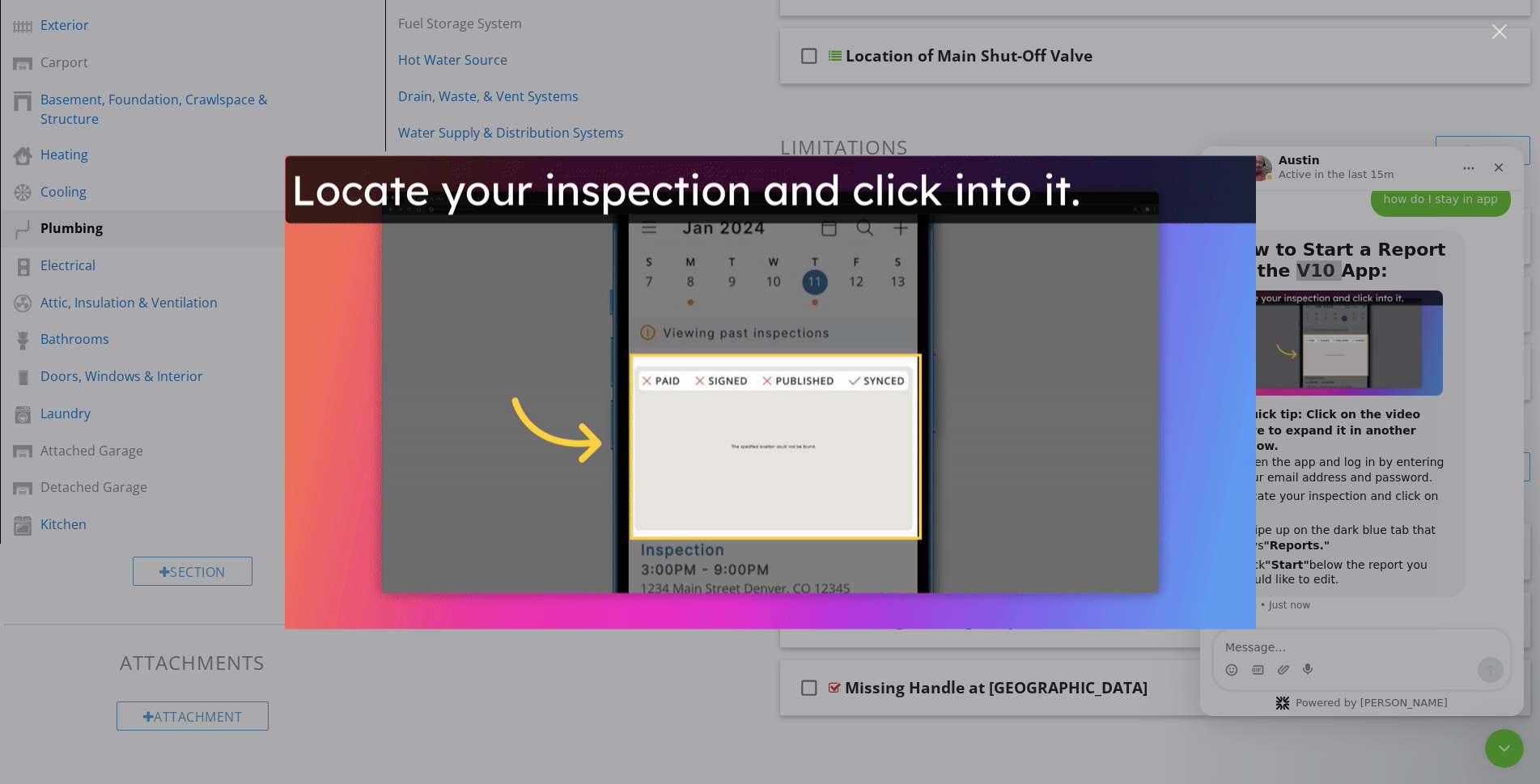
click at [1033, 432] on img "Close" at bounding box center [770, 391] width 971 height 473
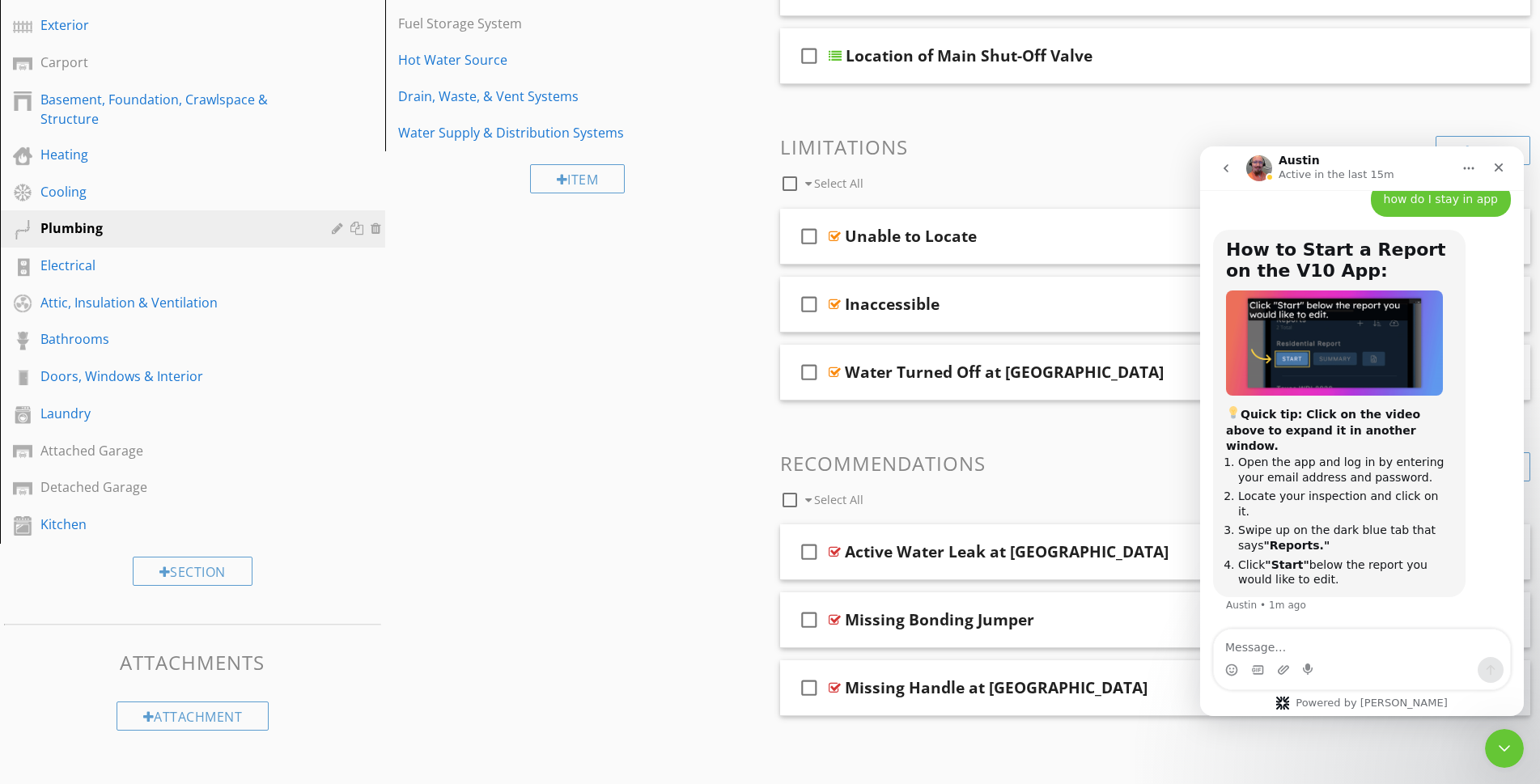
click at [1374, 284] on h1 "How to Start a Report on the V10 App:" at bounding box center [1339, 265] width 227 height 50
drag, startPoint x: 1349, startPoint y: 290, endPoint x: 1217, endPoint y: 267, distance: 133.9
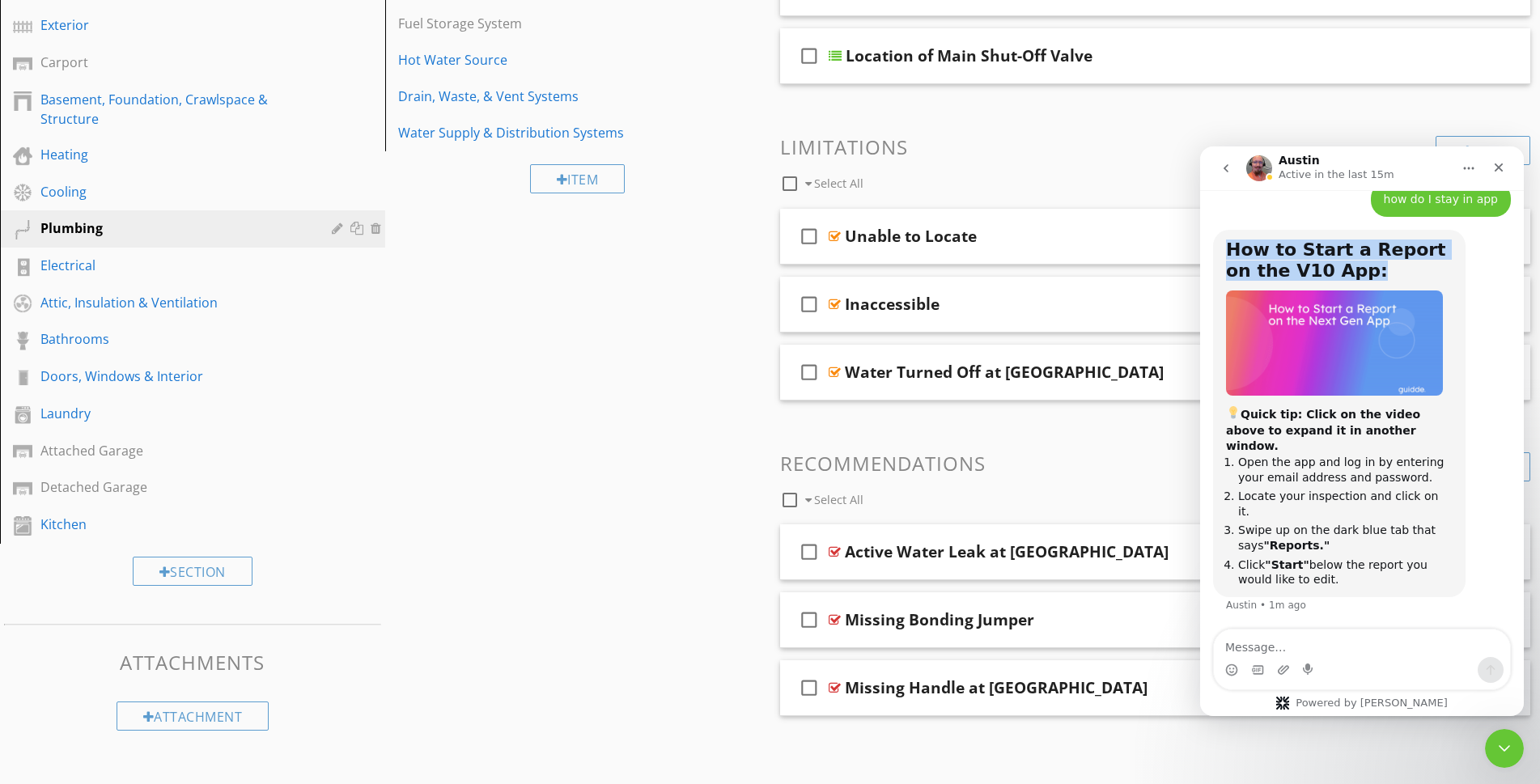
click at [1217, 267] on div "How to Start a Report on the V10 App: Quick tip: Click on the video above to ex…" at bounding box center [1339, 413] width 253 height 367
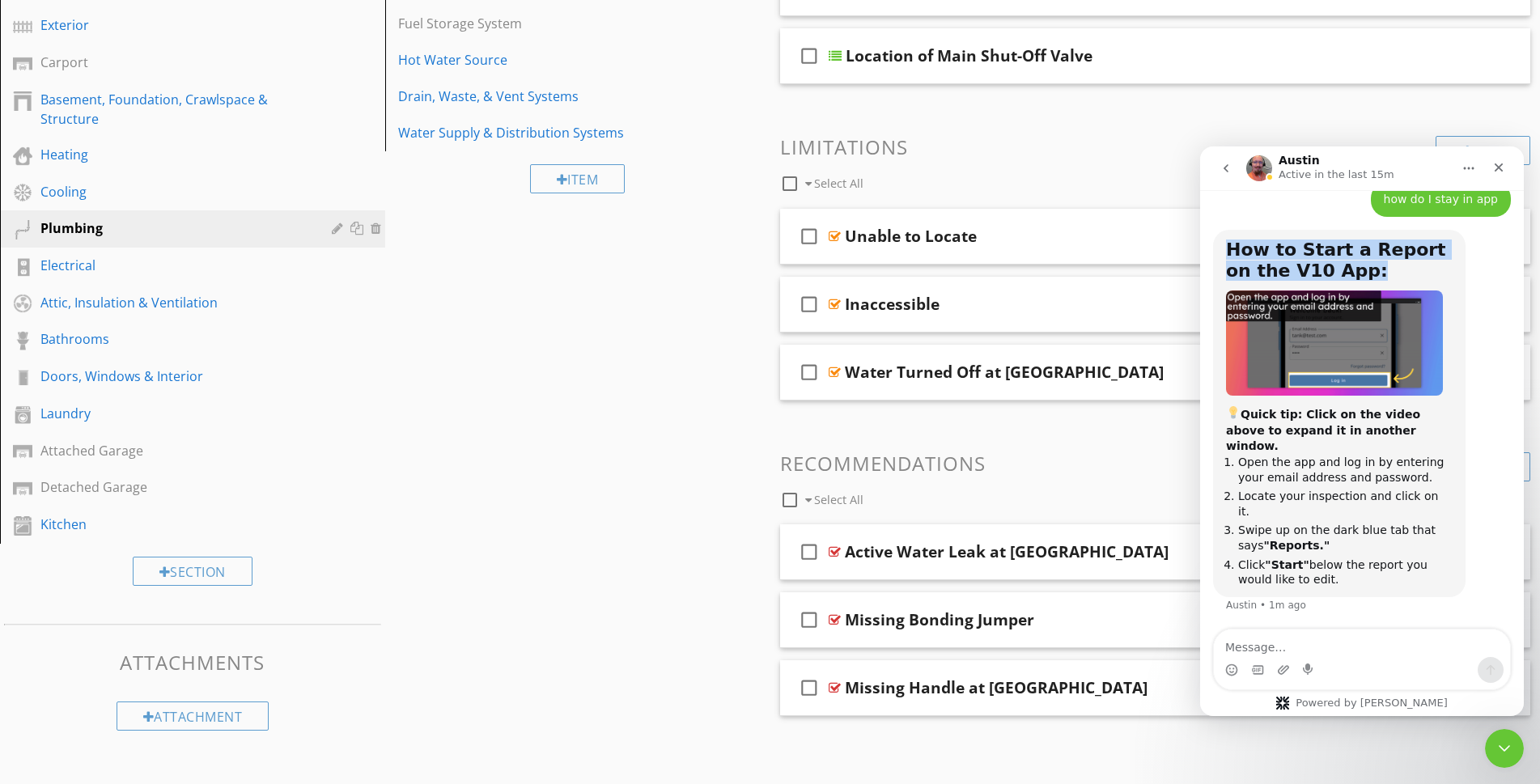
drag, startPoint x: 1217, startPoint y: 267, endPoint x: 1251, endPoint y: 279, distance: 36.1
copy b "How to Start a Report on the V10 App:"
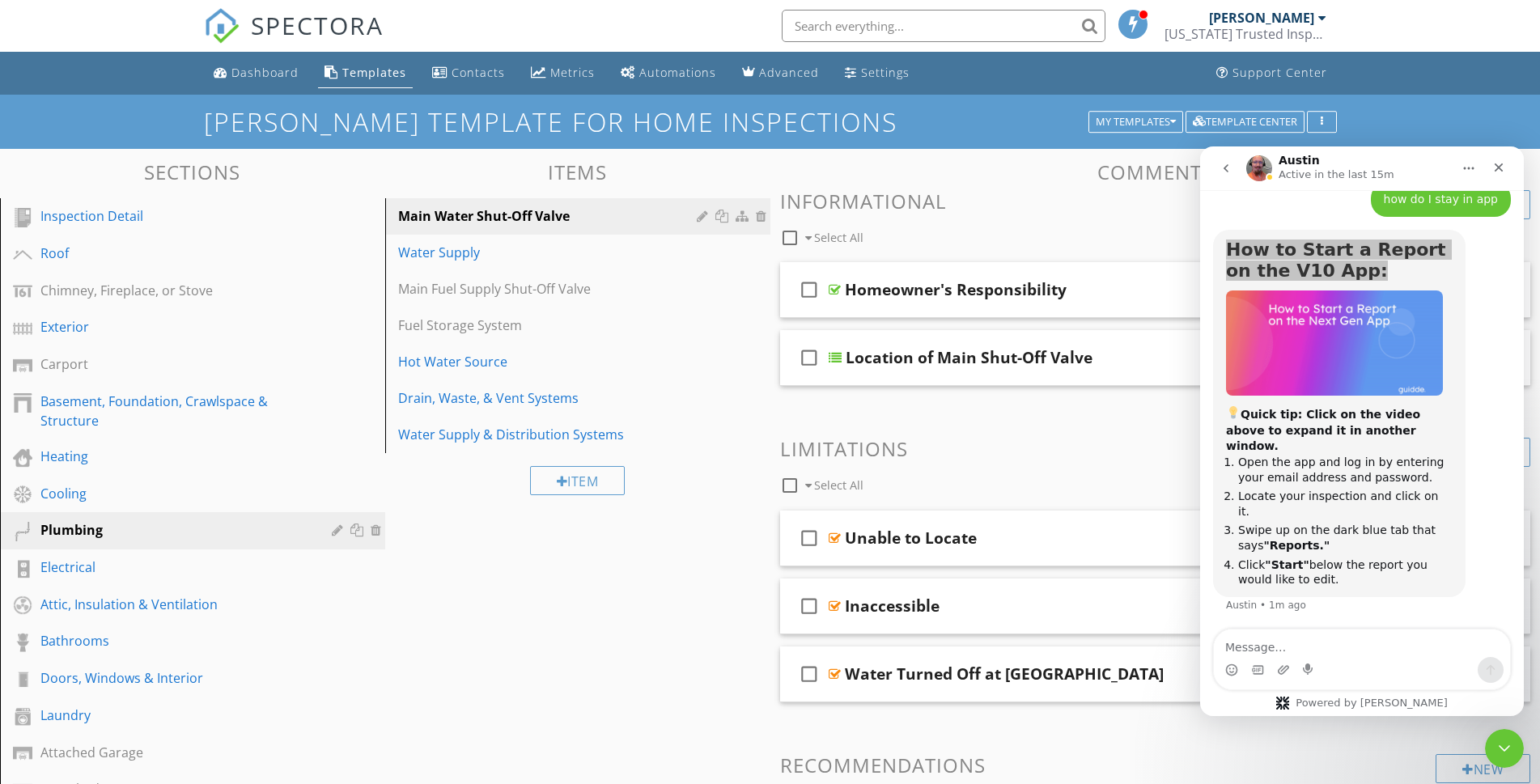
click at [847, 22] on input "text" at bounding box center [944, 26] width 324 height 32
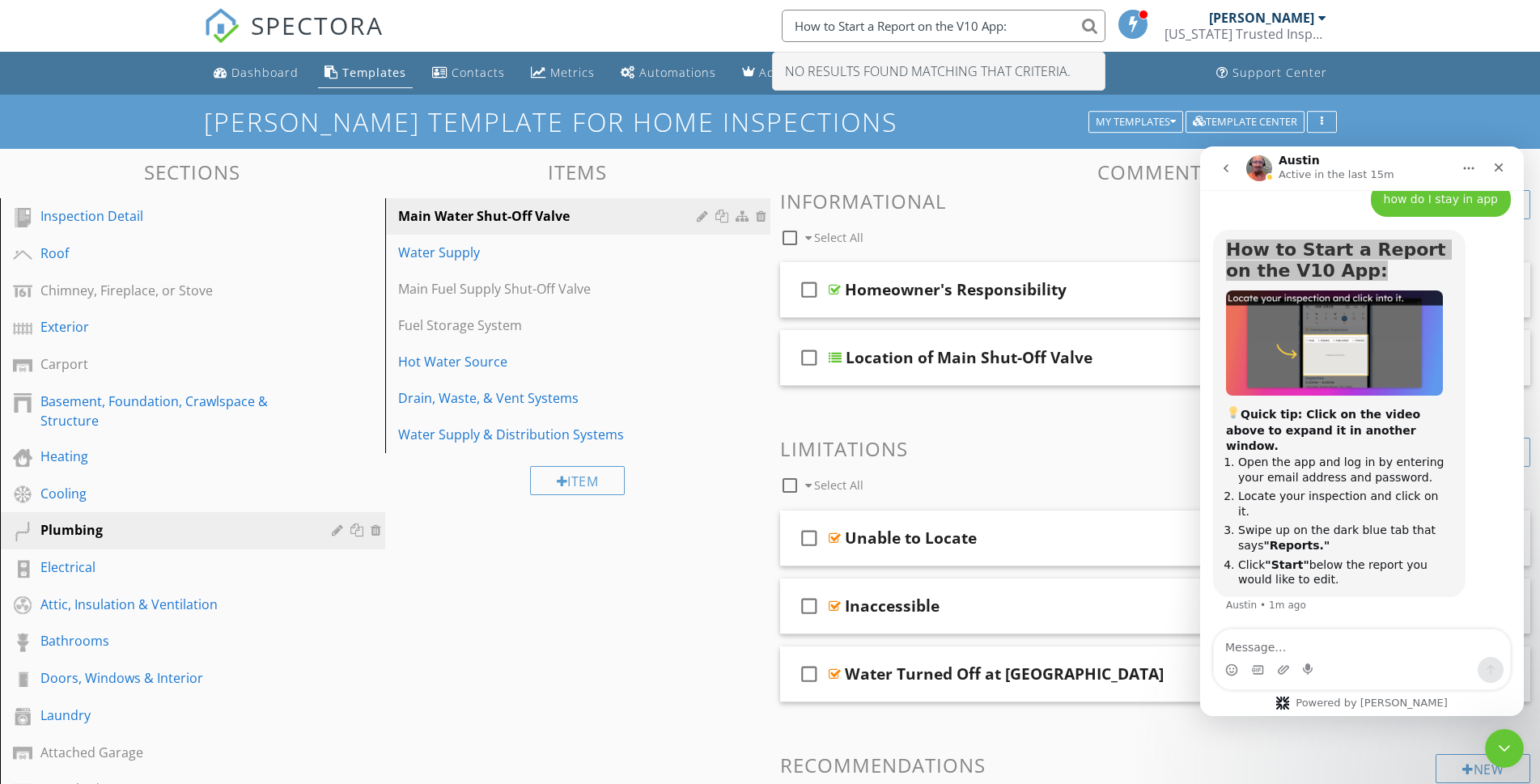
click at [1085, 23] on input "How to Start a Report on the V10 App:" at bounding box center [944, 26] width 324 height 32
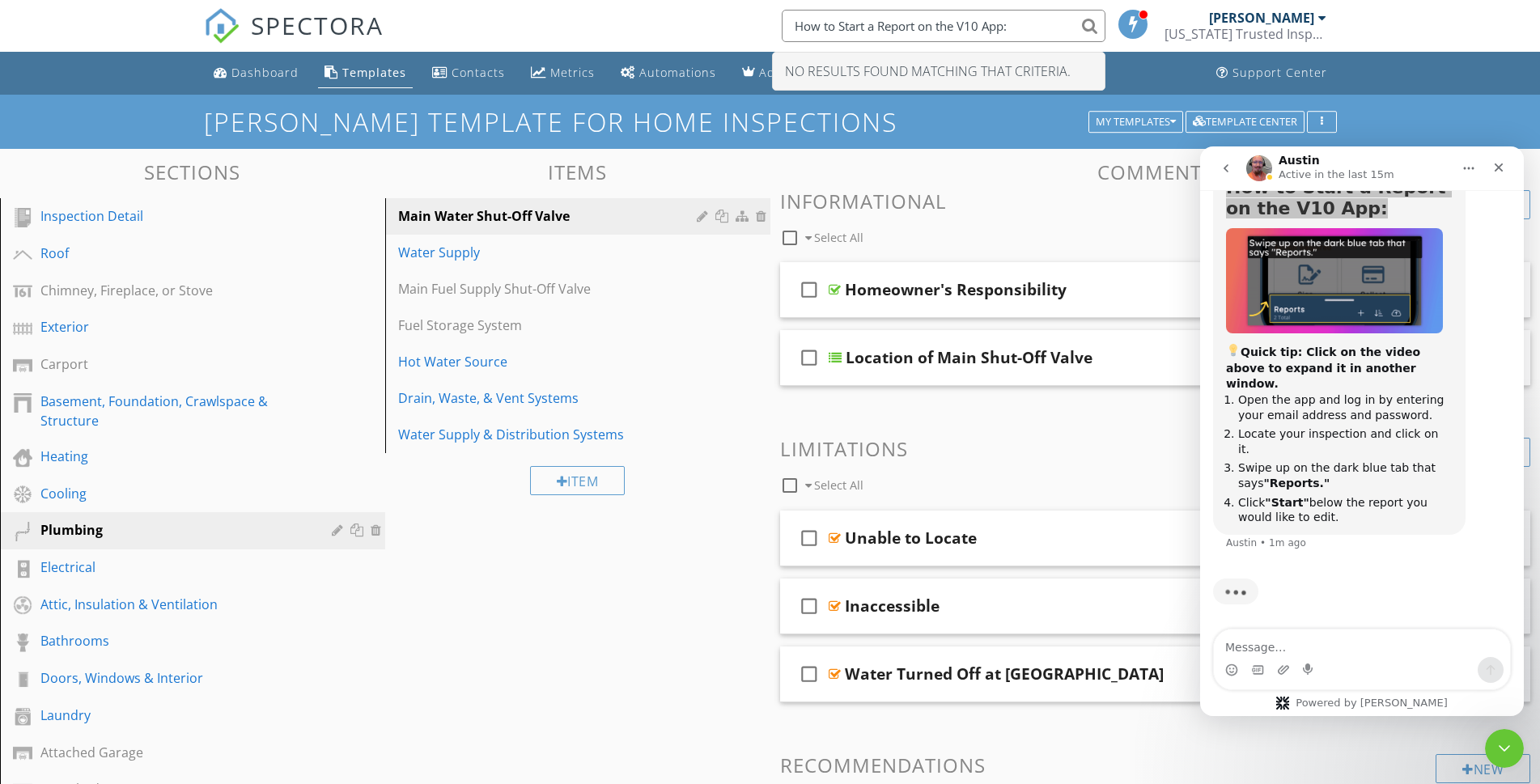
type input "How to Start a Report on the V10 App:"
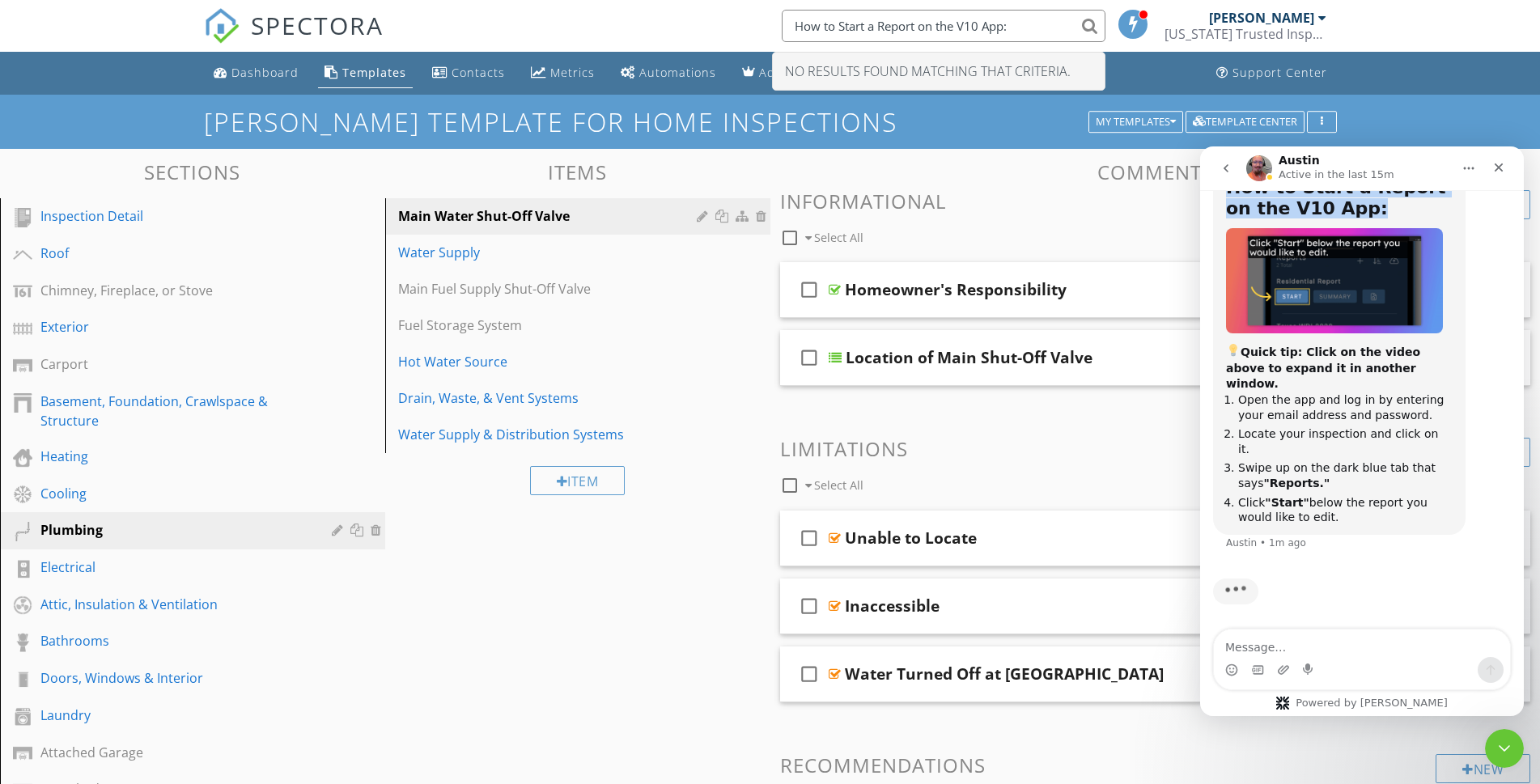
click at [1313, 317] on img "Austin says…" at bounding box center [1334, 281] width 217 height 106
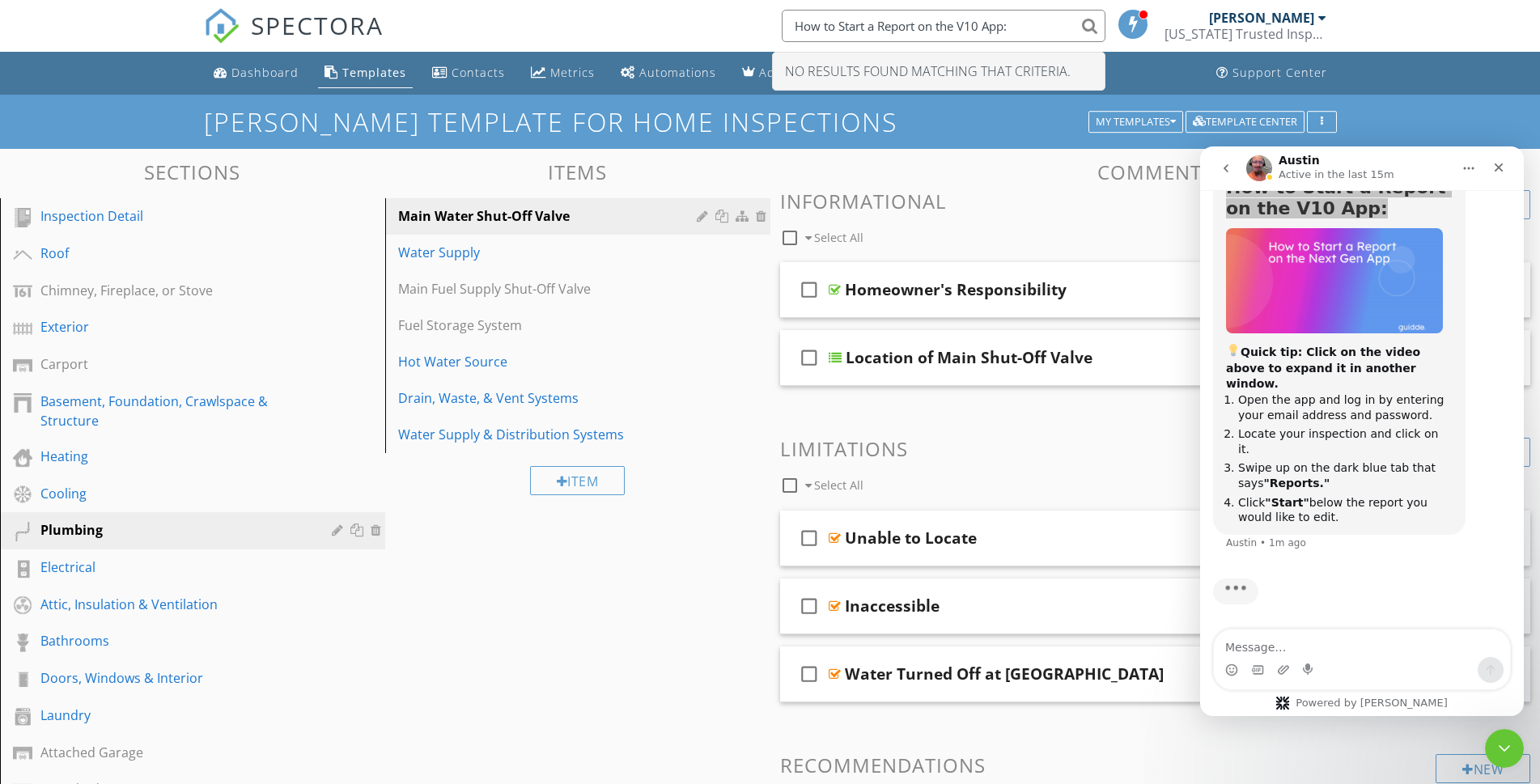
click at [1314, 317] on div "Intercom messenger" at bounding box center [770, 392] width 1540 height 784
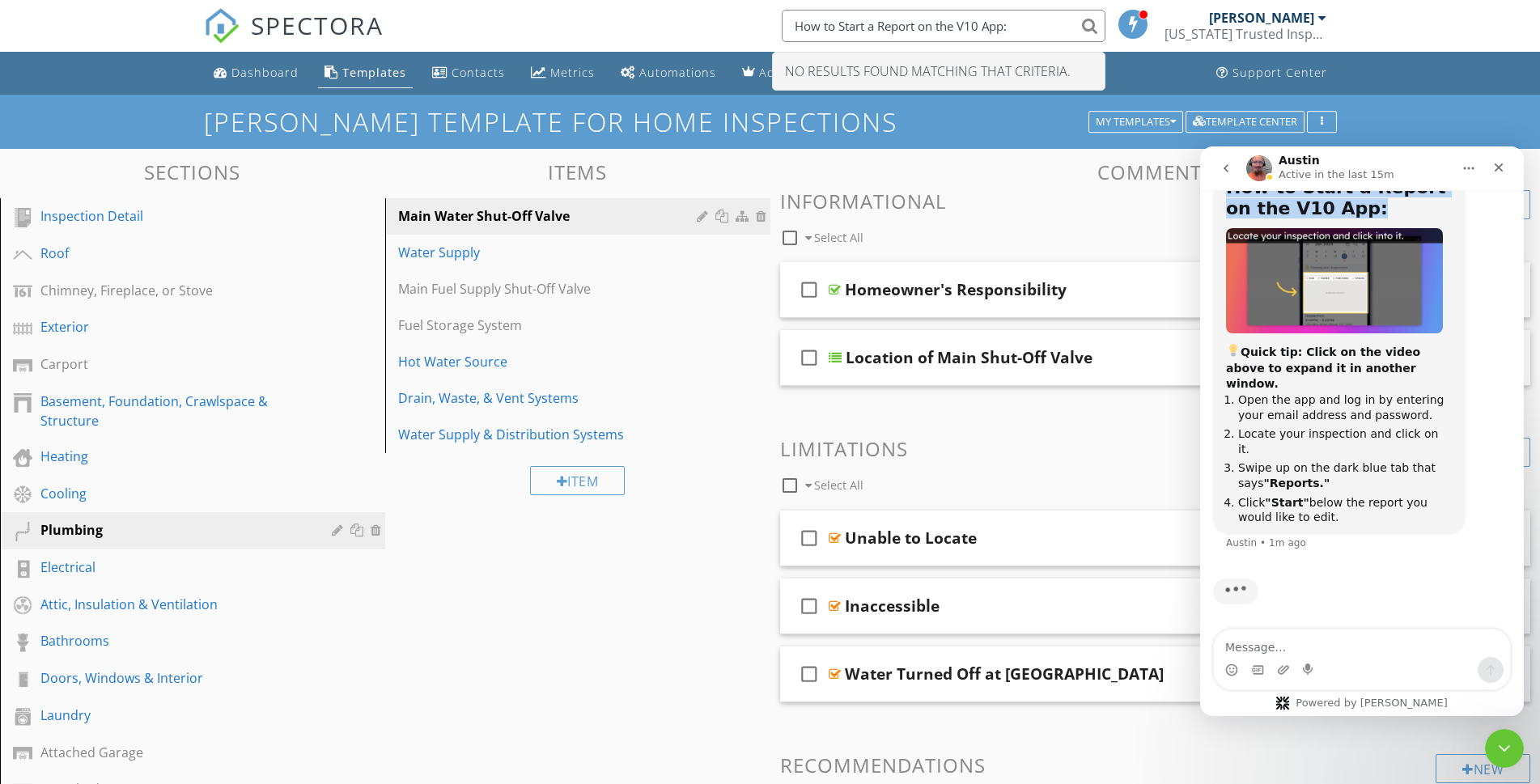
click at [1276, 218] on b "How to Start a Report on the V10 App:" at bounding box center [1336, 197] width 220 height 40
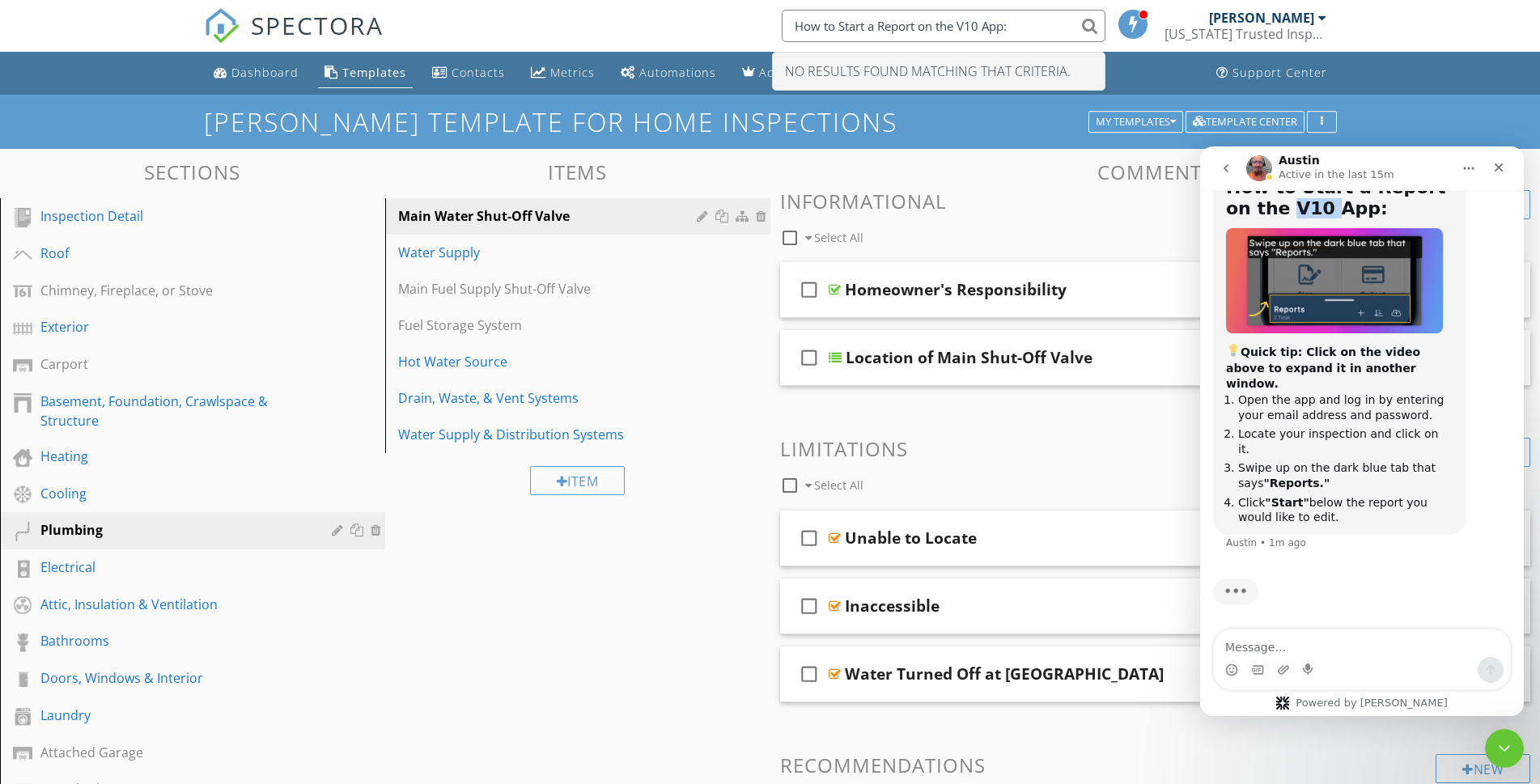
click at [1276, 218] on b "How to Start a Report on the V10 App:" at bounding box center [1336, 197] width 220 height 40
drag, startPoint x: 1276, startPoint y: 219, endPoint x: 1340, endPoint y: 223, distance: 63.3
click at [1340, 223] on h1 "How to Start a Report on the V10 App:" at bounding box center [1339, 202] width 227 height 50
click at [1331, 278] on img "Austin says…" at bounding box center [1334, 281] width 217 height 106
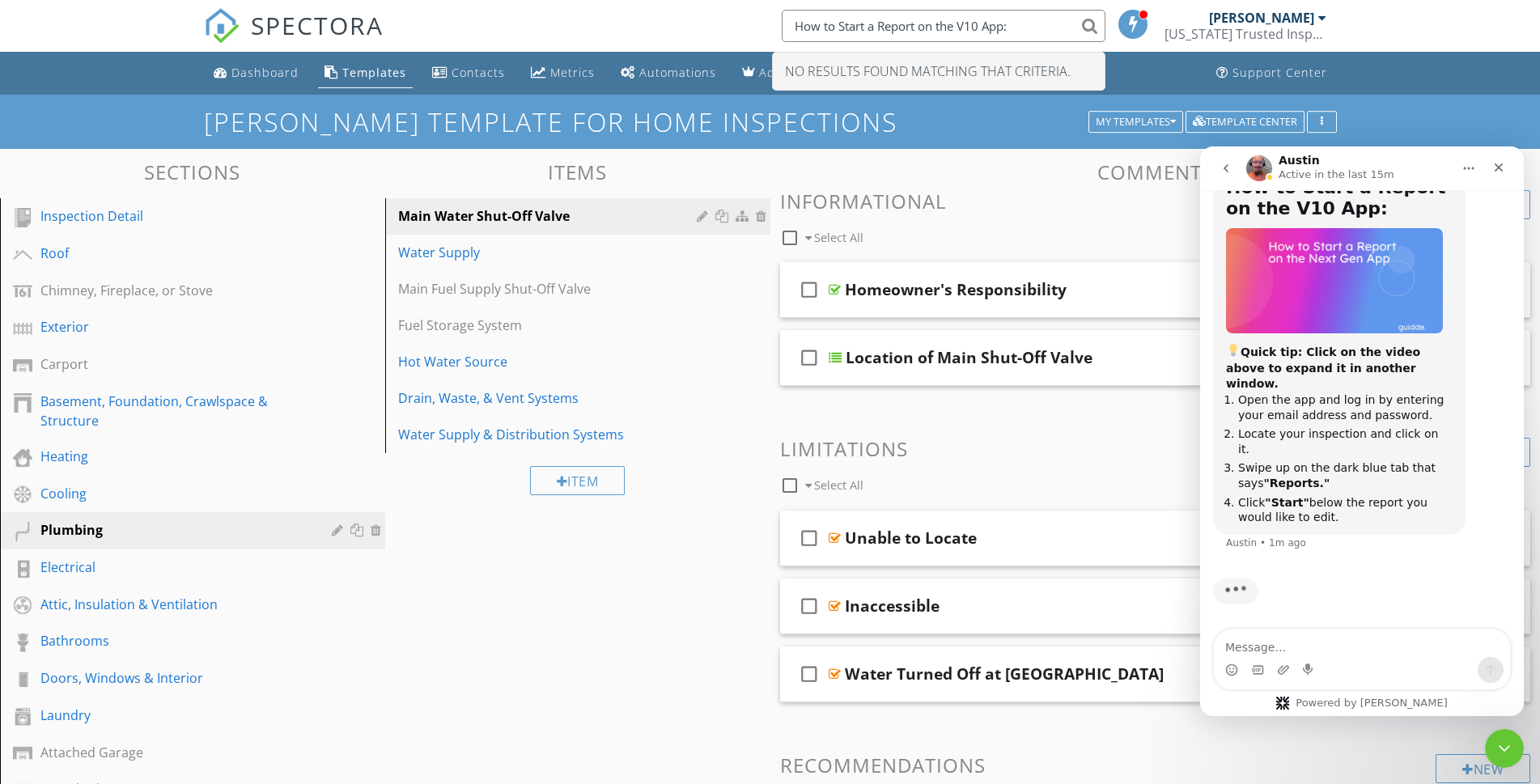
click at [1329, 282] on img "Austin says…" at bounding box center [1334, 281] width 217 height 106
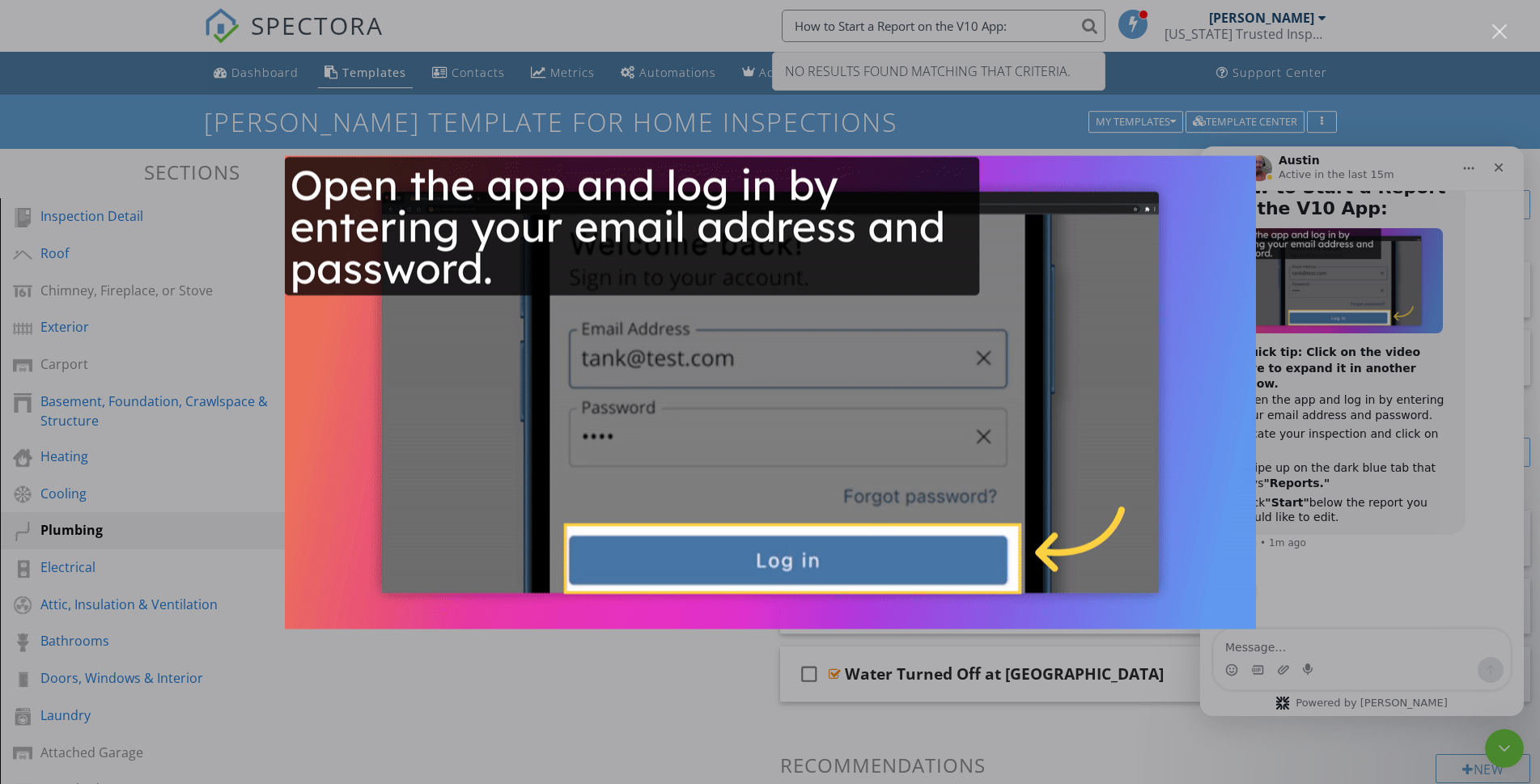
click at [1031, 372] on img "Close" at bounding box center [770, 391] width 971 height 473
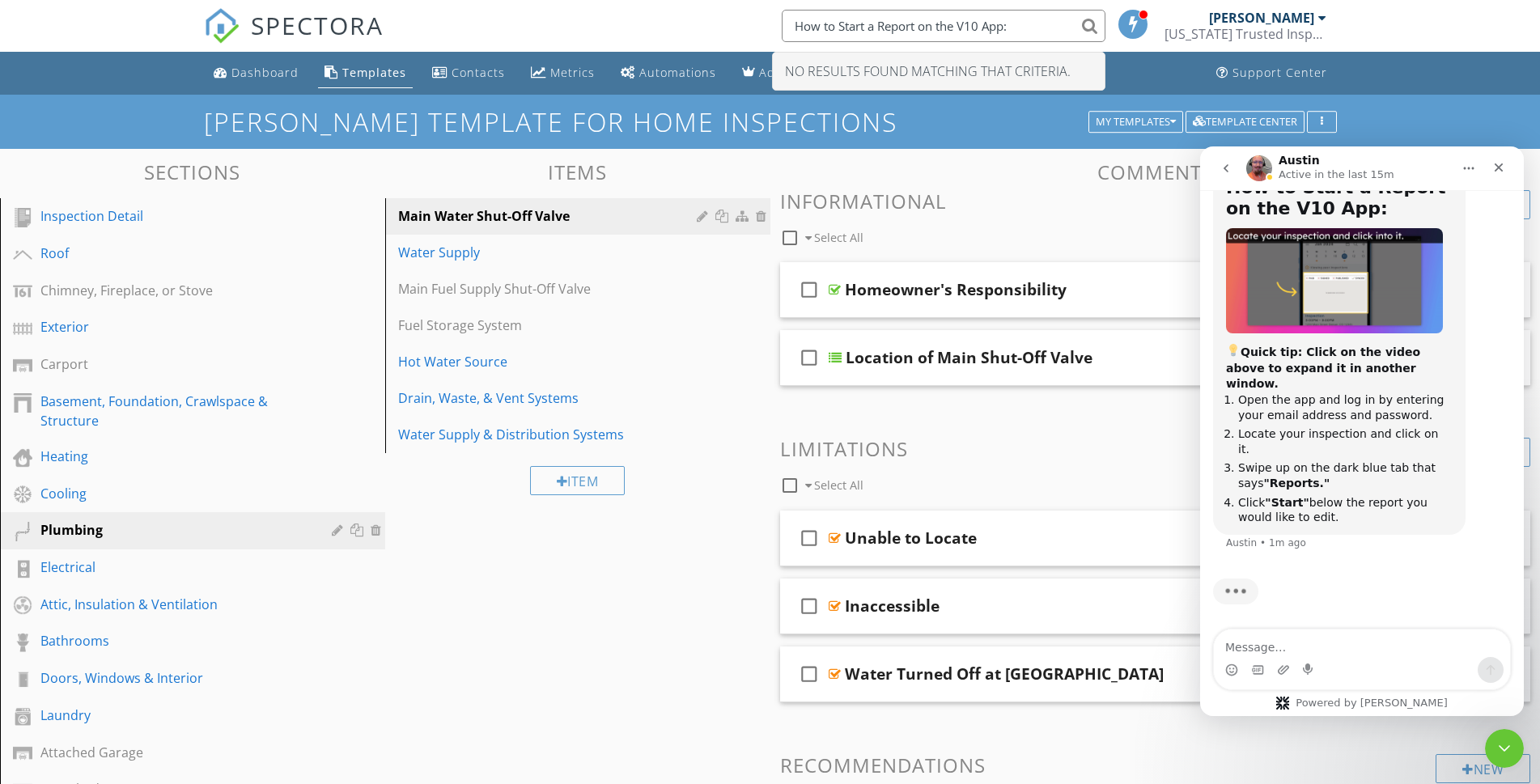
click at [1306, 329] on img "Austin says…" at bounding box center [1334, 281] width 217 height 106
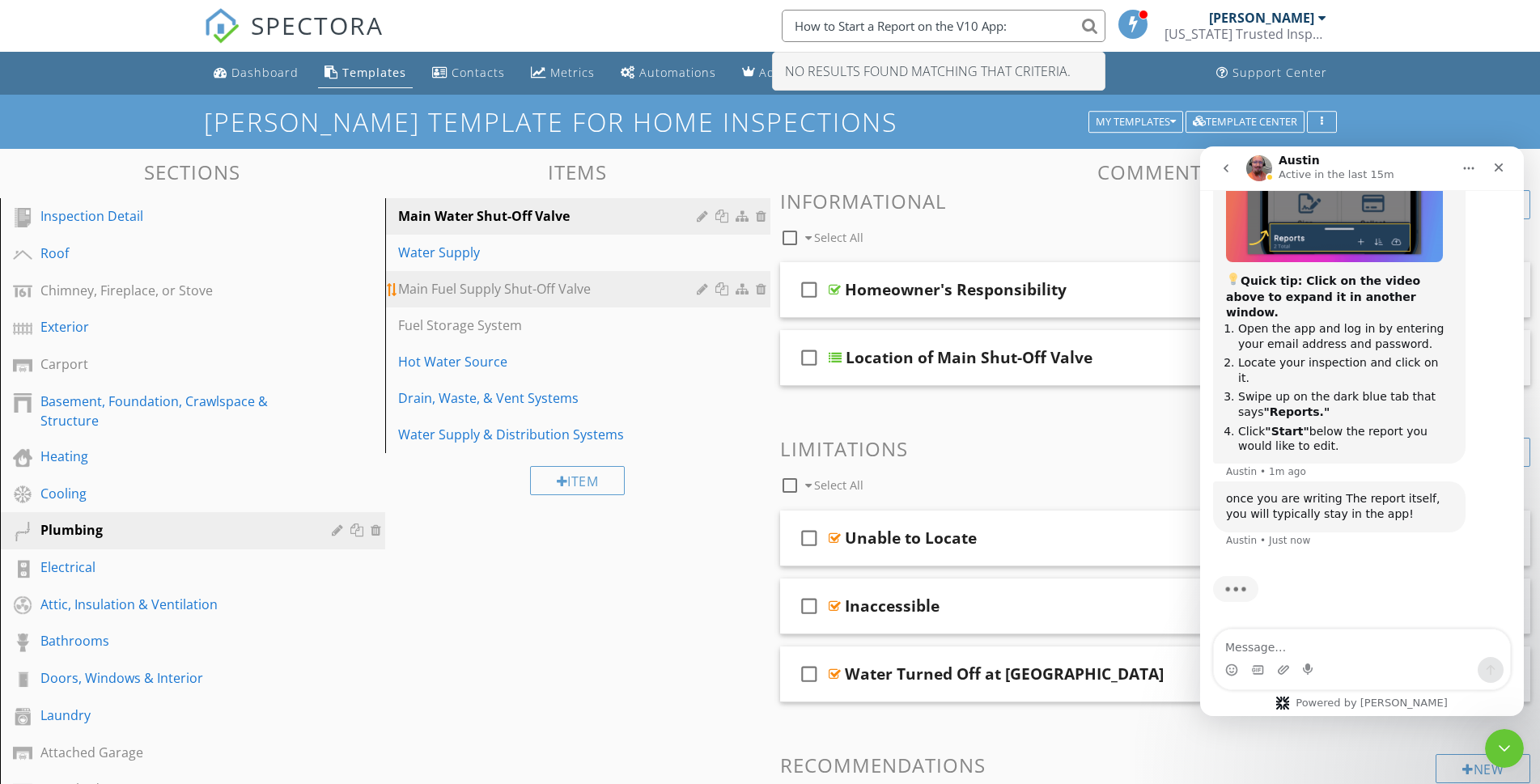
scroll to position [2350, 0]
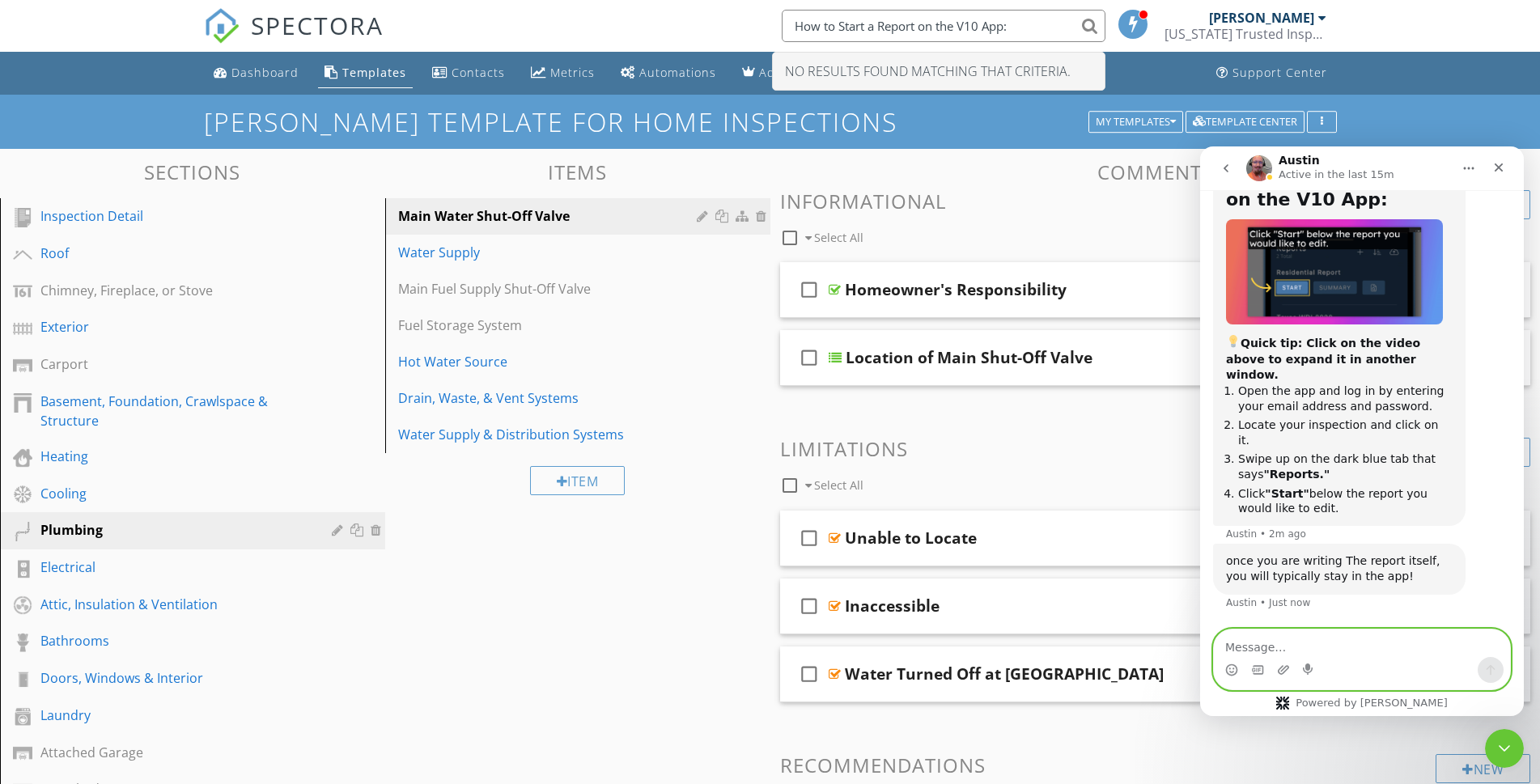
click at [1293, 646] on textarea "Message…" at bounding box center [1362, 644] width 296 height 28
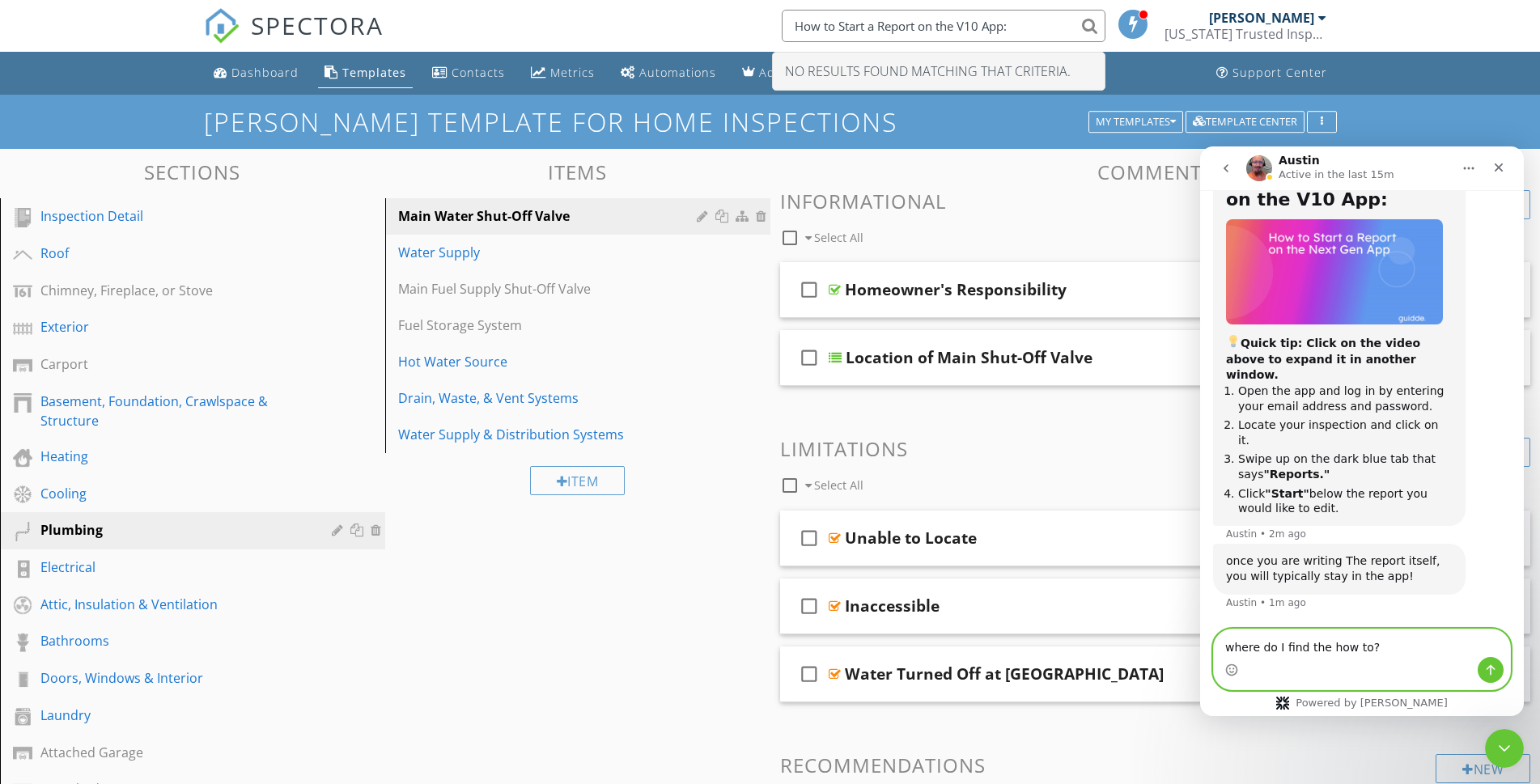
type textarea "where do I find the how to?"
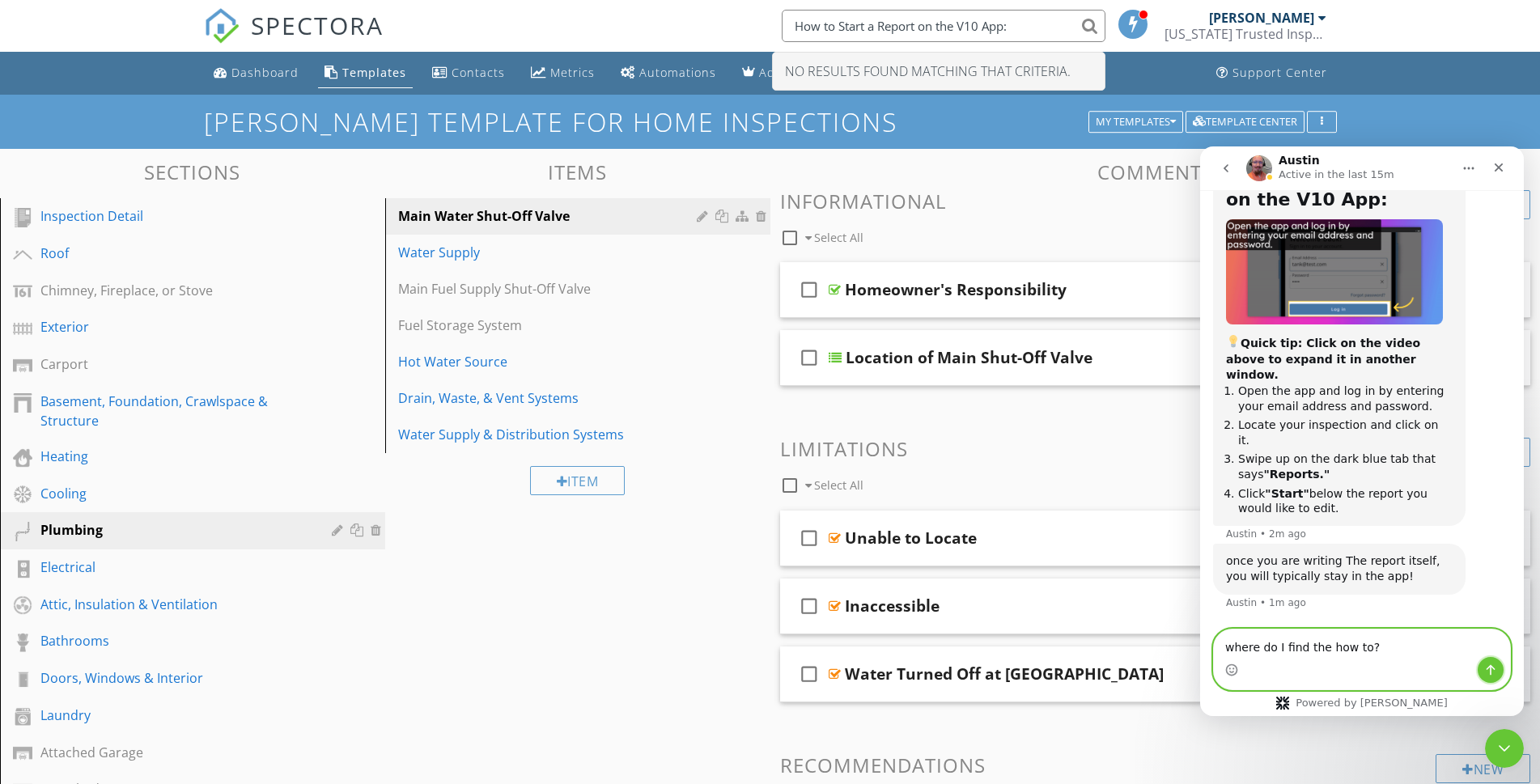
click at [1490, 676] on button "Send a message…" at bounding box center [1491, 670] width 26 height 26
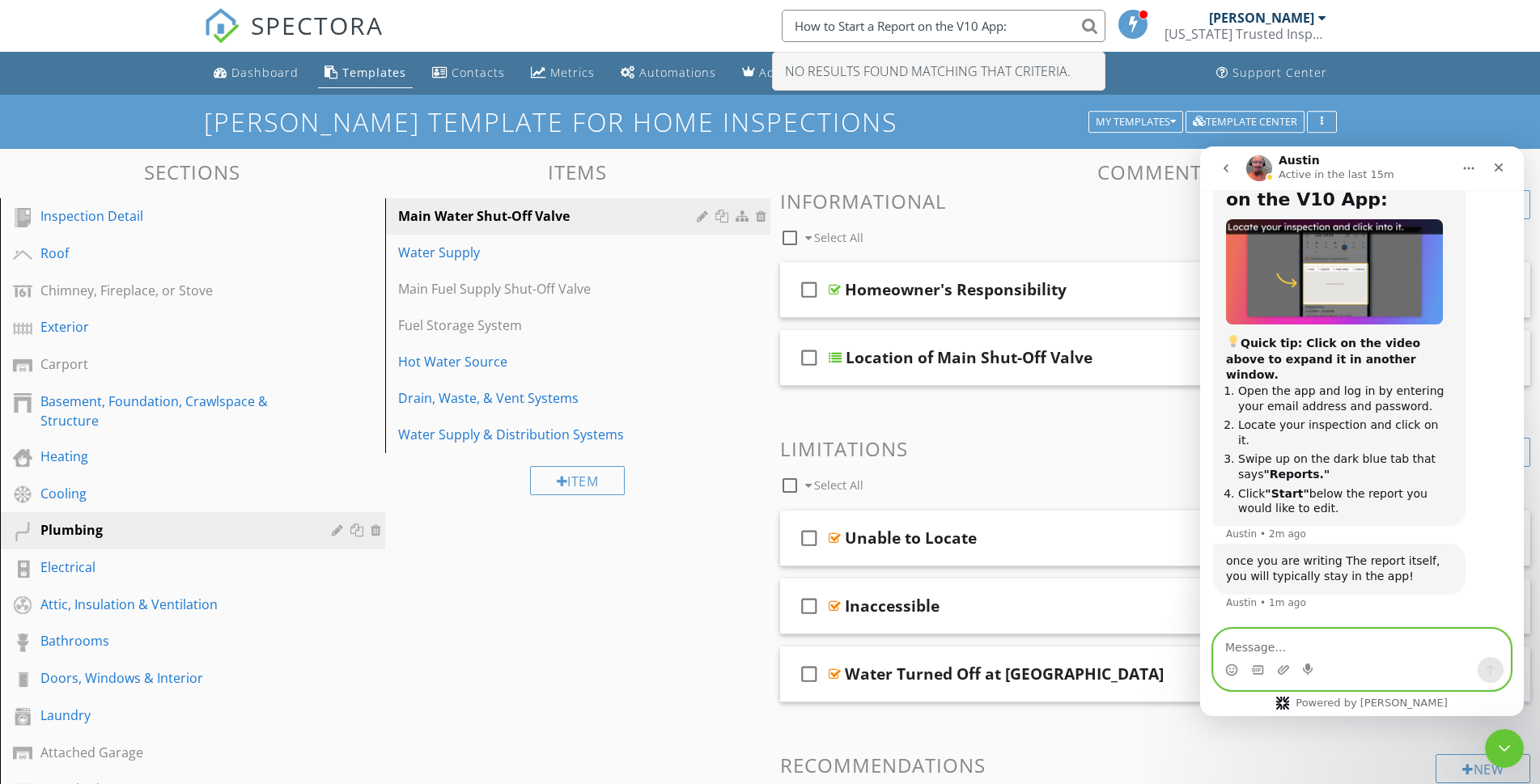
scroll to position [2399, 0]
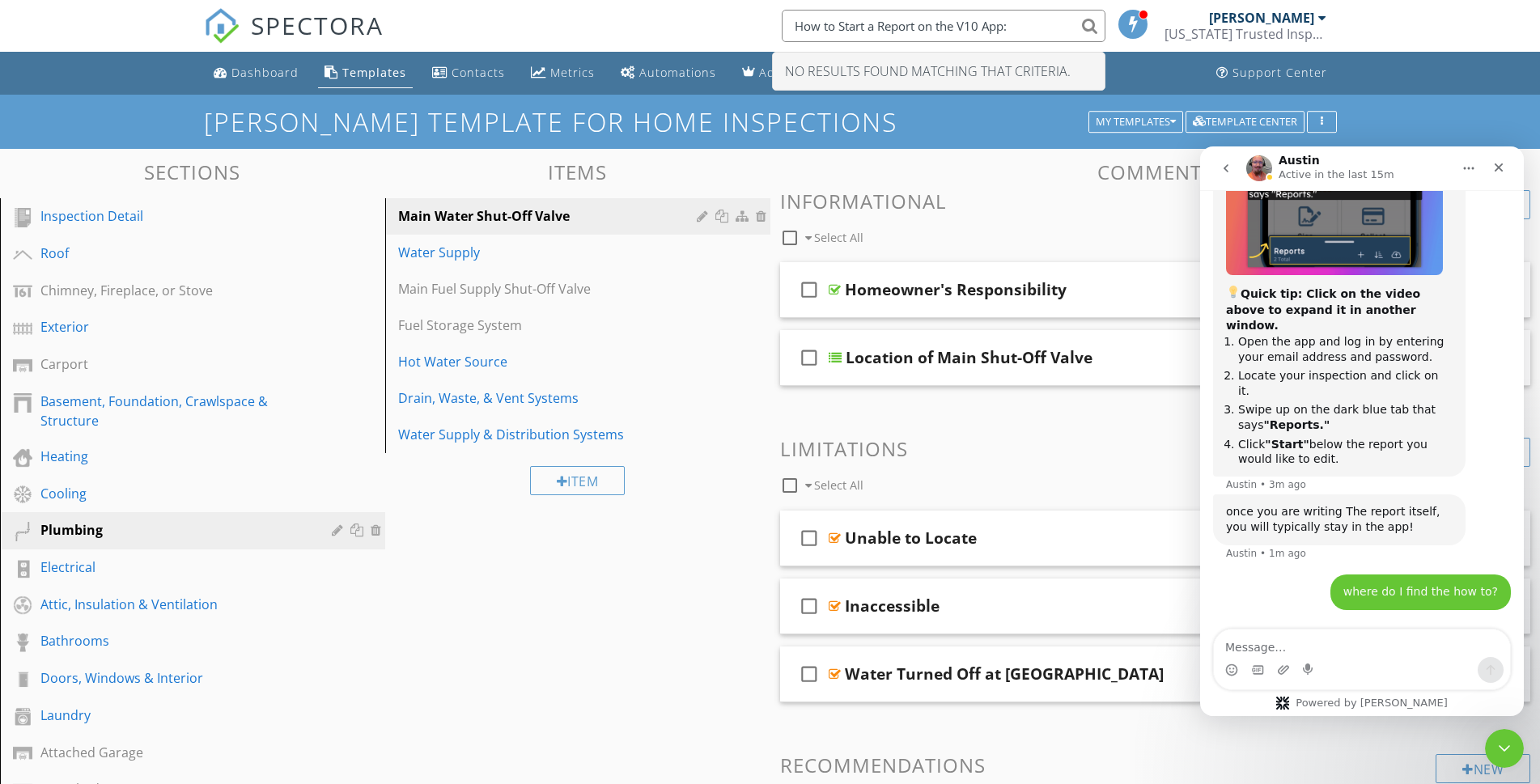
click at [1359, 260] on img "Austin says…" at bounding box center [1334, 223] width 217 height 106
click at [1359, 260] on div "Intercom messenger" at bounding box center [770, 392] width 1540 height 784
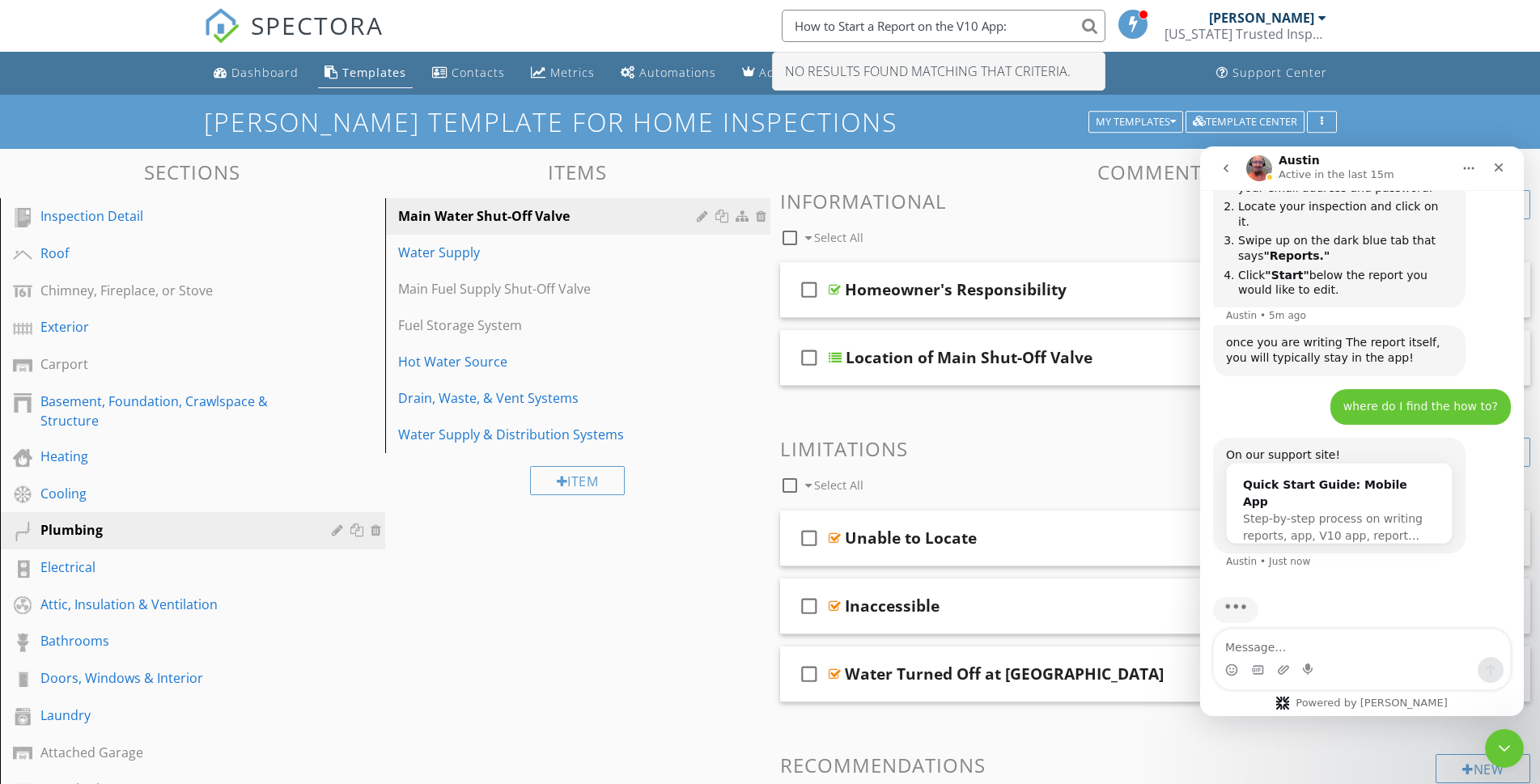
scroll to position [2591, 0]
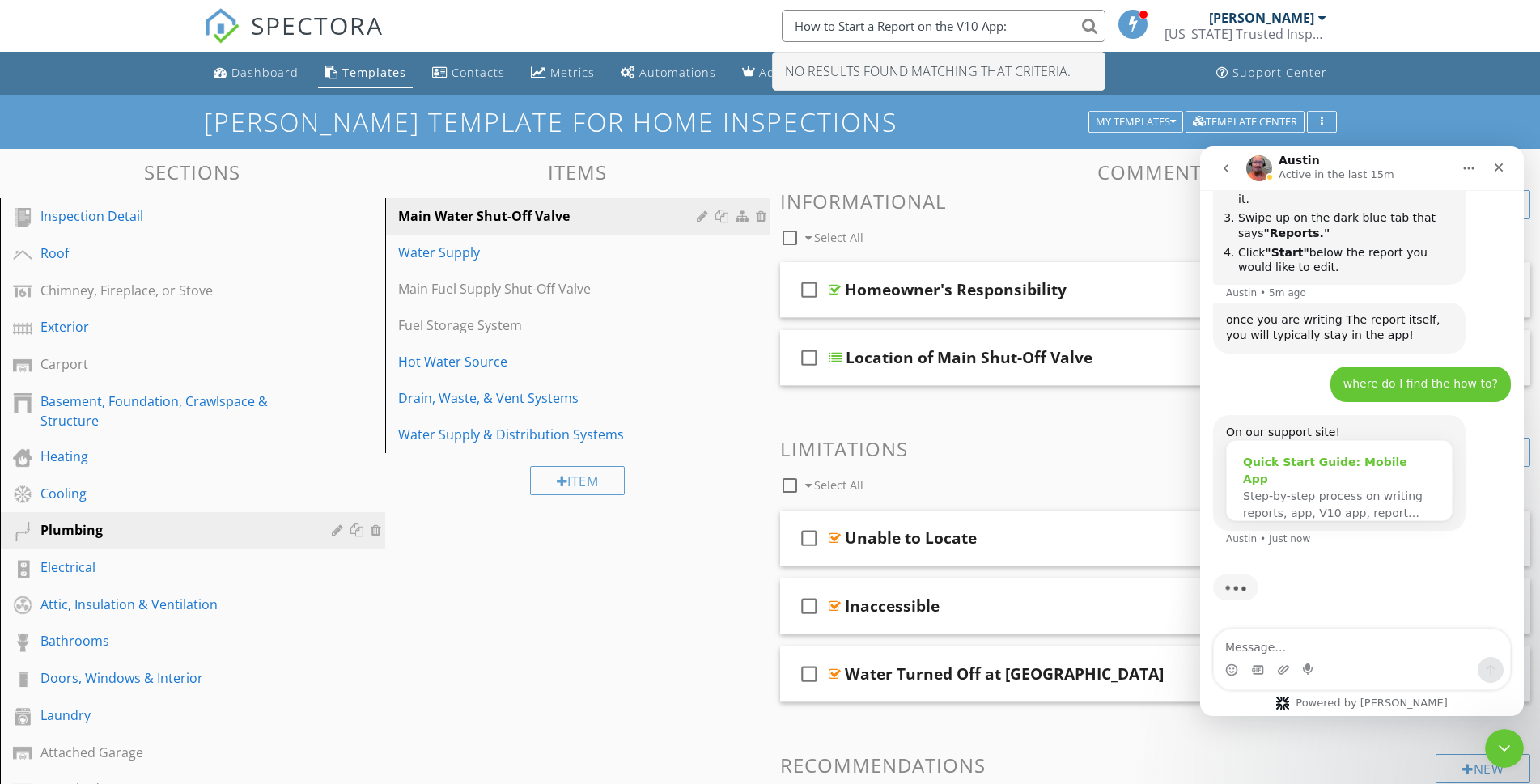
click at [1358, 469] on div "Quick Start Guide: Mobile App" at bounding box center [1339, 471] width 193 height 34
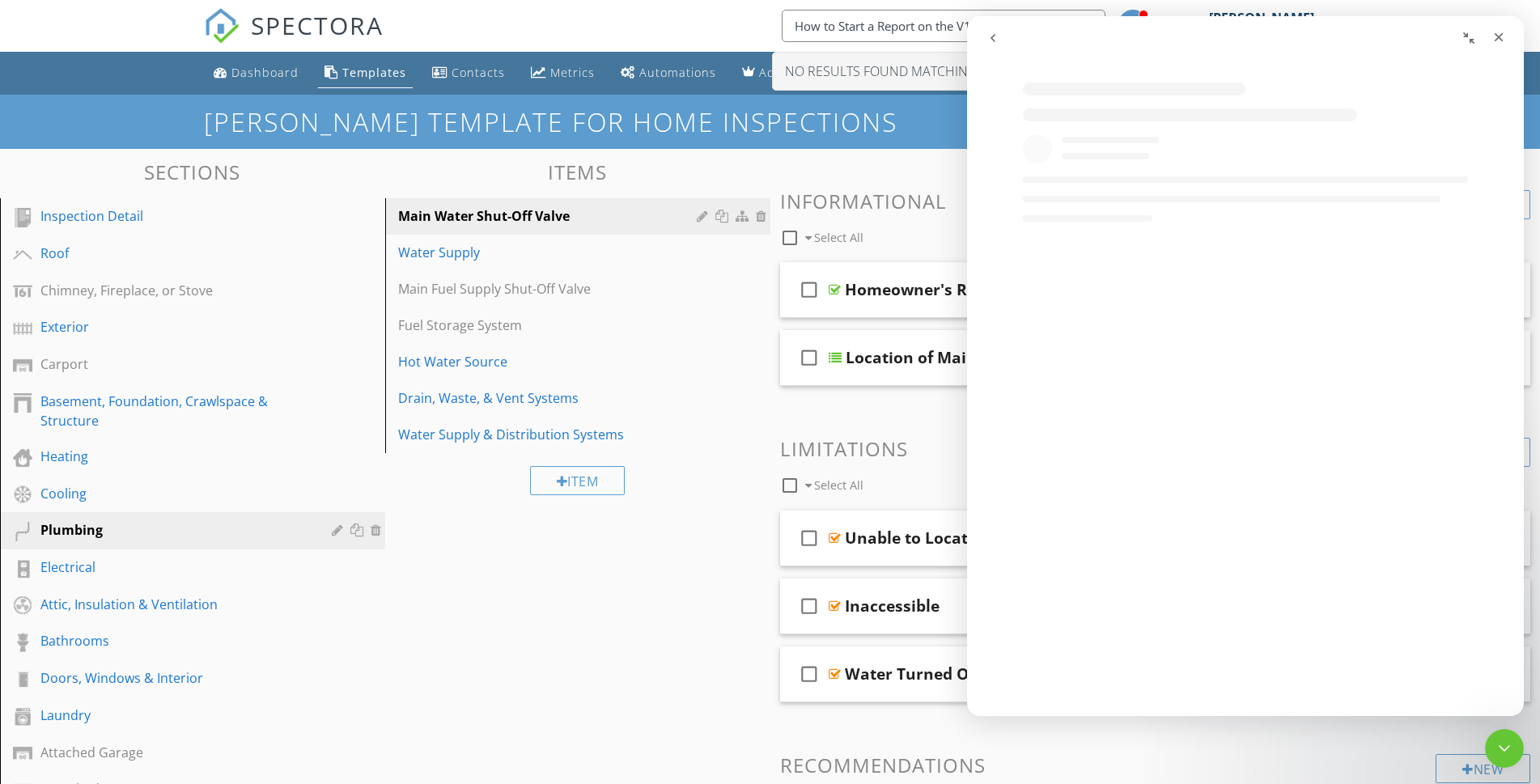
scroll to position [0, 0]
click at [1189, 754] on div "New Informational check_box_outline_blank Select All check_box_outline_blank Ho…" at bounding box center [1155, 604] width 751 height 829
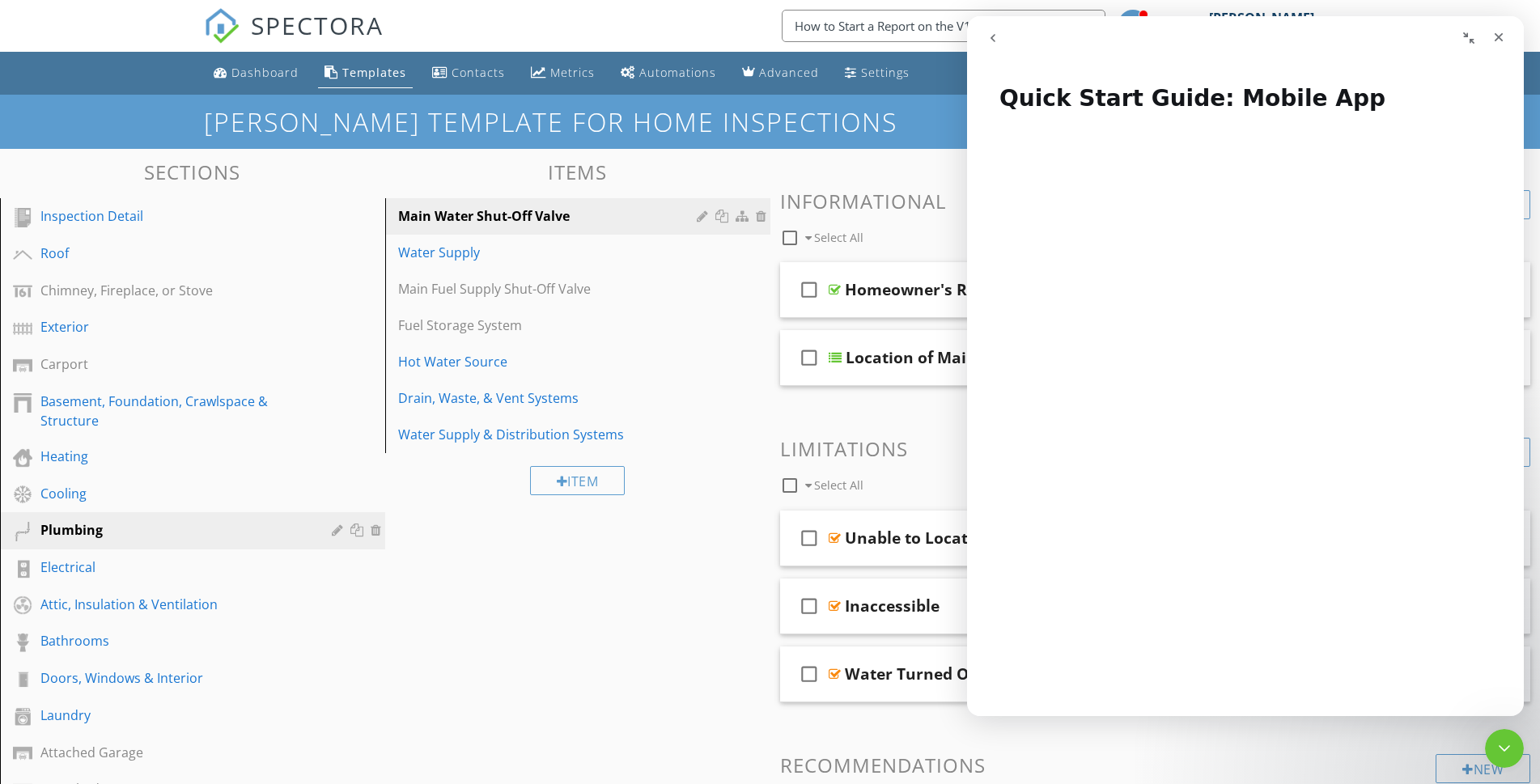
click at [1463, 32] on icon "Collapse window" at bounding box center [1469, 38] width 13 height 13
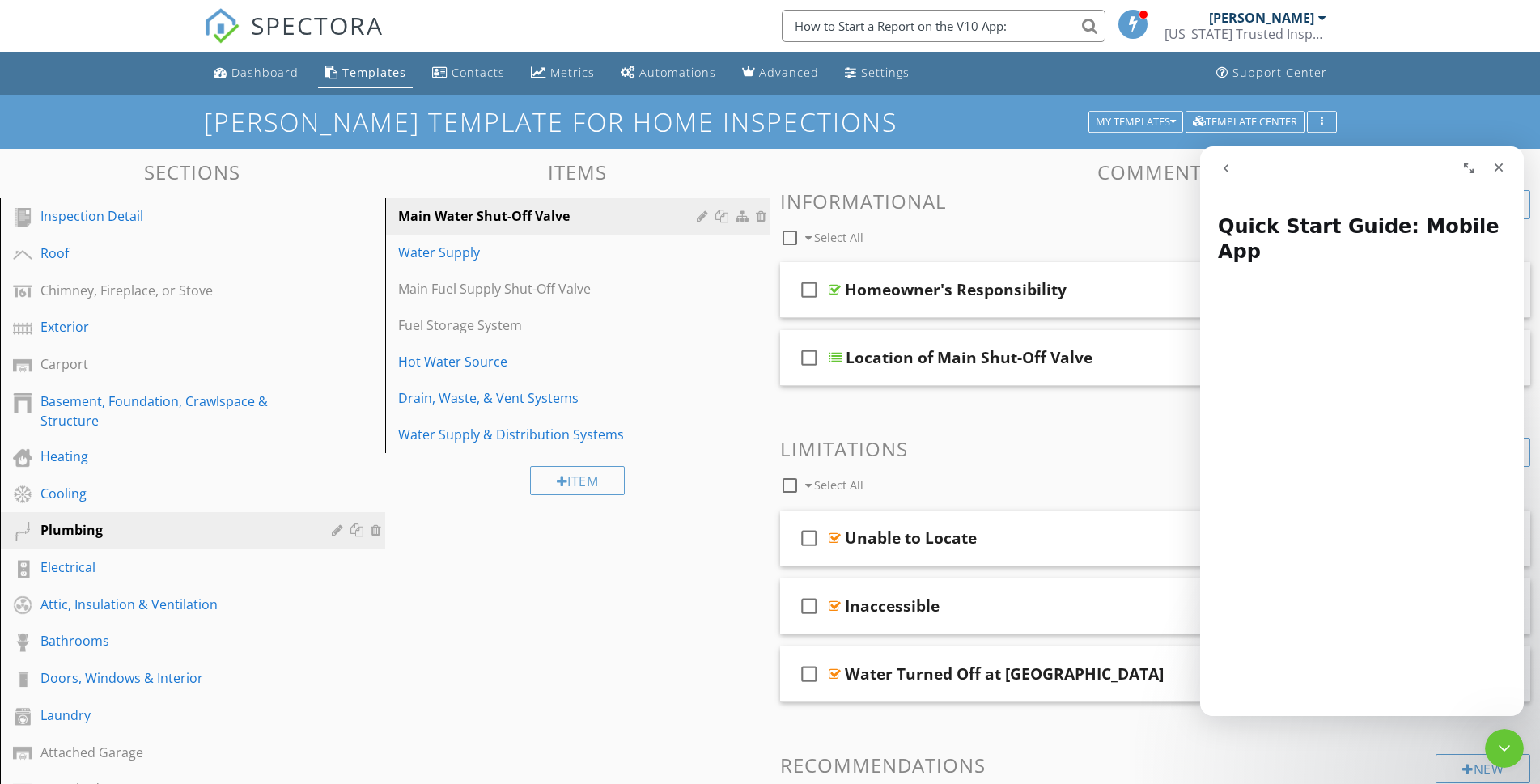
click at [1467, 167] on icon "Expand window" at bounding box center [1469, 168] width 10 height 10
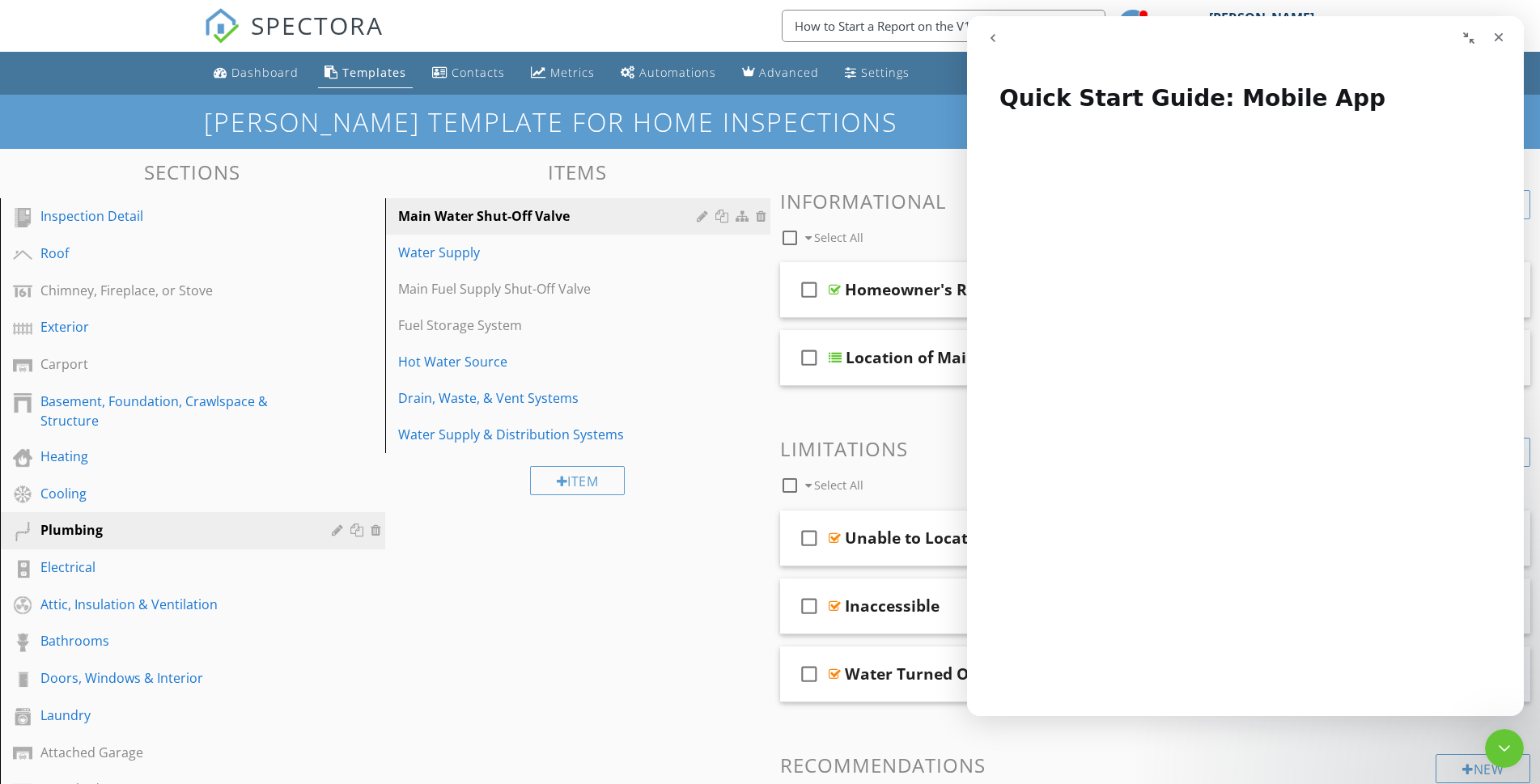
drag, startPoint x: 1469, startPoint y: 45, endPoint x: 1471, endPoint y: 63, distance: 18.0
click at [1471, 63] on div "Quick Start Guide: Mobile App Quick Start Guide: Mobile App Did this answer you…" at bounding box center [1245, 366] width 557 height 700
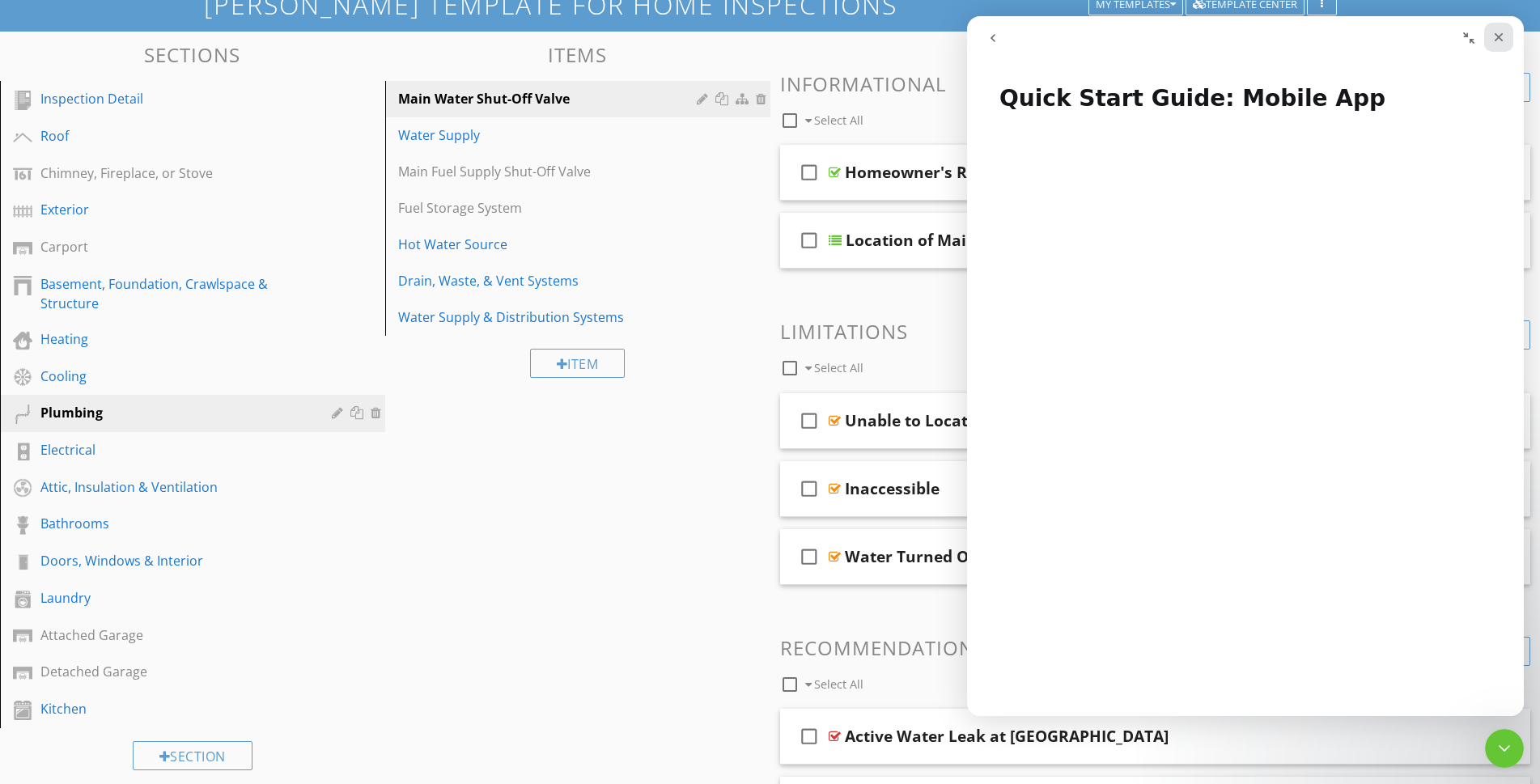
click at [1490, 40] on div "Close" at bounding box center [1498, 37] width 29 height 29
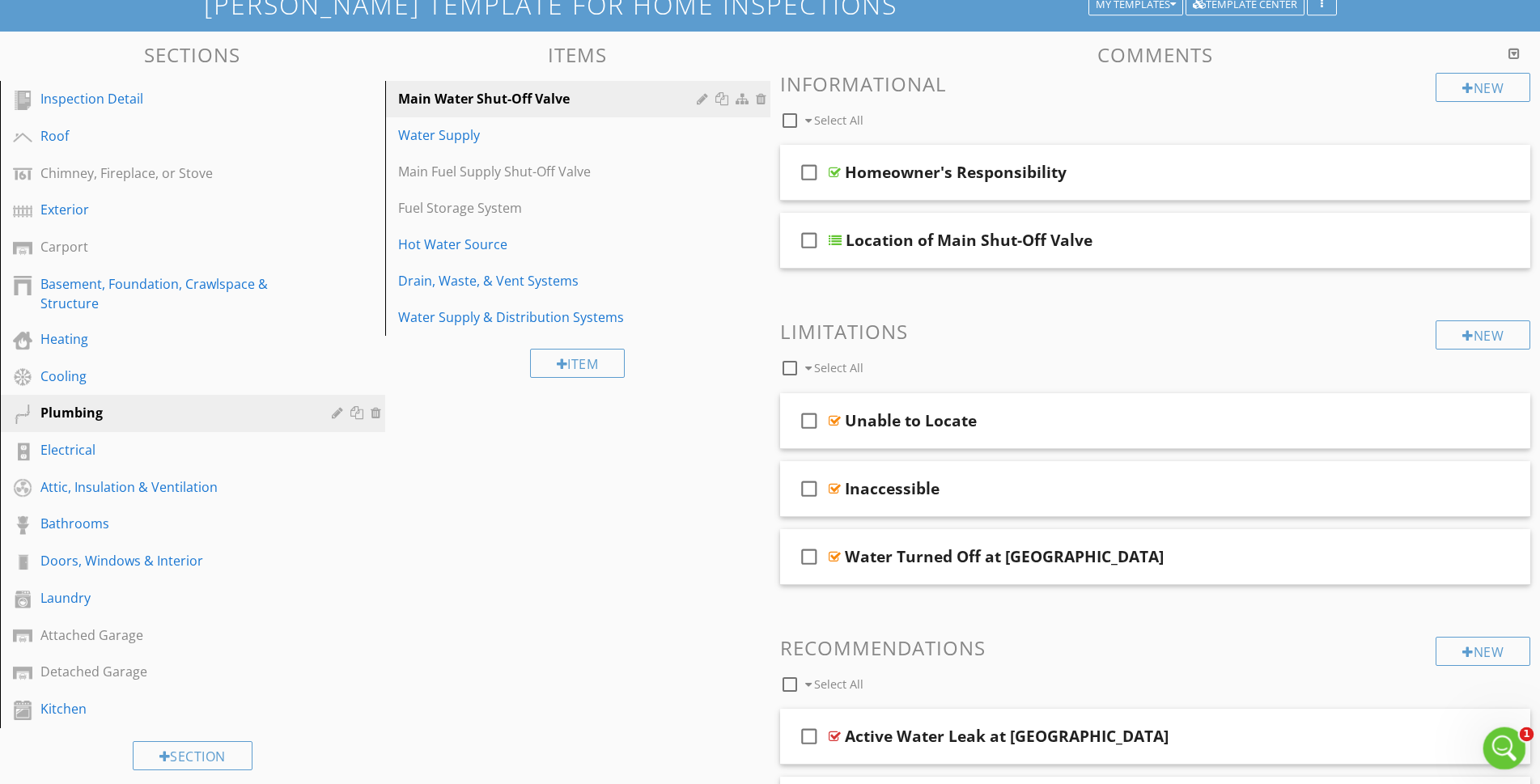
click at [1513, 749] on div "Open Intercom Messenger" at bounding box center [1502, 746] width 53 height 53
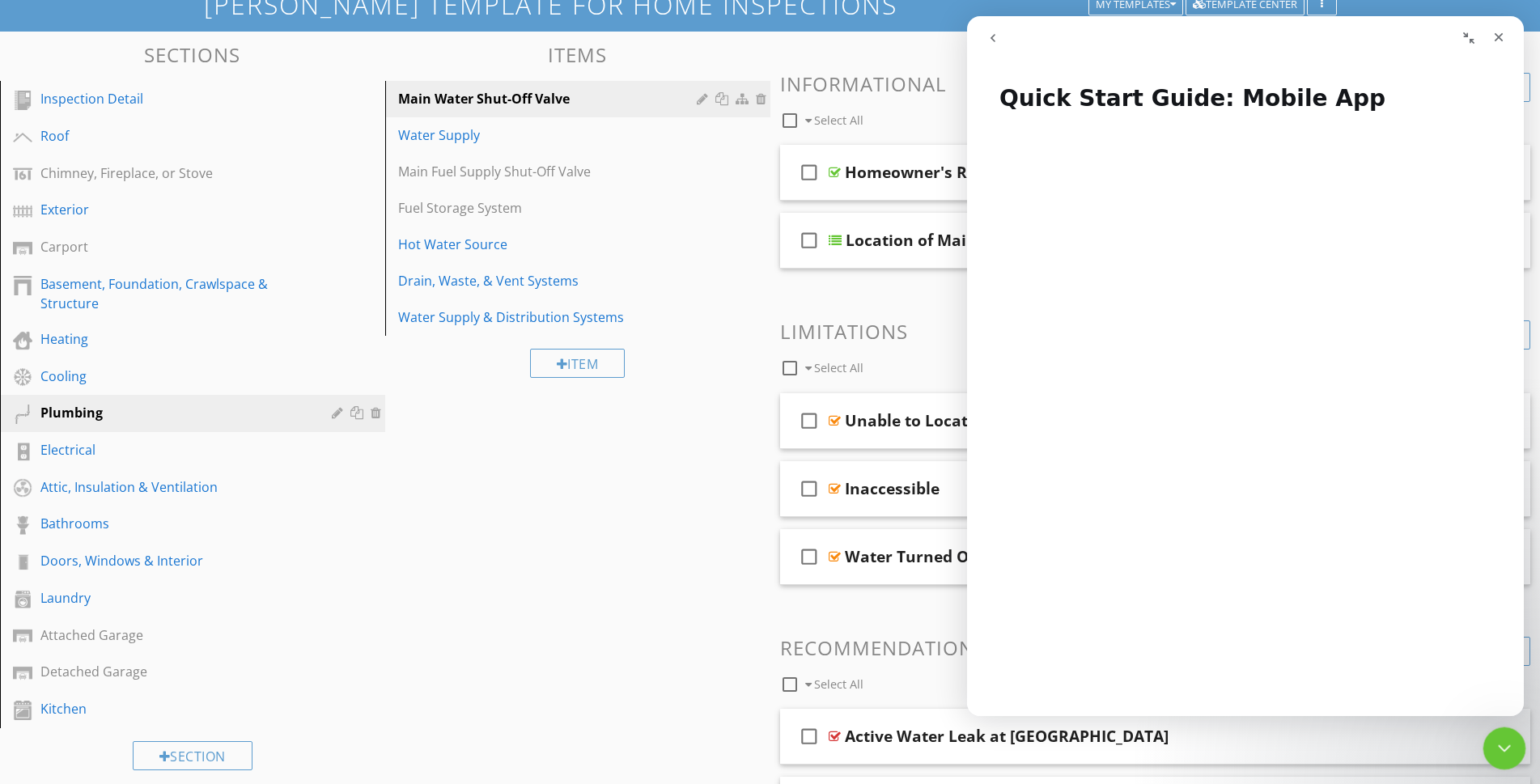
click at [1494, 745] on icon "Close Intercom Messenger" at bounding box center [1502, 746] width 19 height 19
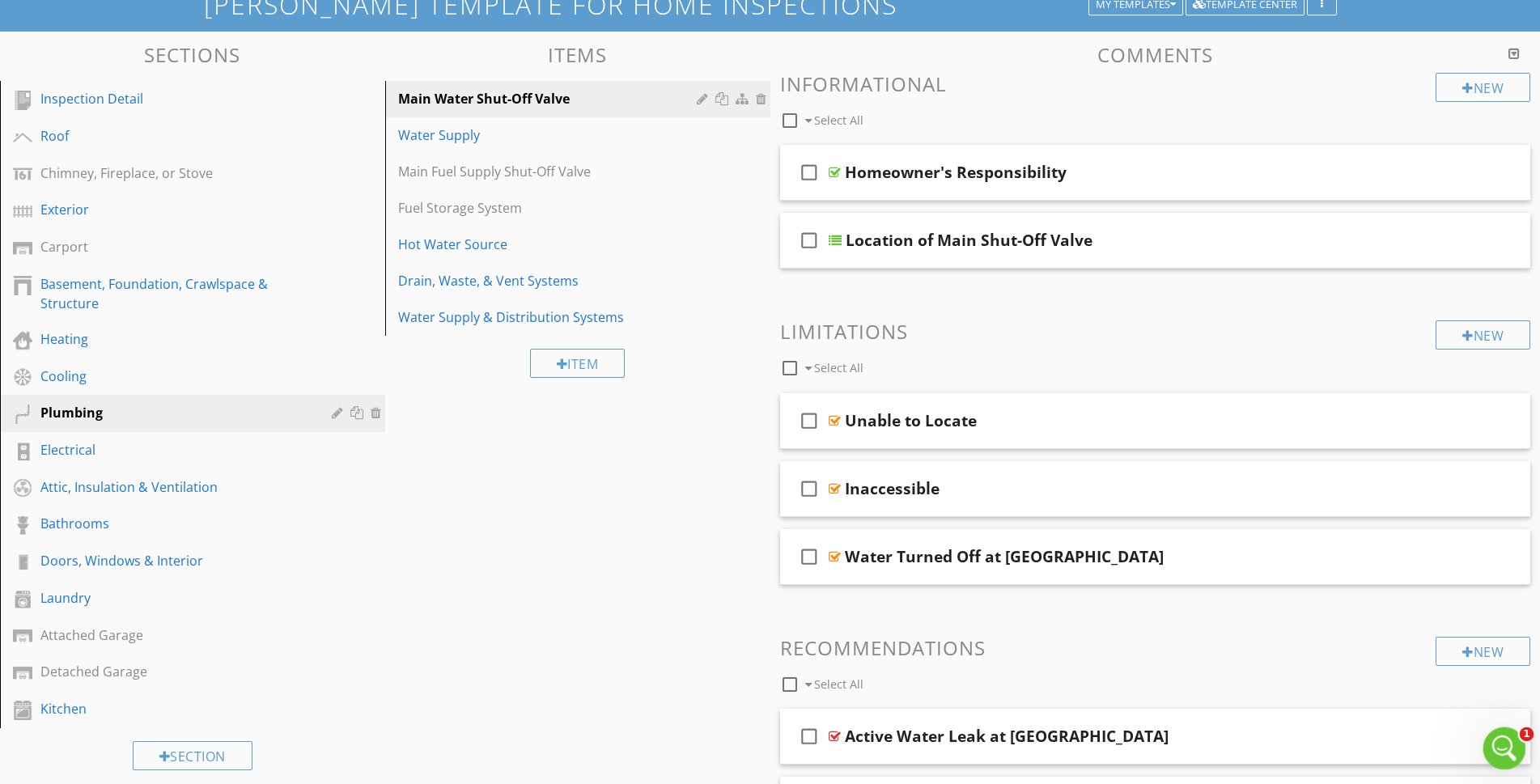
scroll to position [304, 0]
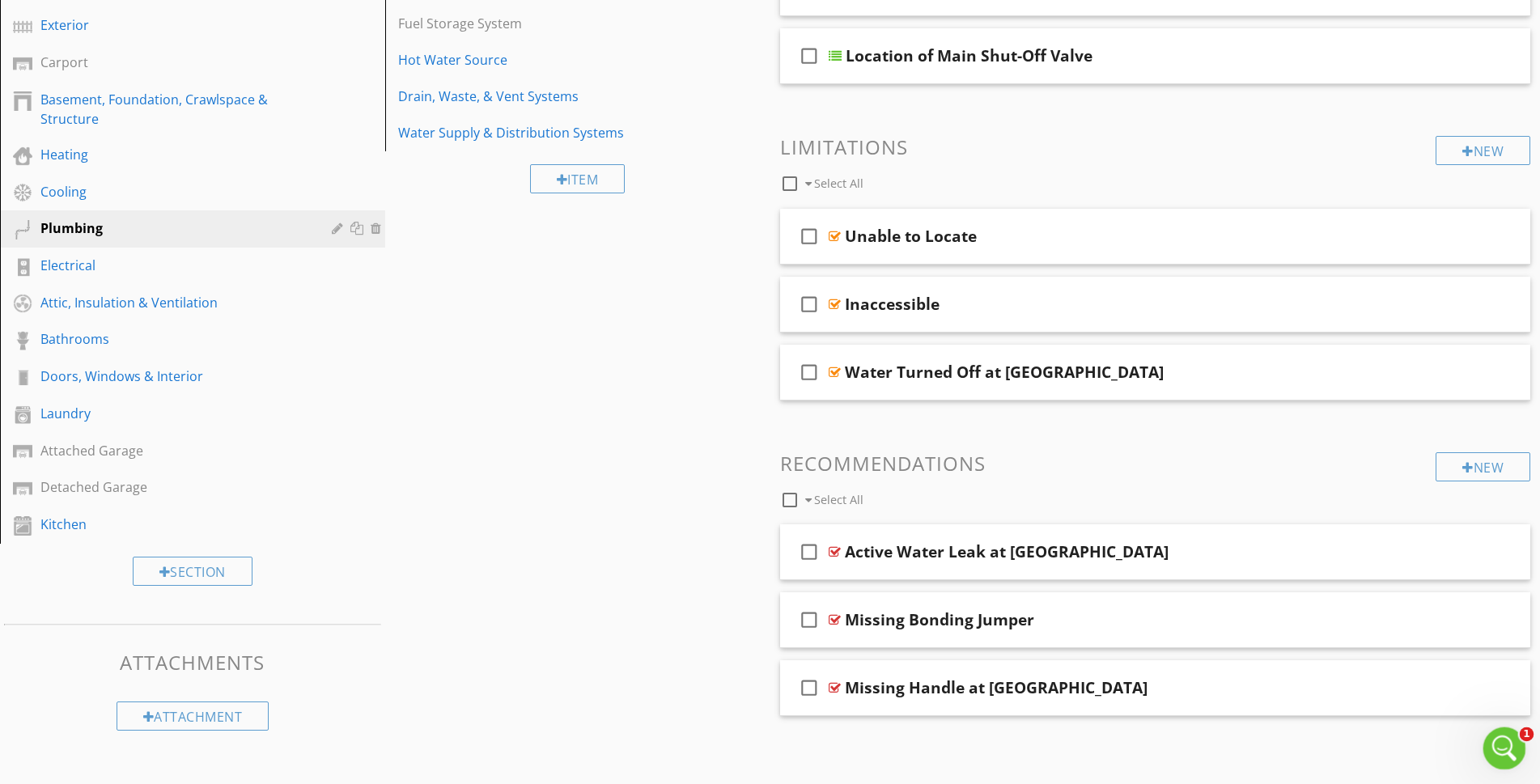
click at [1501, 749] on icon "Open Intercom Messenger" at bounding box center [1502, 746] width 27 height 27
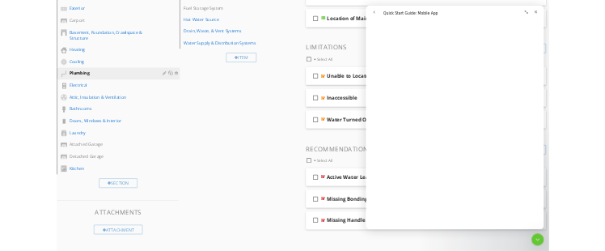
scroll to position [389, 0]
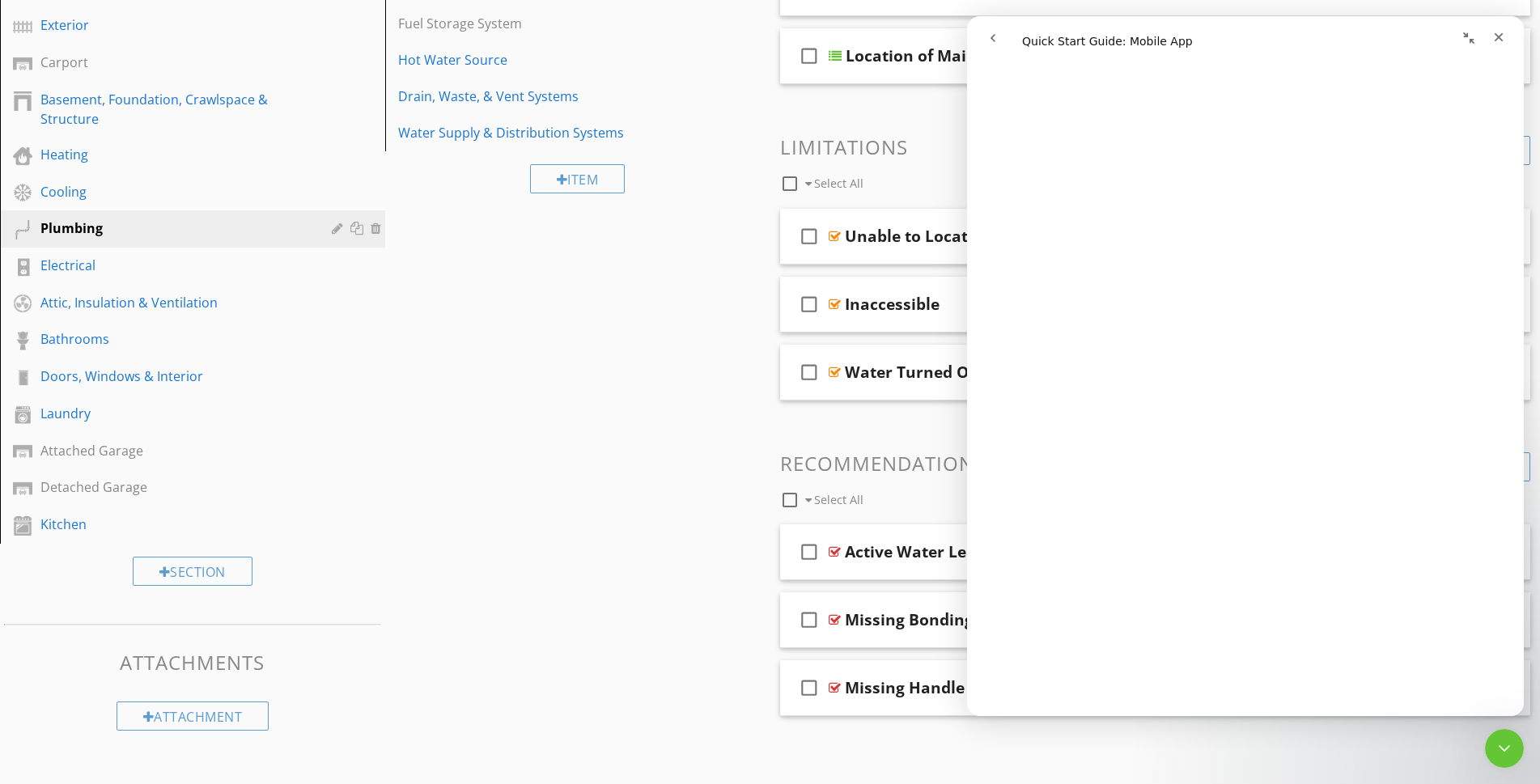
click at [635, 424] on div "Sections Inspection Detail Roof Chimney, Fireplace, or Stove Exterior Carport B…" at bounding box center [770, 307] width 1540 height 921
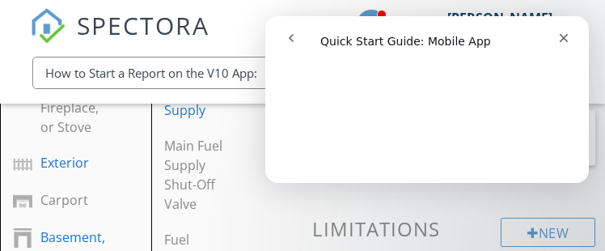
scroll to position [385, 0]
